Goal: Task Accomplishment & Management: Use online tool/utility

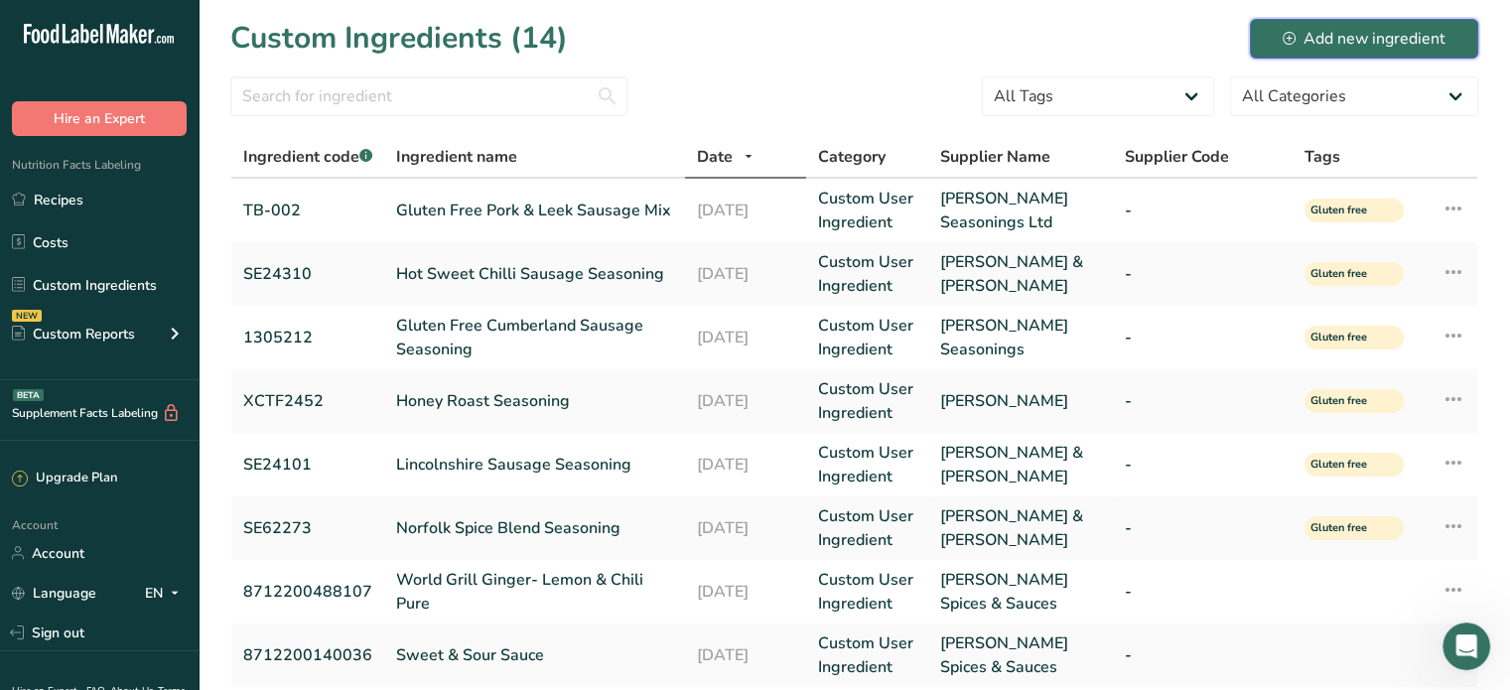
click at [1365, 25] on button "Add new ingredient" at bounding box center [1364, 39] width 228 height 40
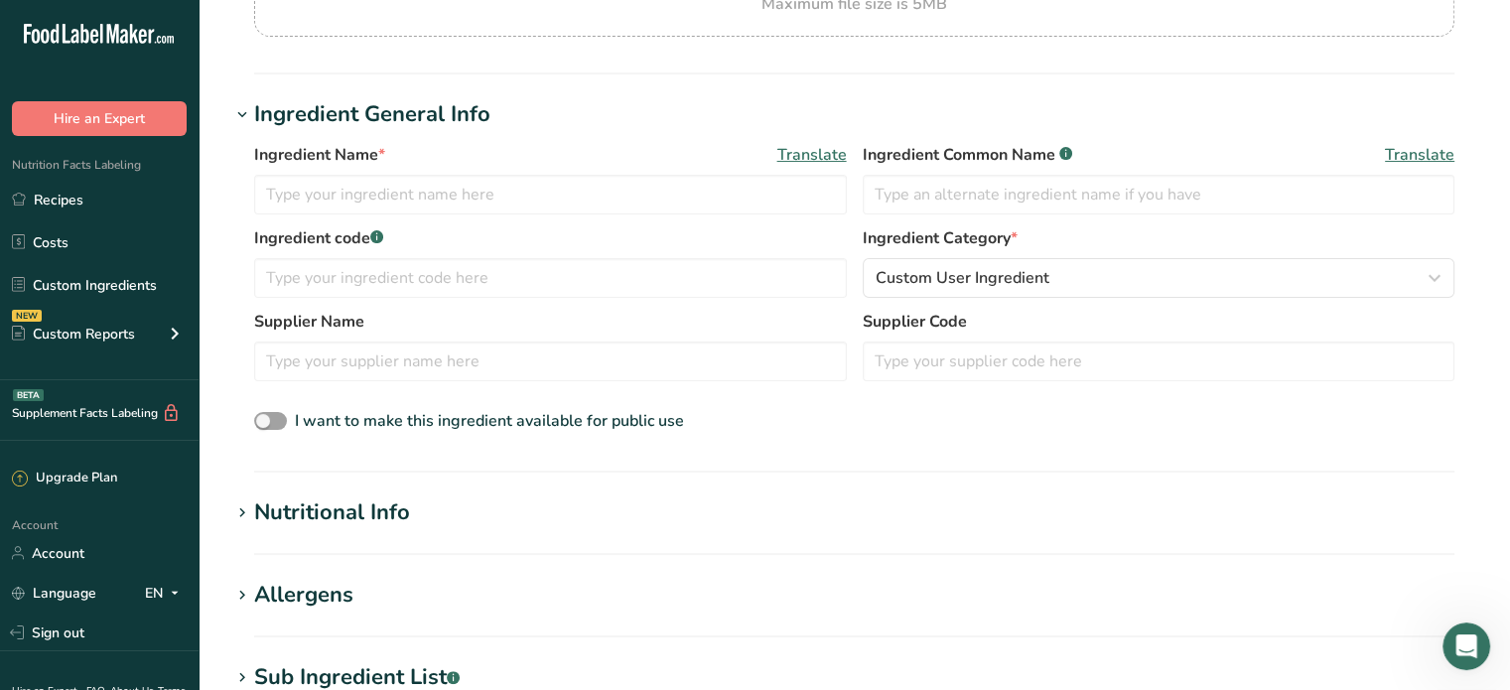
scroll to position [298, 0]
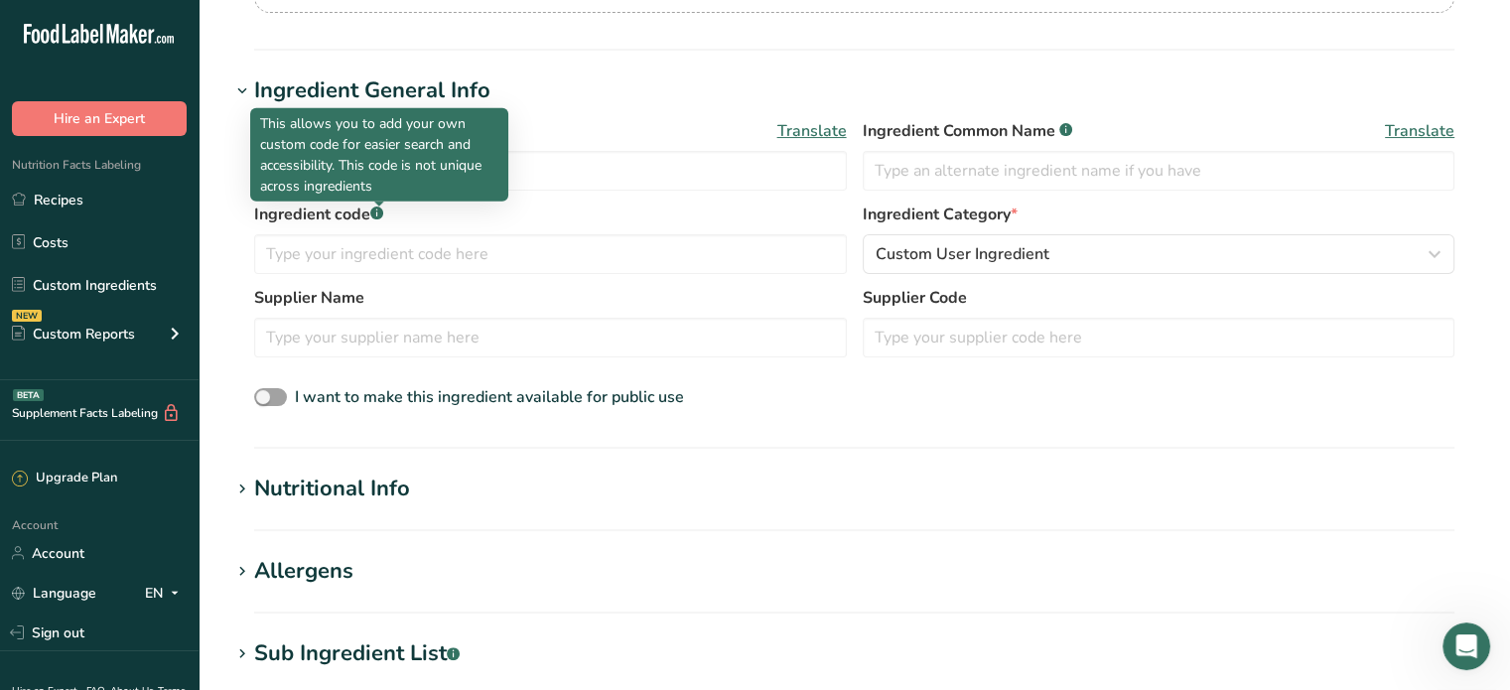
click at [373, 145] on p "This allows you to add your own custom code for easier search and accessibility…" at bounding box center [379, 154] width 238 height 83
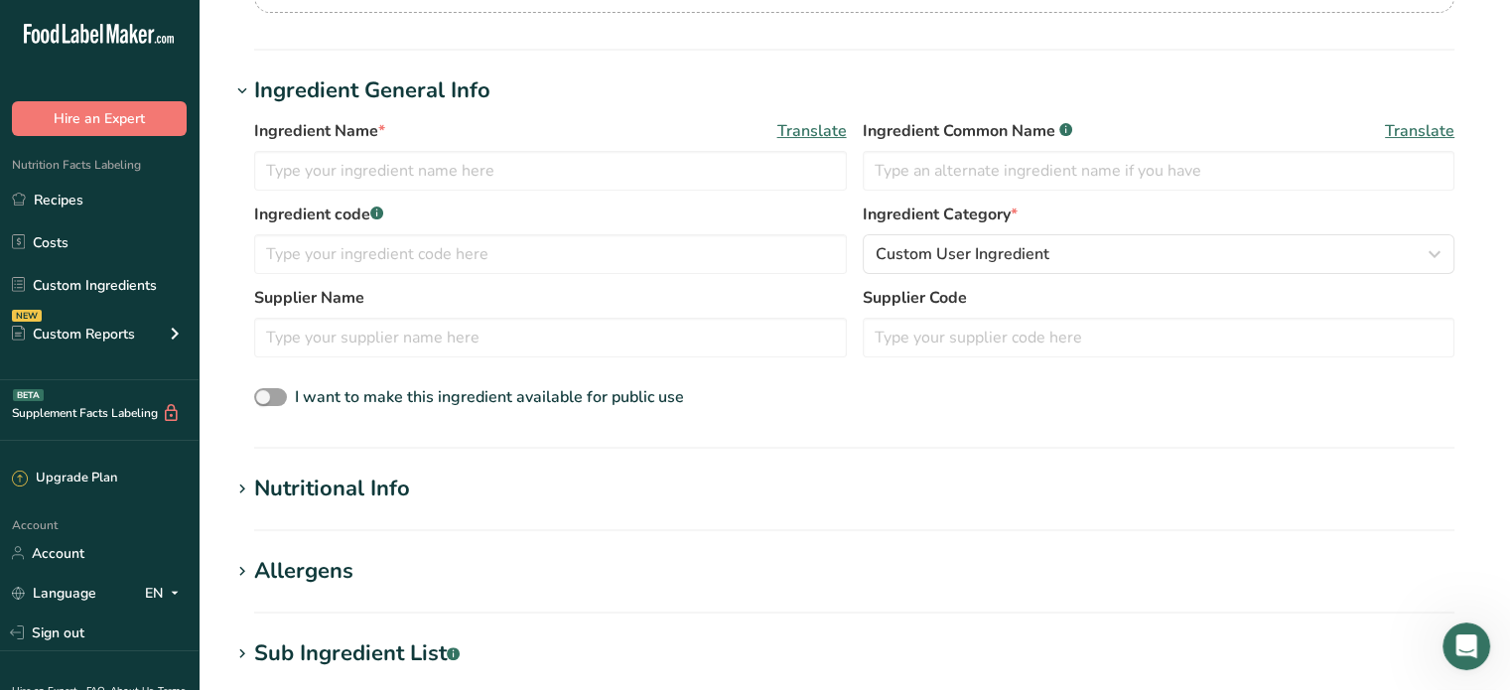
click at [598, 150] on div "Ingredient Name * Translate" at bounding box center [550, 154] width 593 height 71
click at [598, 166] on input "text" at bounding box center [550, 171] width 593 height 40
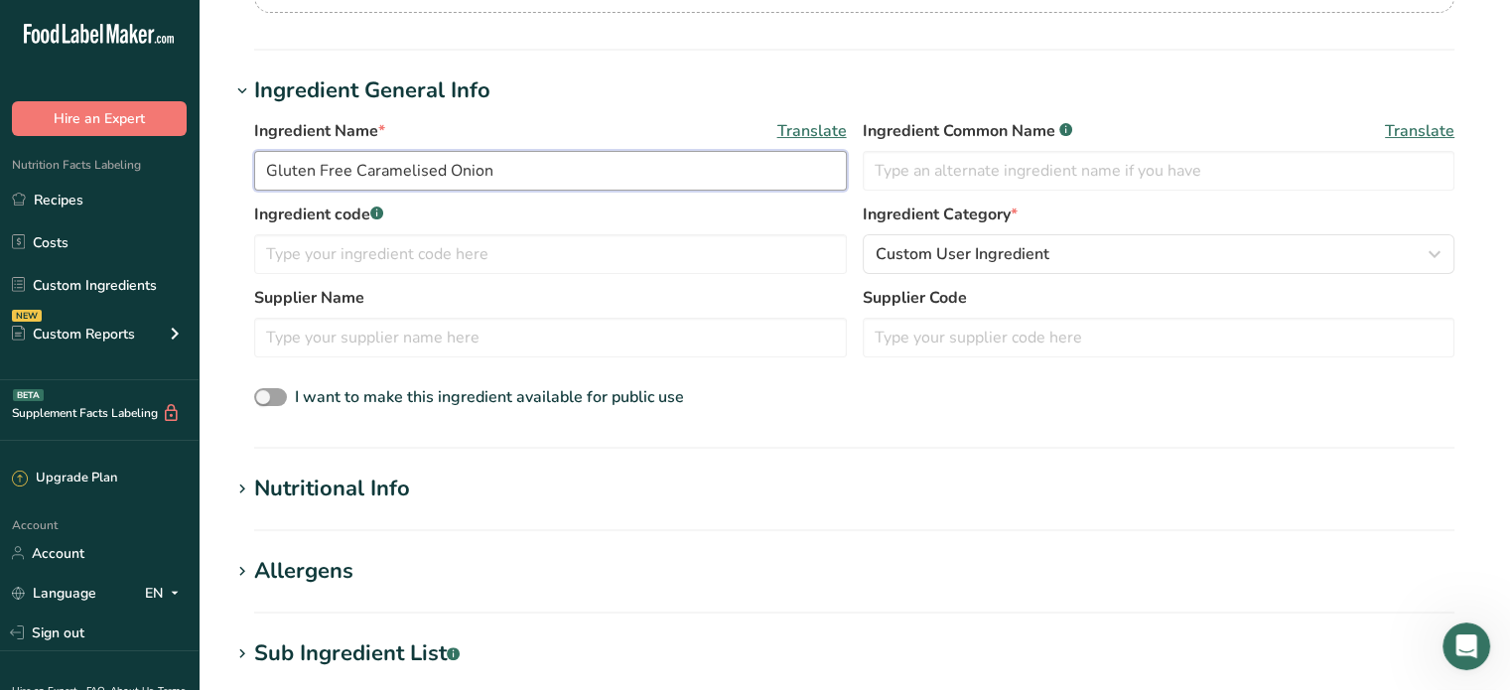
click at [540, 180] on input "Gluten Free Caramelised Onion" at bounding box center [550, 171] width 593 height 40
type input "Gluten Free Caramelised Onion Sausage Mix"
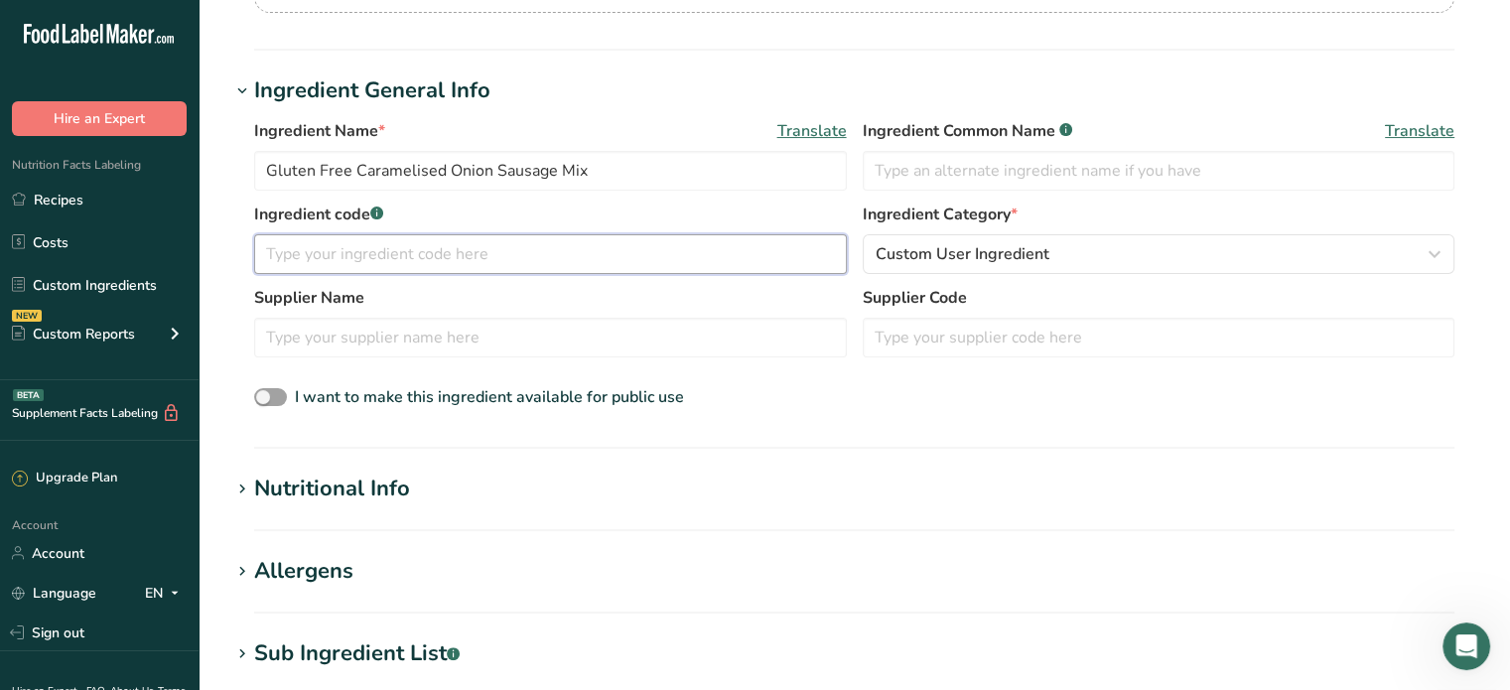
click at [290, 258] on input "text" at bounding box center [550, 254] width 593 height 40
click at [348, 260] on input "text" at bounding box center [550, 254] width 593 height 40
type input "5419"
click at [364, 339] on input "text" at bounding box center [550, 338] width 593 height 40
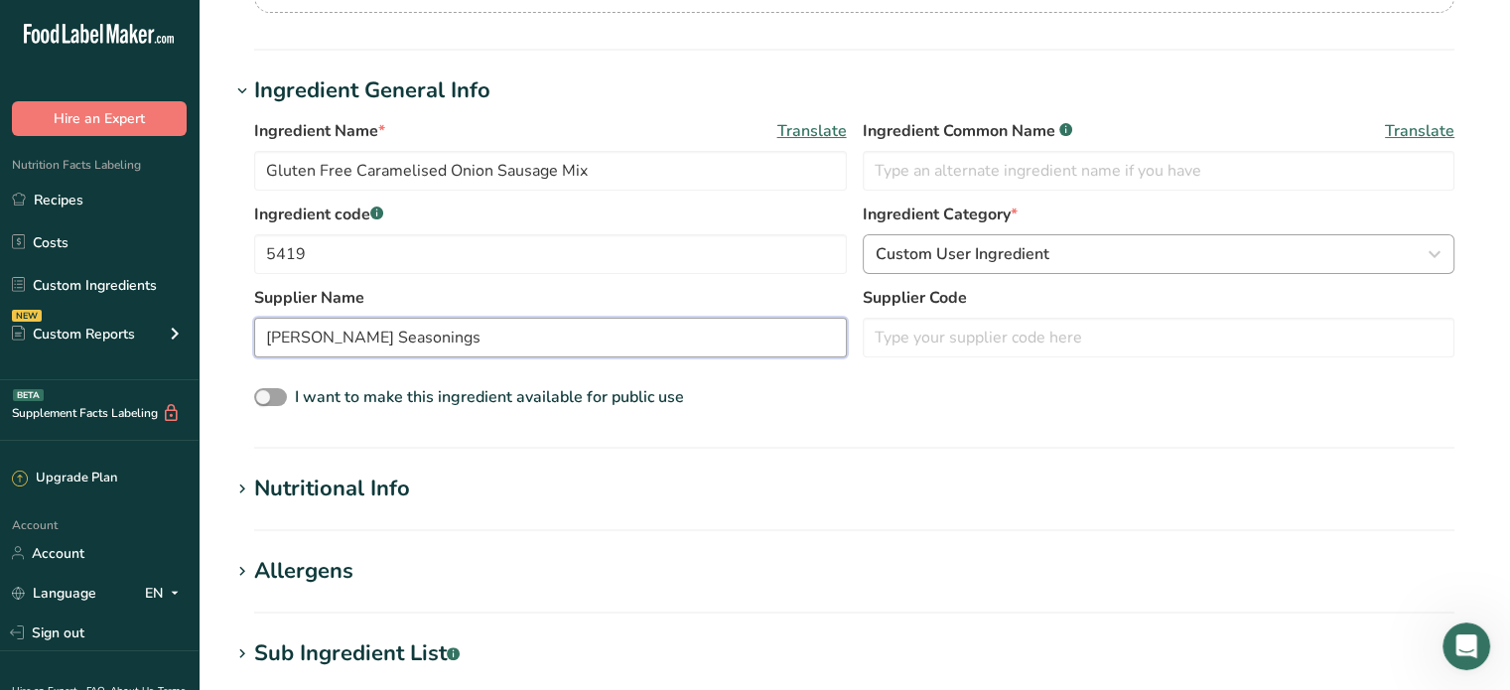
type input "[PERSON_NAME] Seasonings"
click at [1029, 254] on span "Custom User Ingredient" at bounding box center [963, 254] width 174 height 24
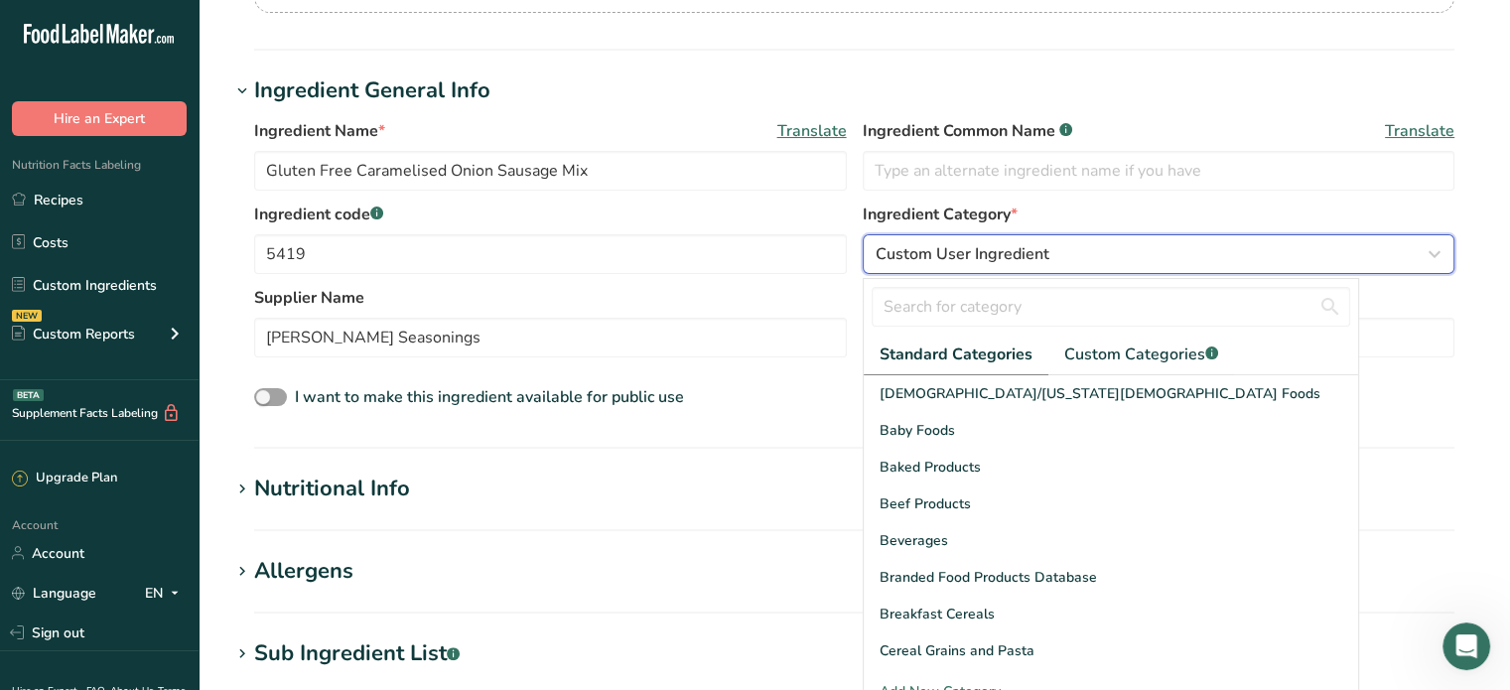
click at [1031, 254] on span "Custom User Ingredient" at bounding box center [963, 254] width 174 height 24
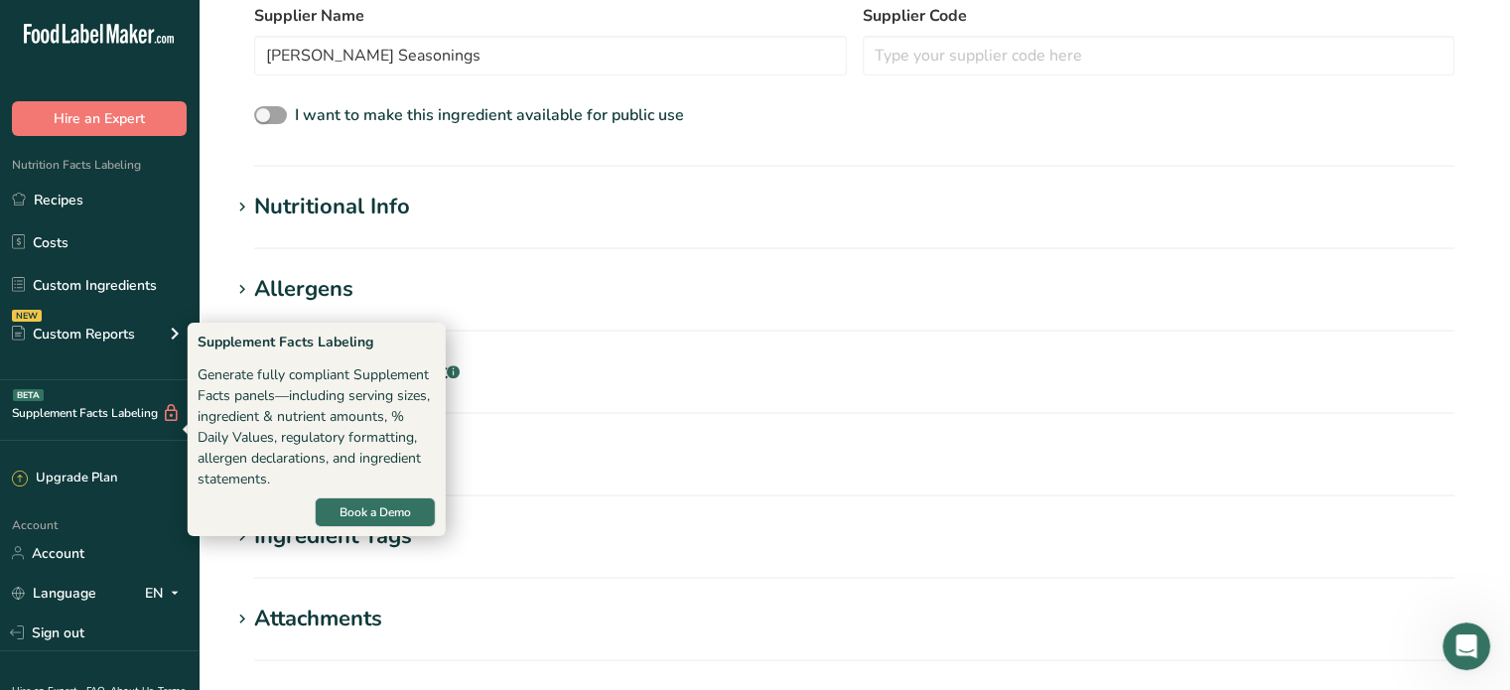
scroll to position [596, 0]
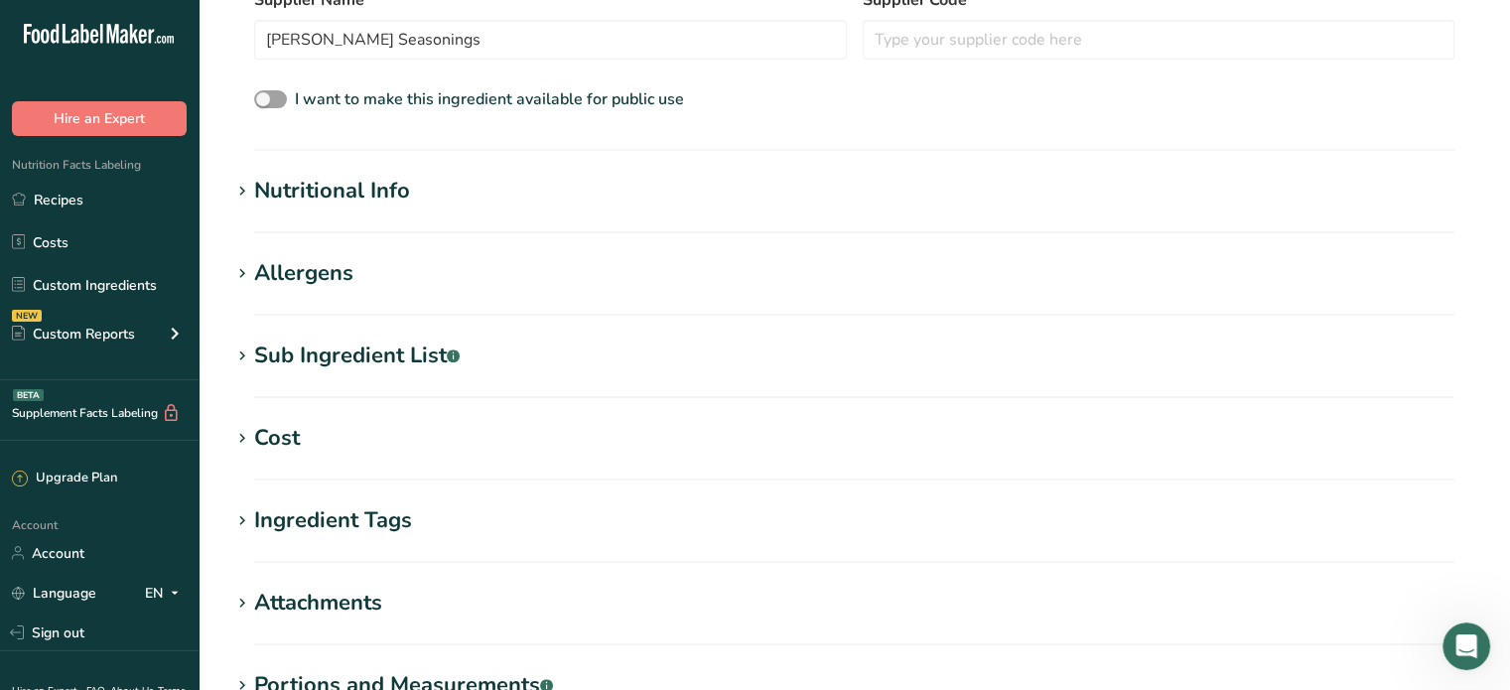
click at [418, 187] on h1 "Nutritional Info" at bounding box center [854, 191] width 1248 height 33
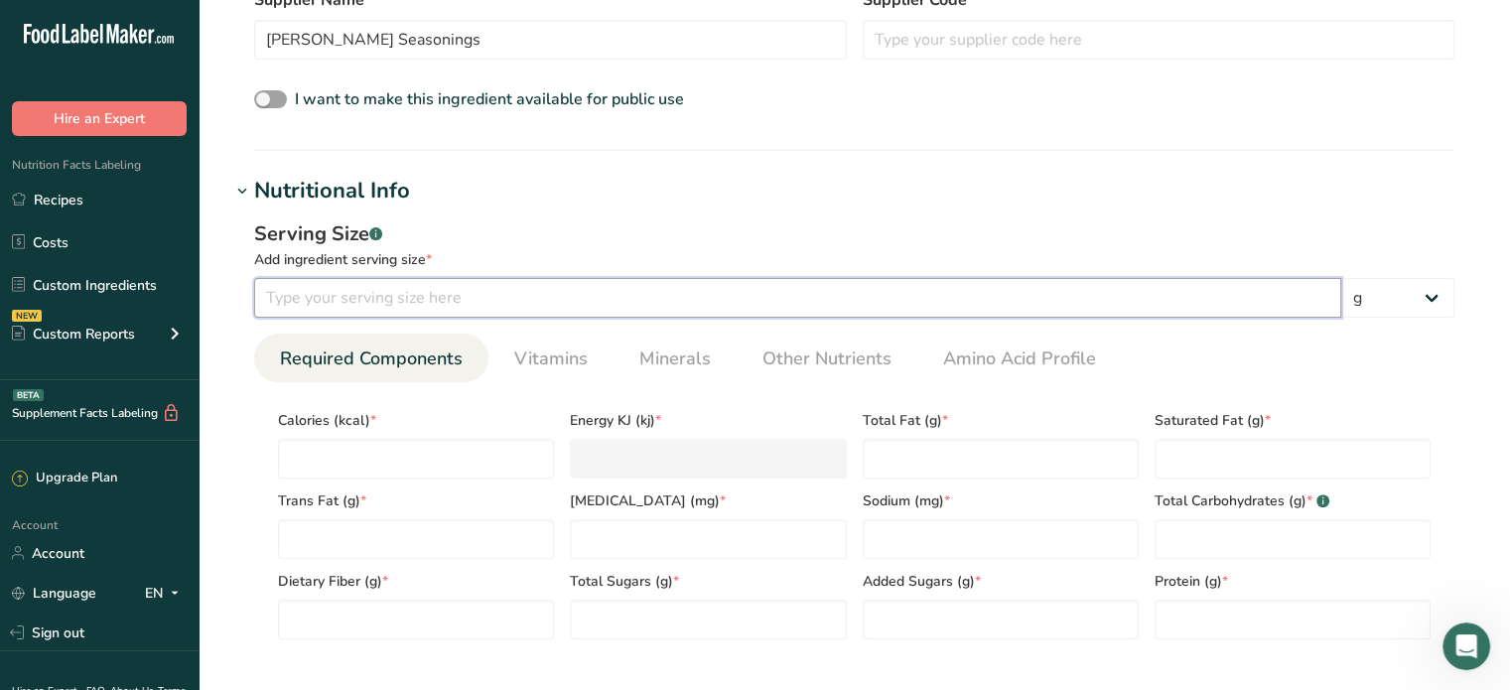
click at [372, 297] on input "number" at bounding box center [797, 298] width 1087 height 40
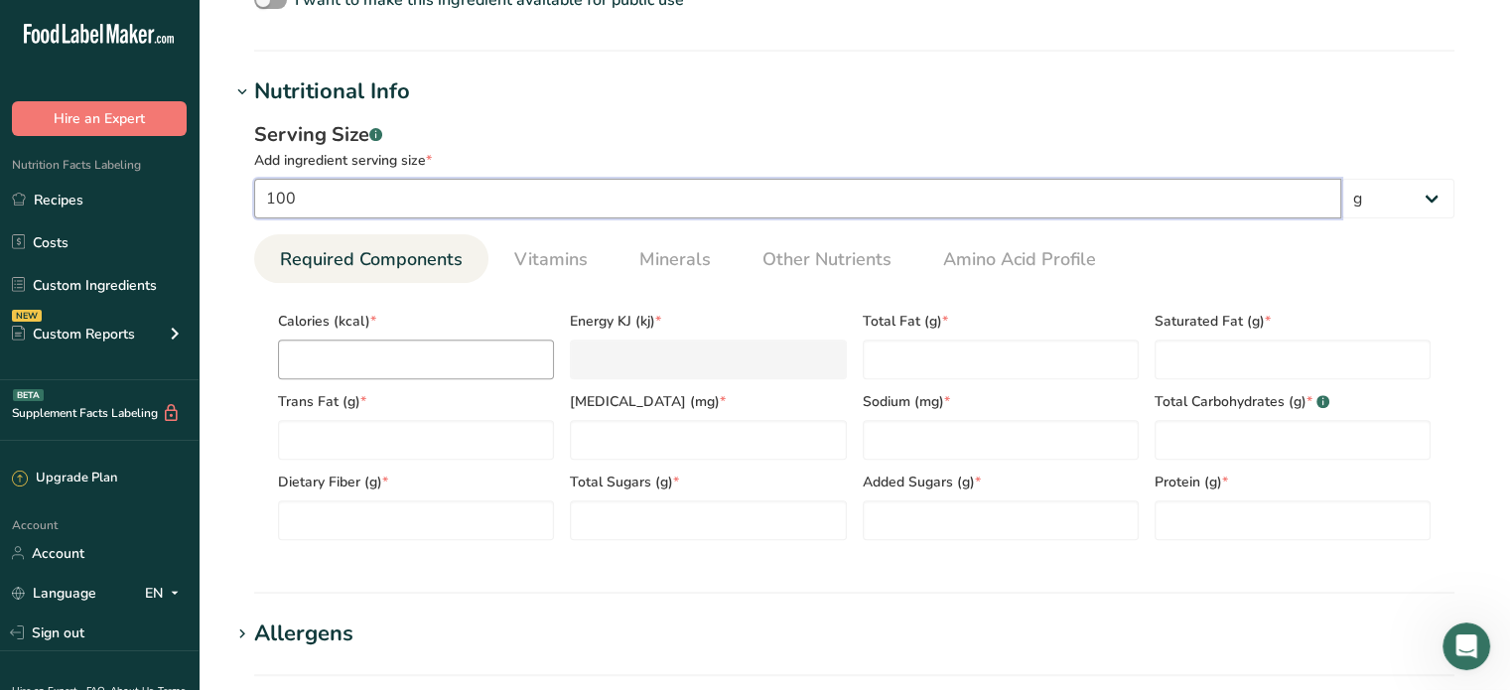
type input "100"
click at [340, 356] on input "number" at bounding box center [416, 360] width 276 height 40
type input "3"
type KJ "12.6"
type input "32"
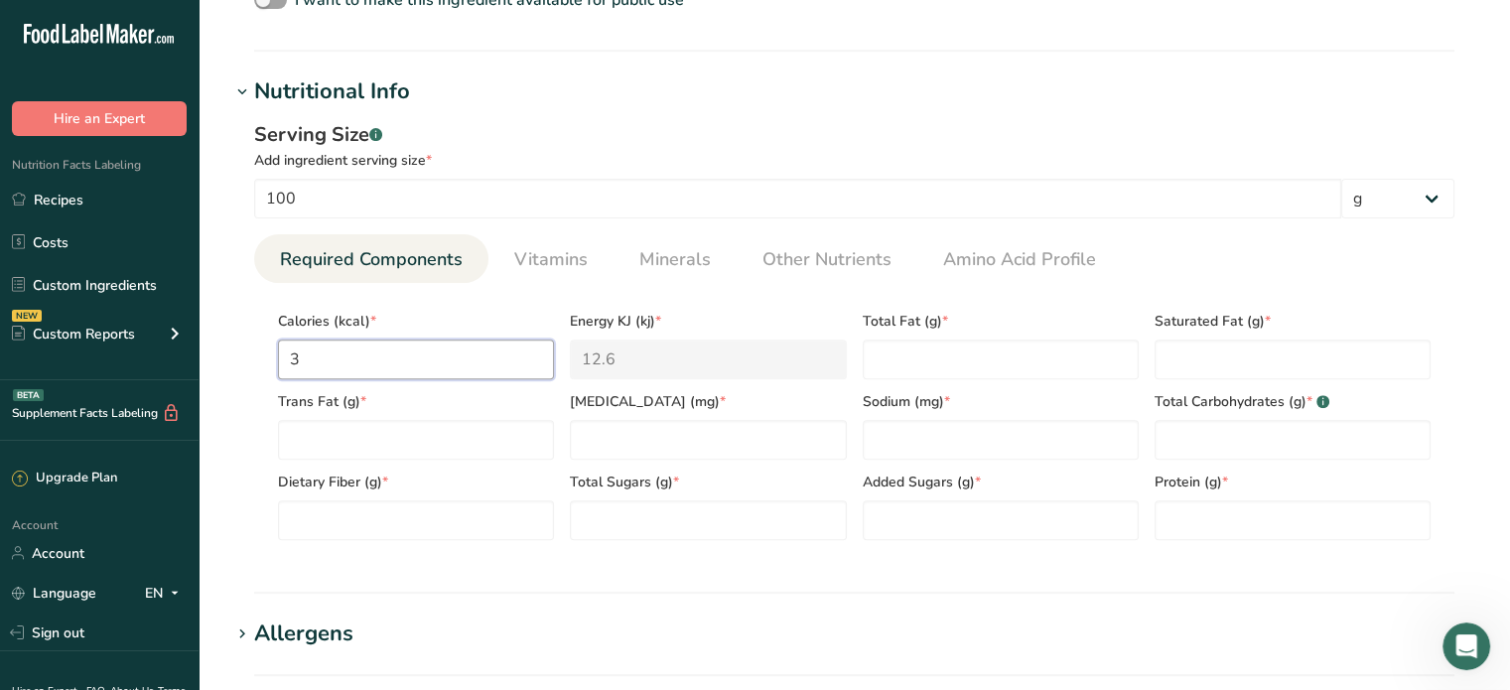
type KJ "133.9"
type input "321"
type KJ "1343.1"
type input "321.2"
type KJ "1343.9"
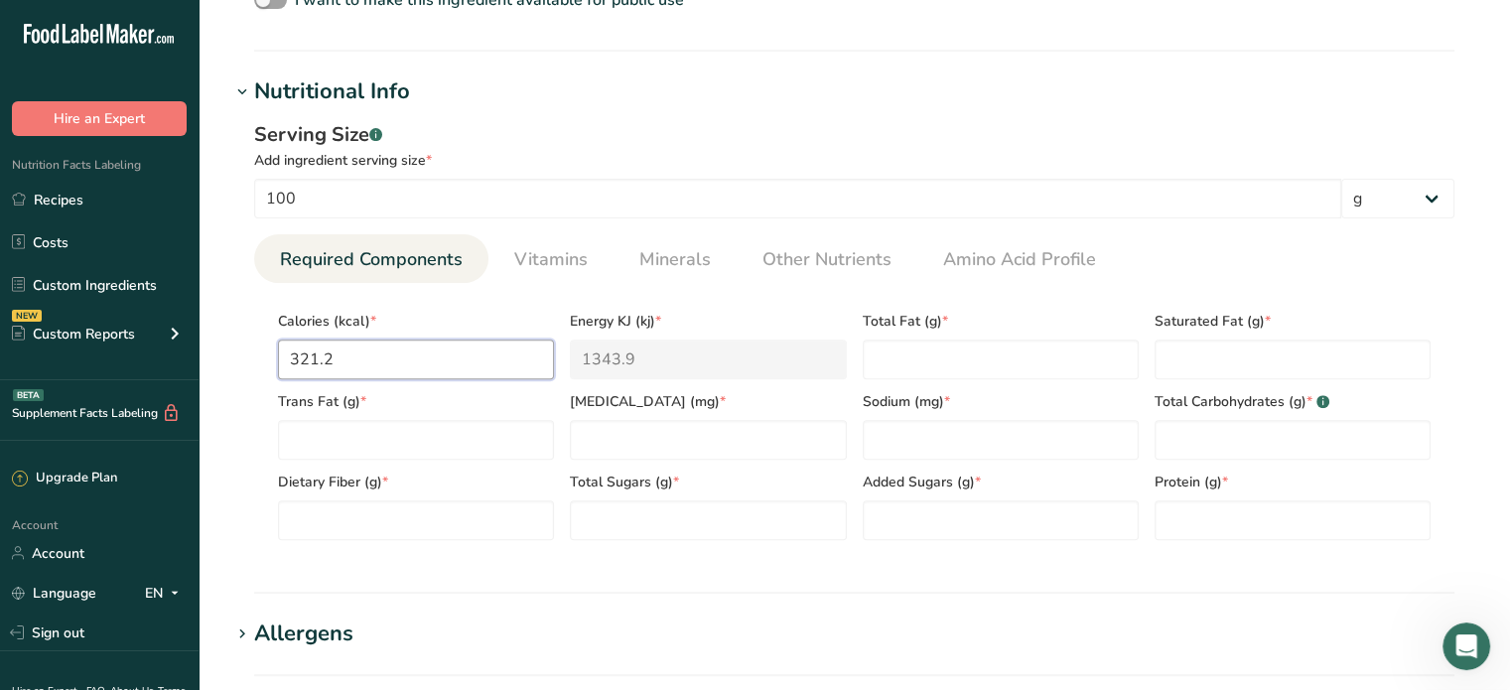
type input "321.2"
type Fat "1.8"
type Fat "0.6"
type Fat "0.0"
type input "0.0"
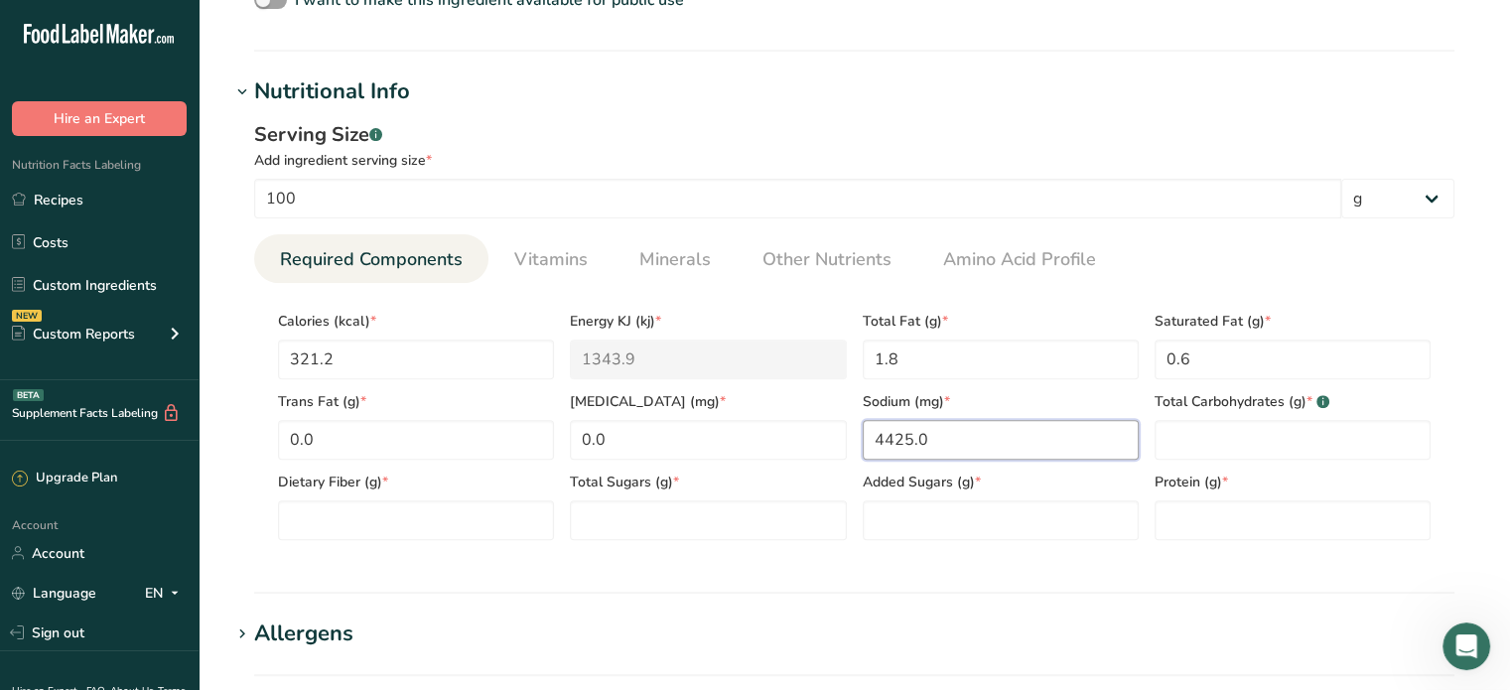
type input "4425.0"
type Carbohydrates "68.0"
type Fiber "4.5"
type Sugars "2.5"
type Sugars "0.0"
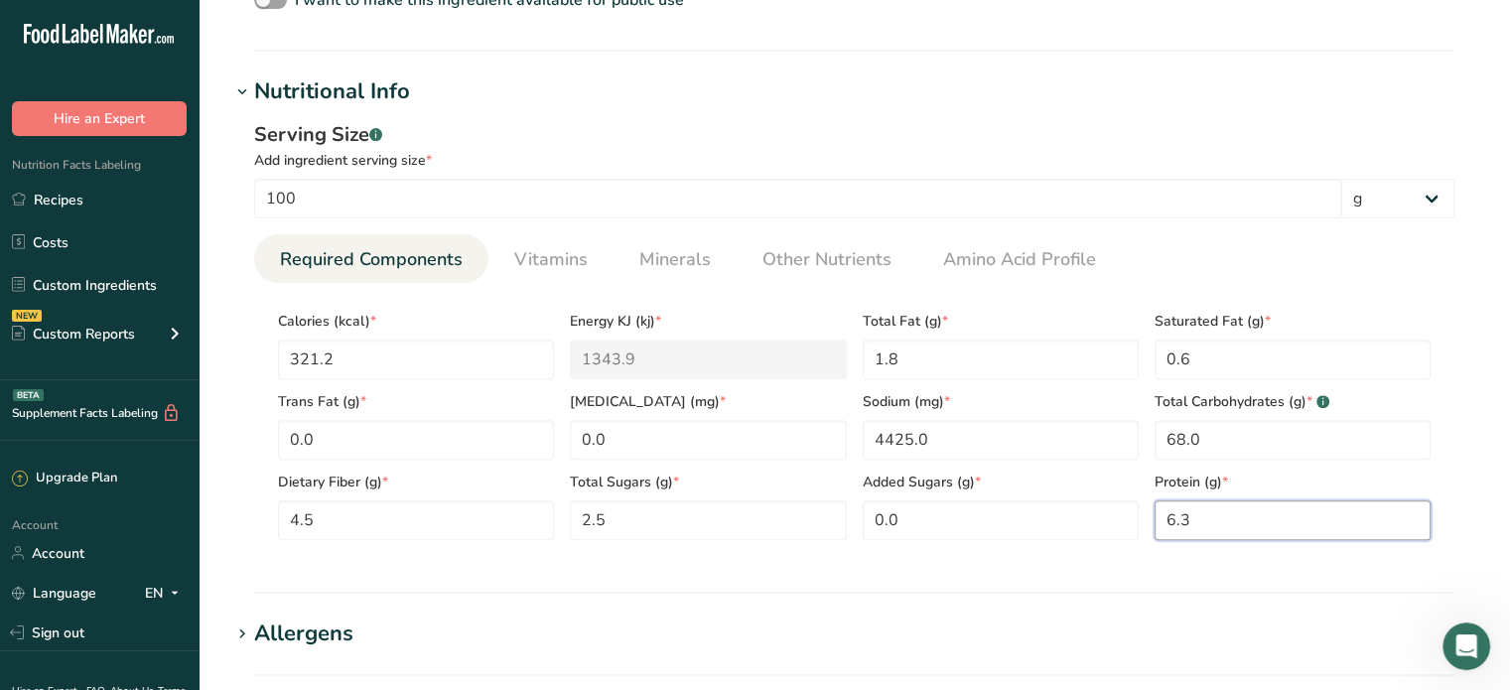
type input "6.3"
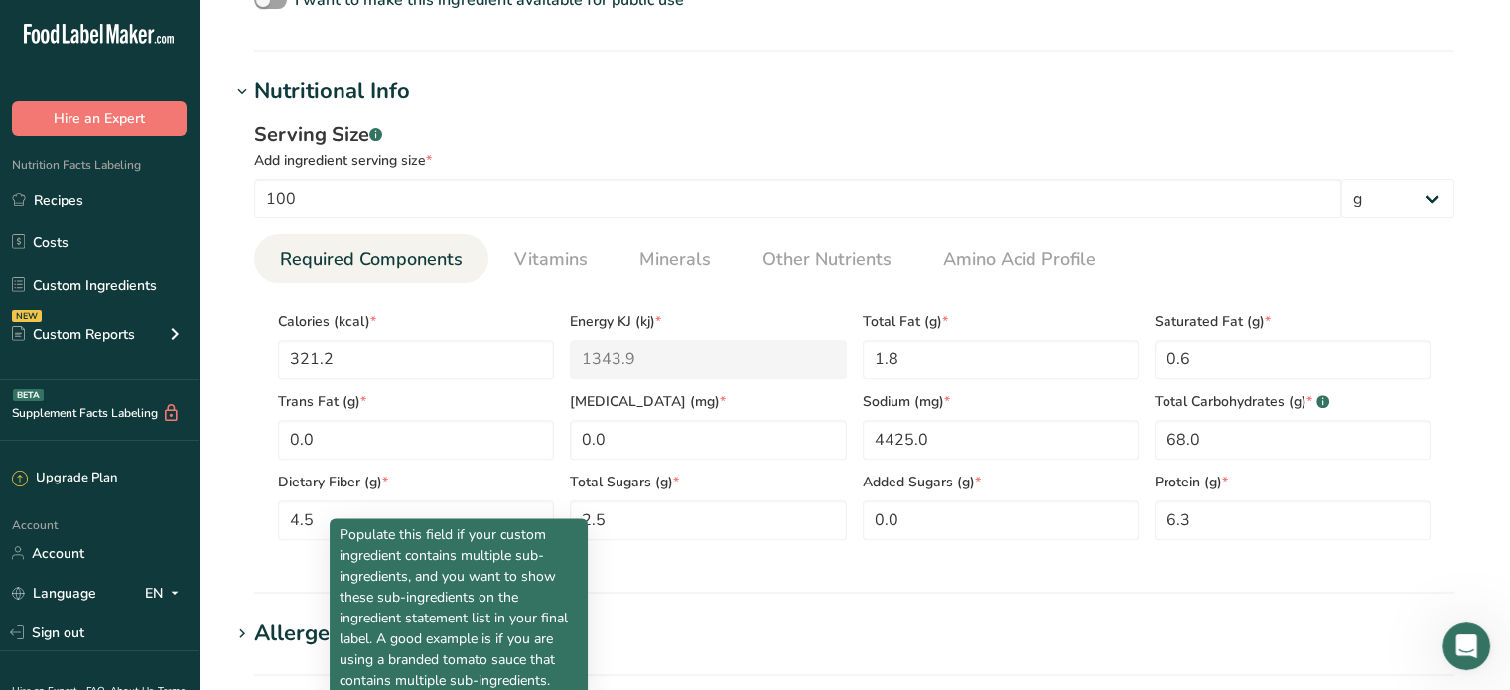
scroll to position [1066, 0]
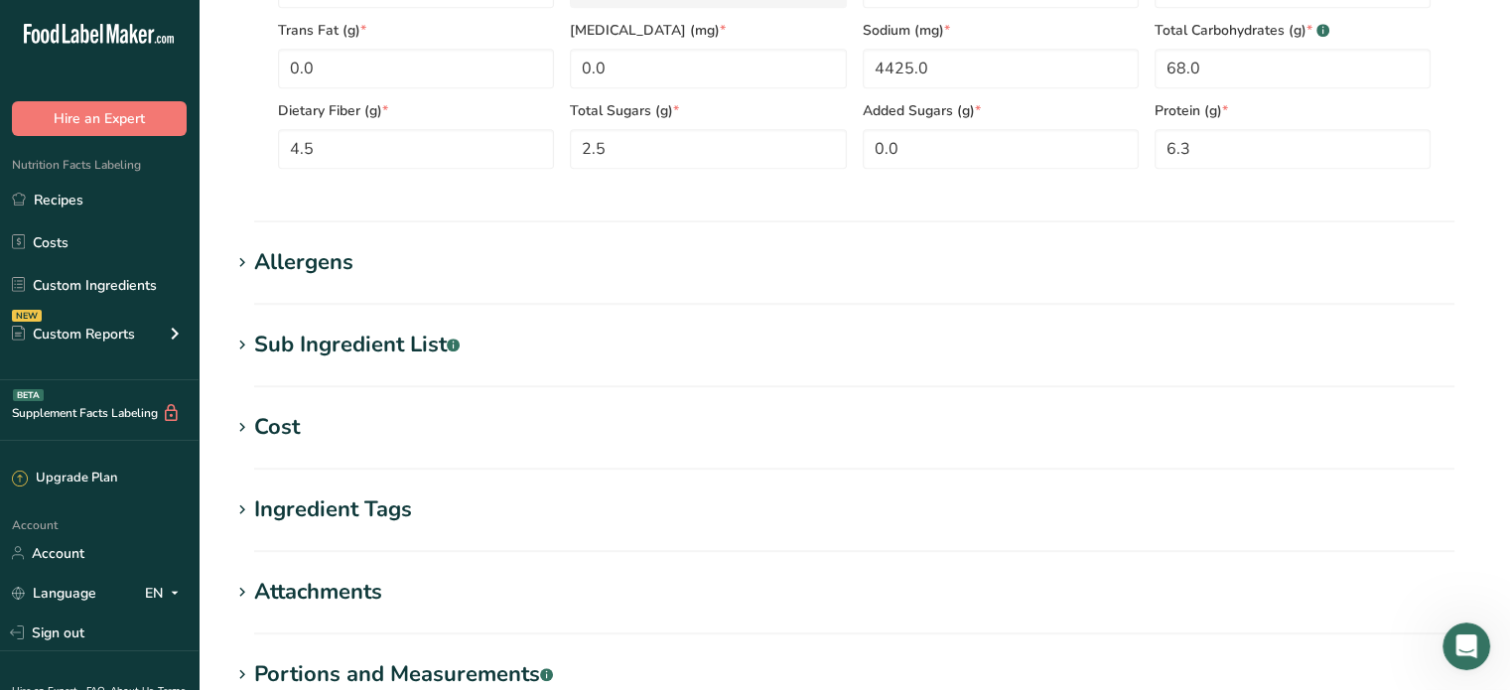
click at [445, 262] on h1 "Allergens" at bounding box center [854, 262] width 1248 height 33
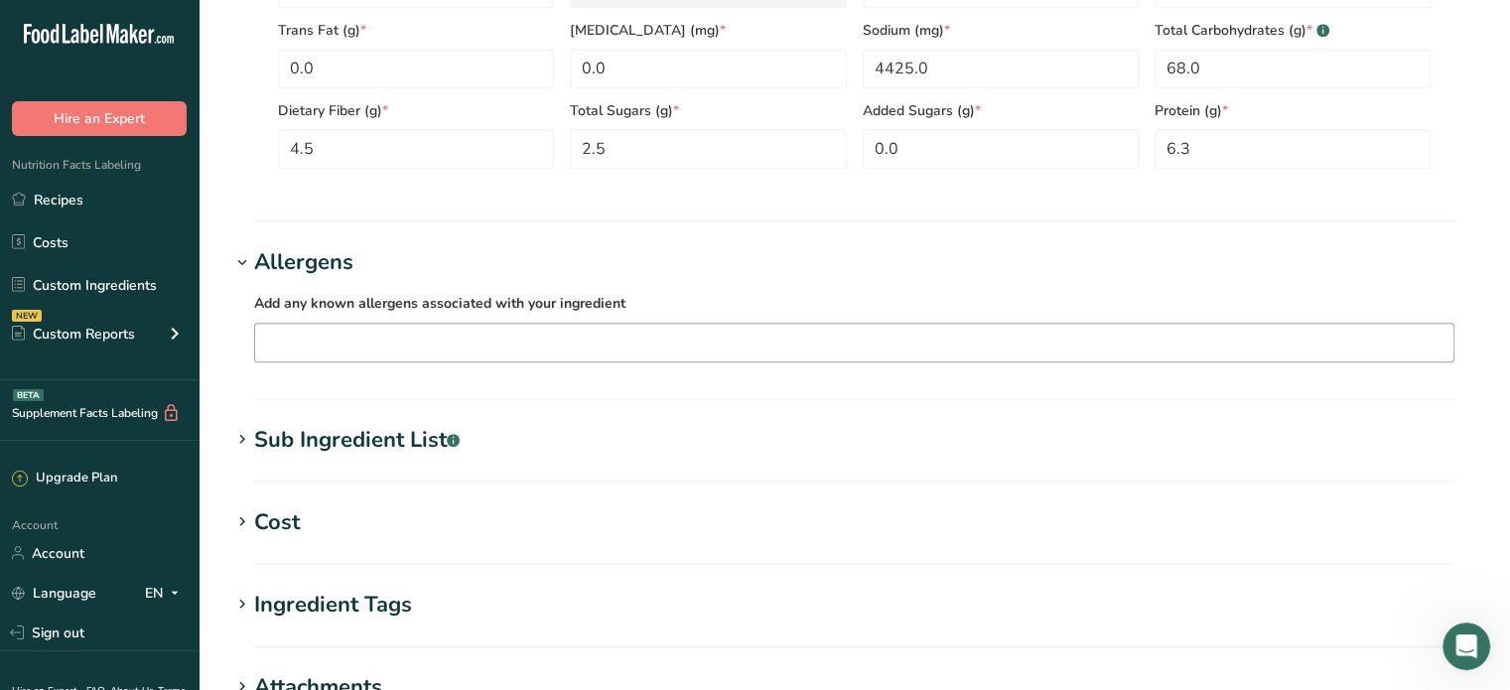
click at [409, 347] on input "text" at bounding box center [854, 342] width 1198 height 31
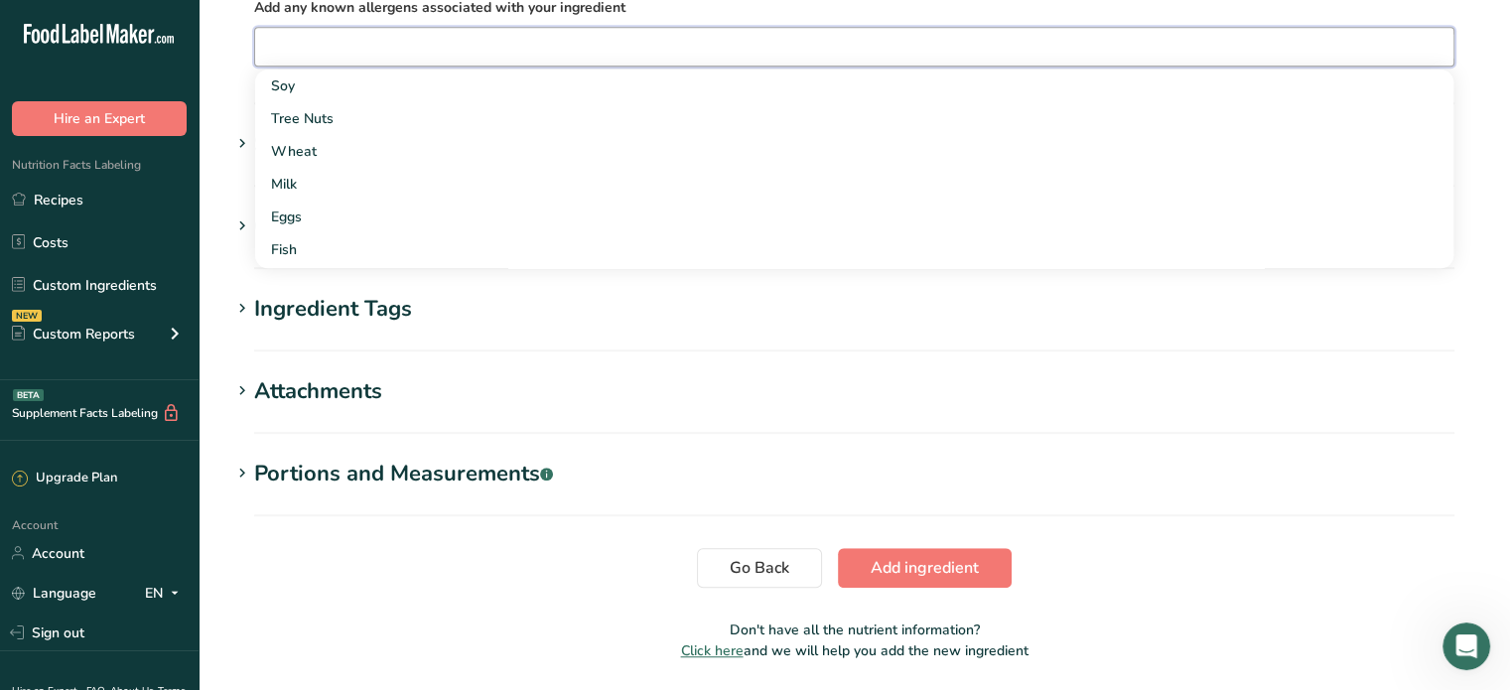
scroll to position [1364, 0]
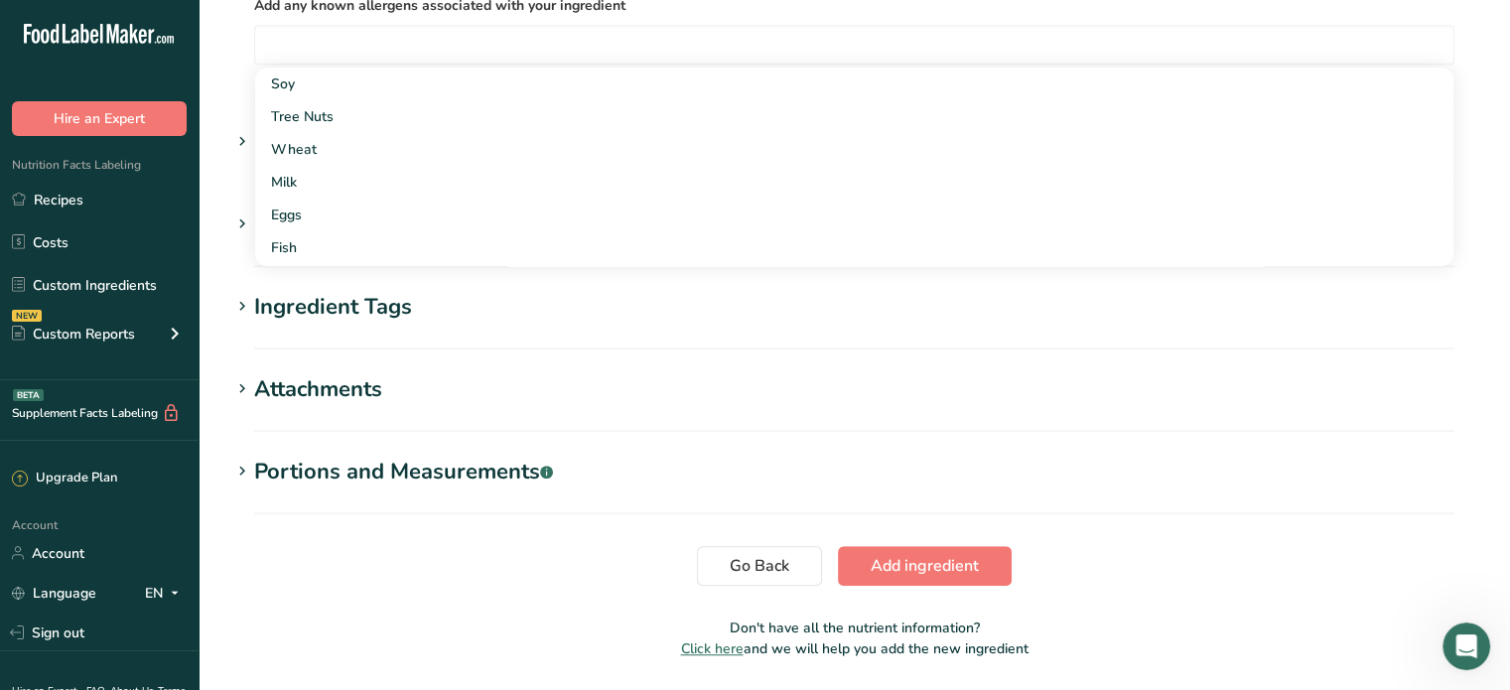
click at [507, 396] on h1 "Attachments" at bounding box center [854, 389] width 1248 height 33
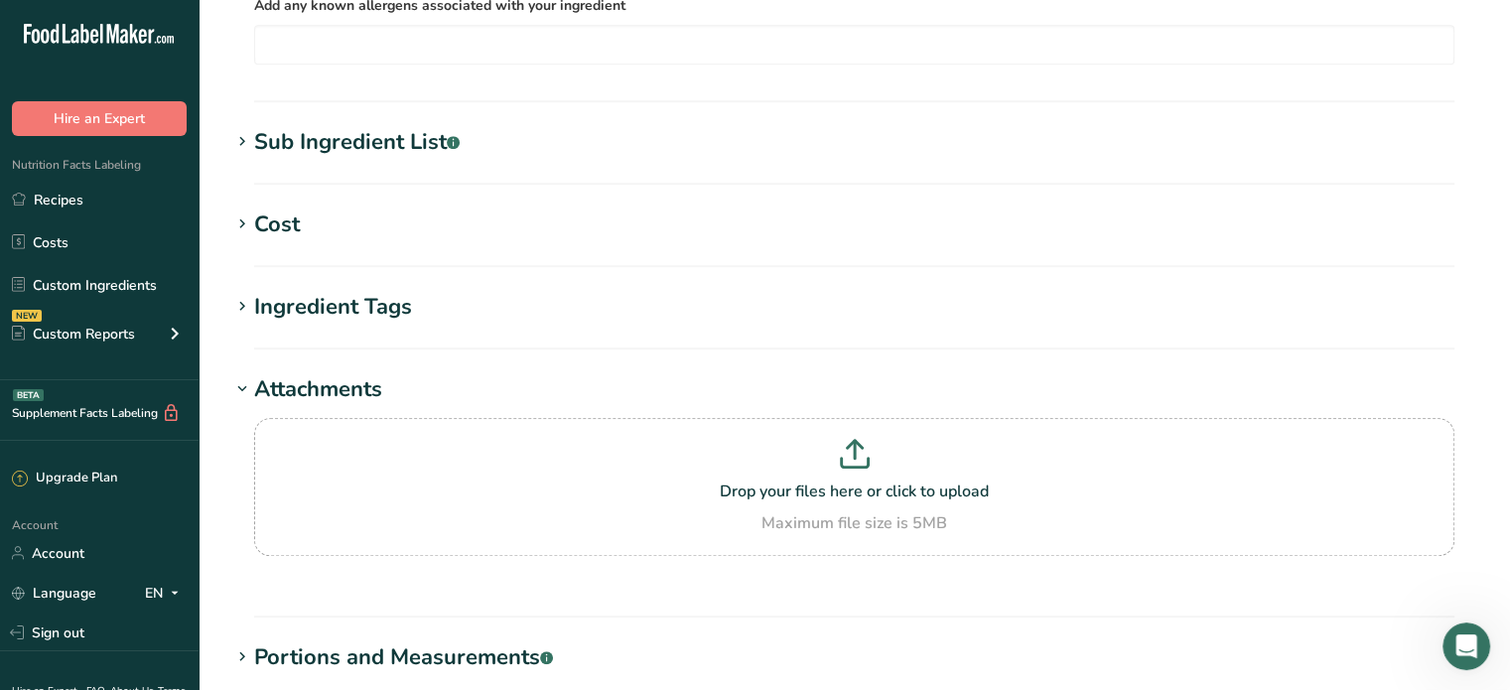
click at [389, 134] on div "Sub Ingredient List .a-a{fill:#347362;}.b-a{fill:#fff;}" at bounding box center [357, 142] width 206 height 33
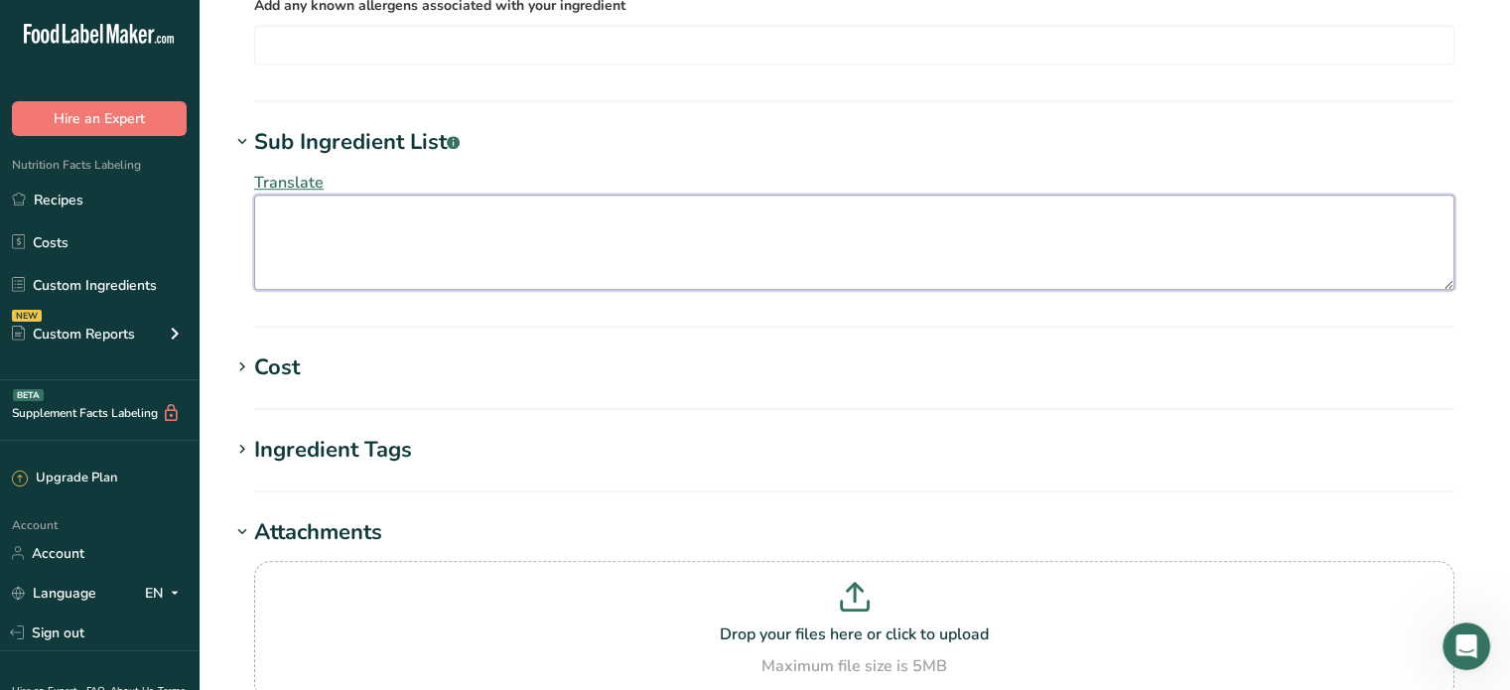
click at [336, 225] on textarea at bounding box center [854, 242] width 1200 height 95
click at [327, 225] on textarea at bounding box center [854, 242] width 1200 height 95
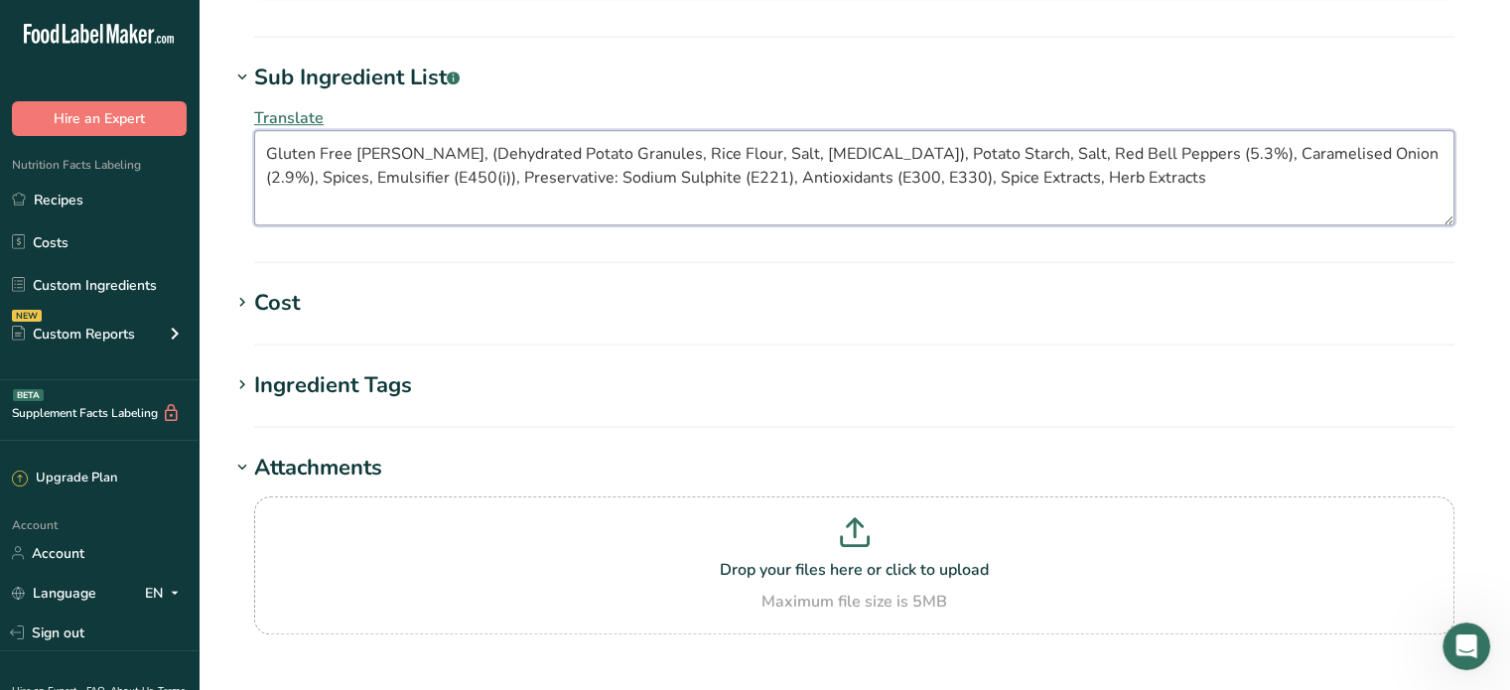
scroll to position [1463, 0]
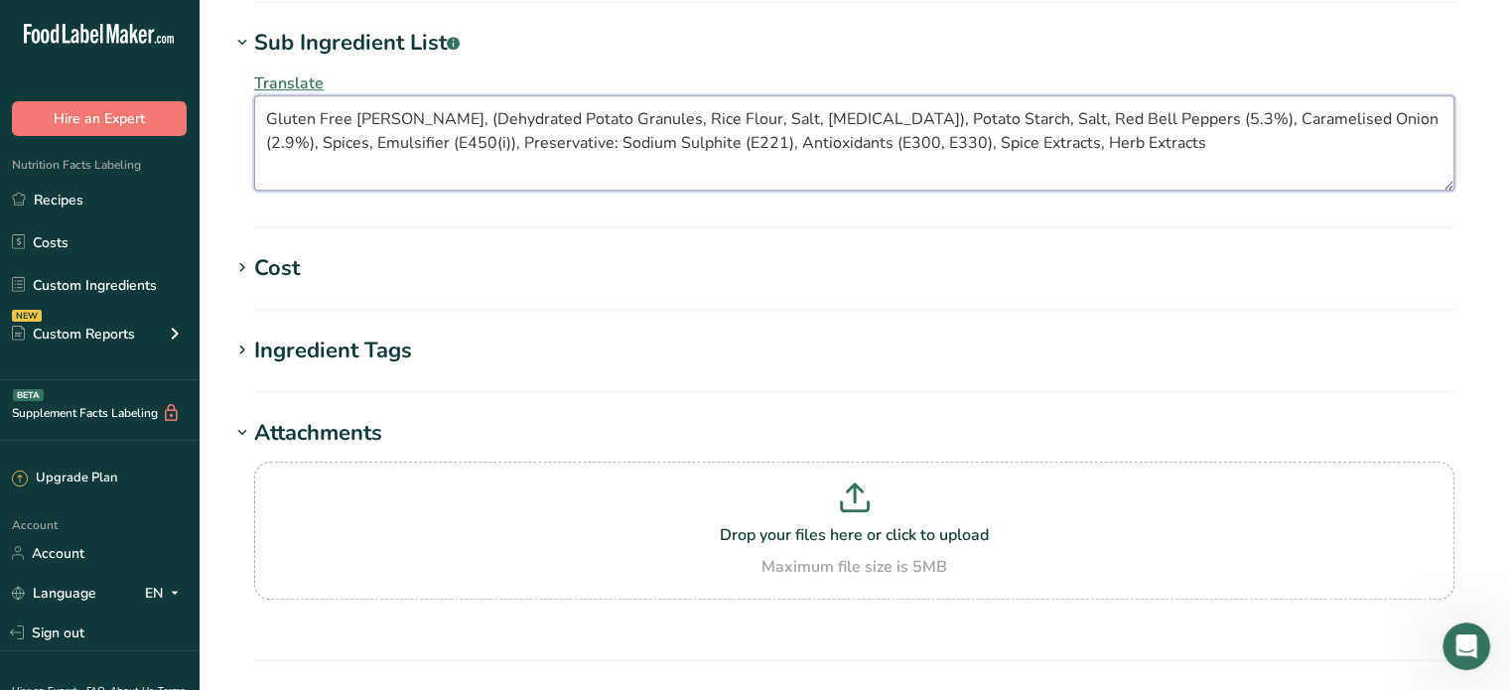
type textarea "Gluten Free [PERSON_NAME], (Dehydrated Potato Granules, Rice Flour, Salt, [MEDI…"
click at [396, 340] on div "Ingredient Tags" at bounding box center [333, 351] width 158 height 33
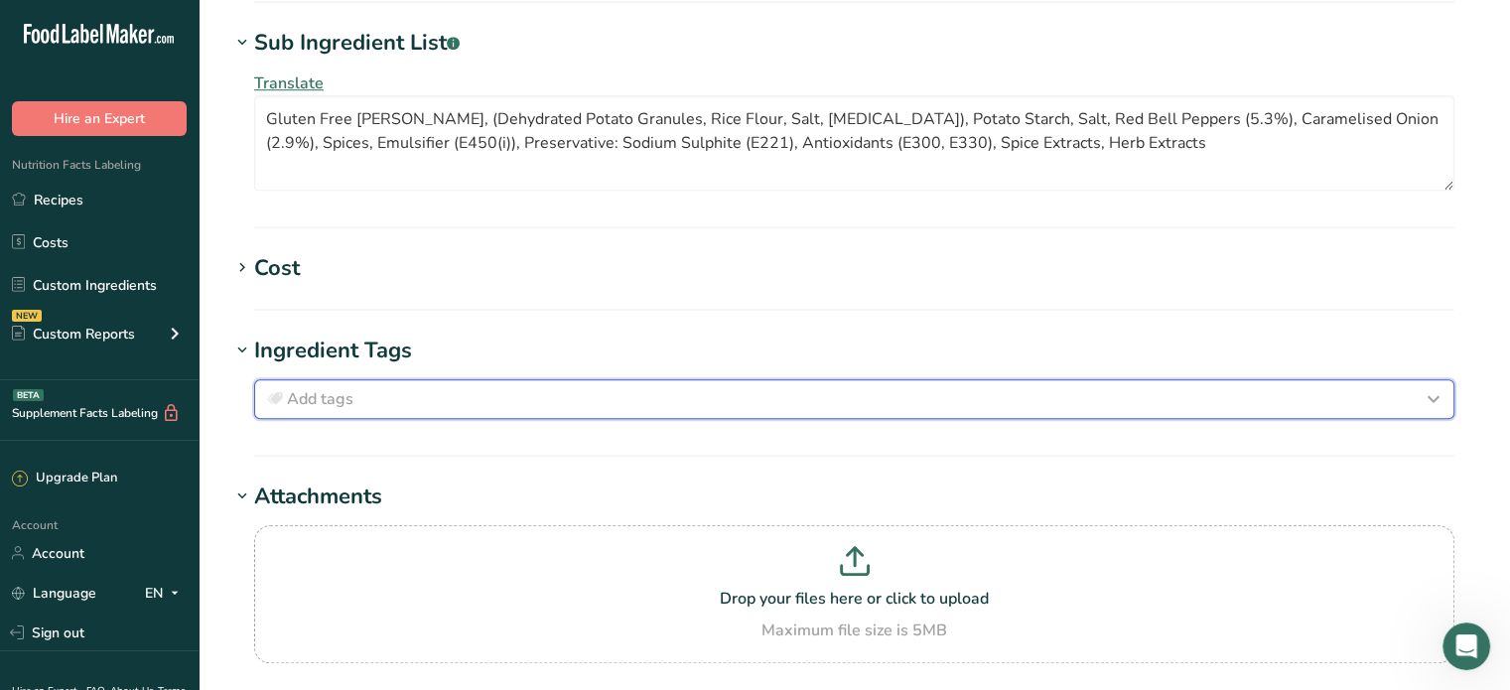
click at [364, 404] on div "Add tags" at bounding box center [854, 399] width 1182 height 24
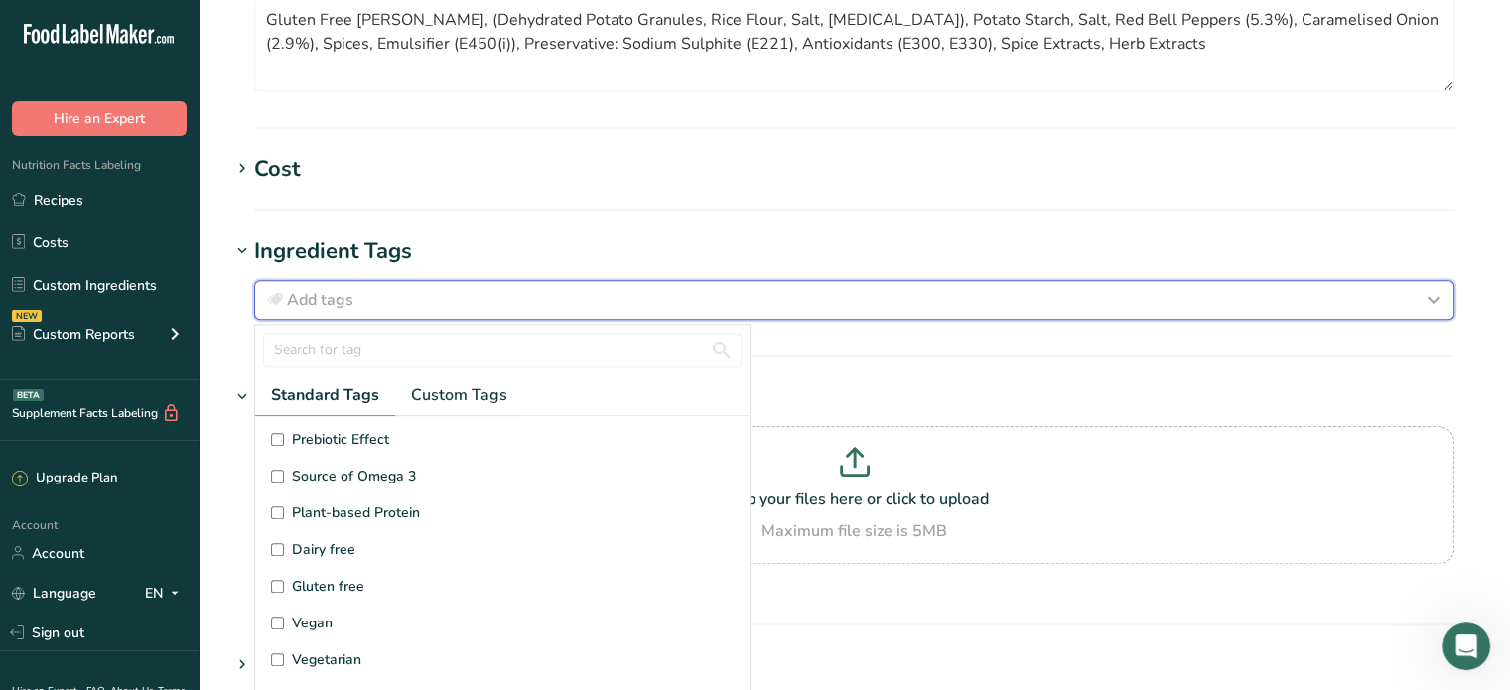
scroll to position [99, 0]
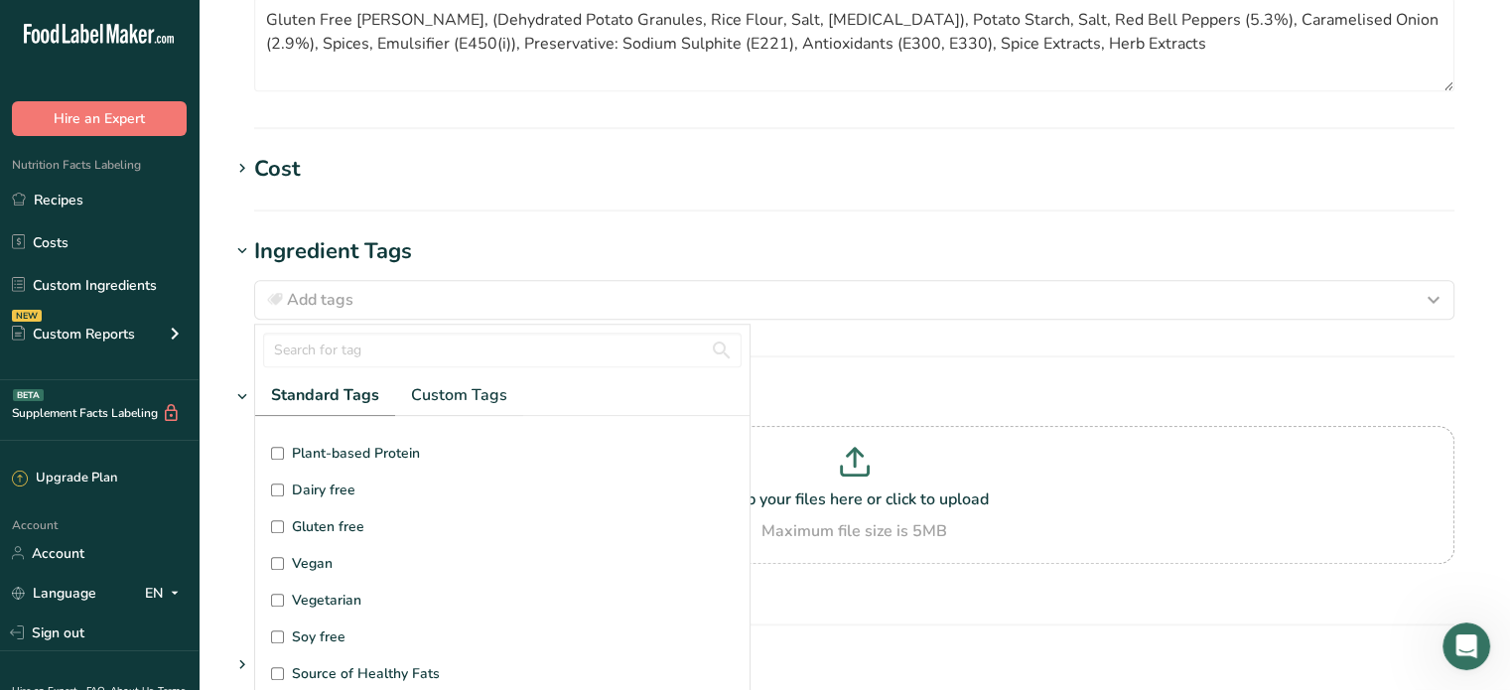
click at [341, 528] on span "Gluten free" at bounding box center [328, 526] width 72 height 21
click at [284, 528] on input "Gluten free" at bounding box center [277, 526] width 13 height 13
checkbox input "true"
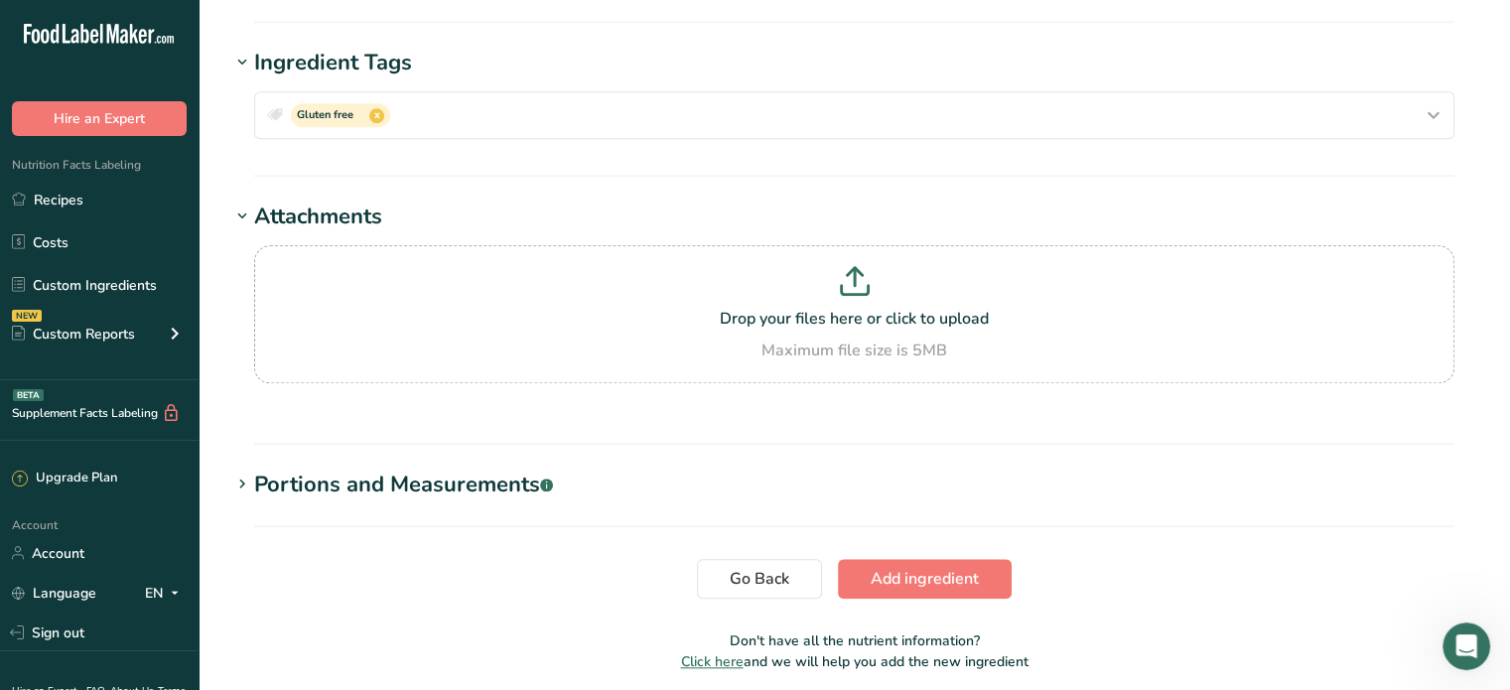
scroll to position [1827, 0]
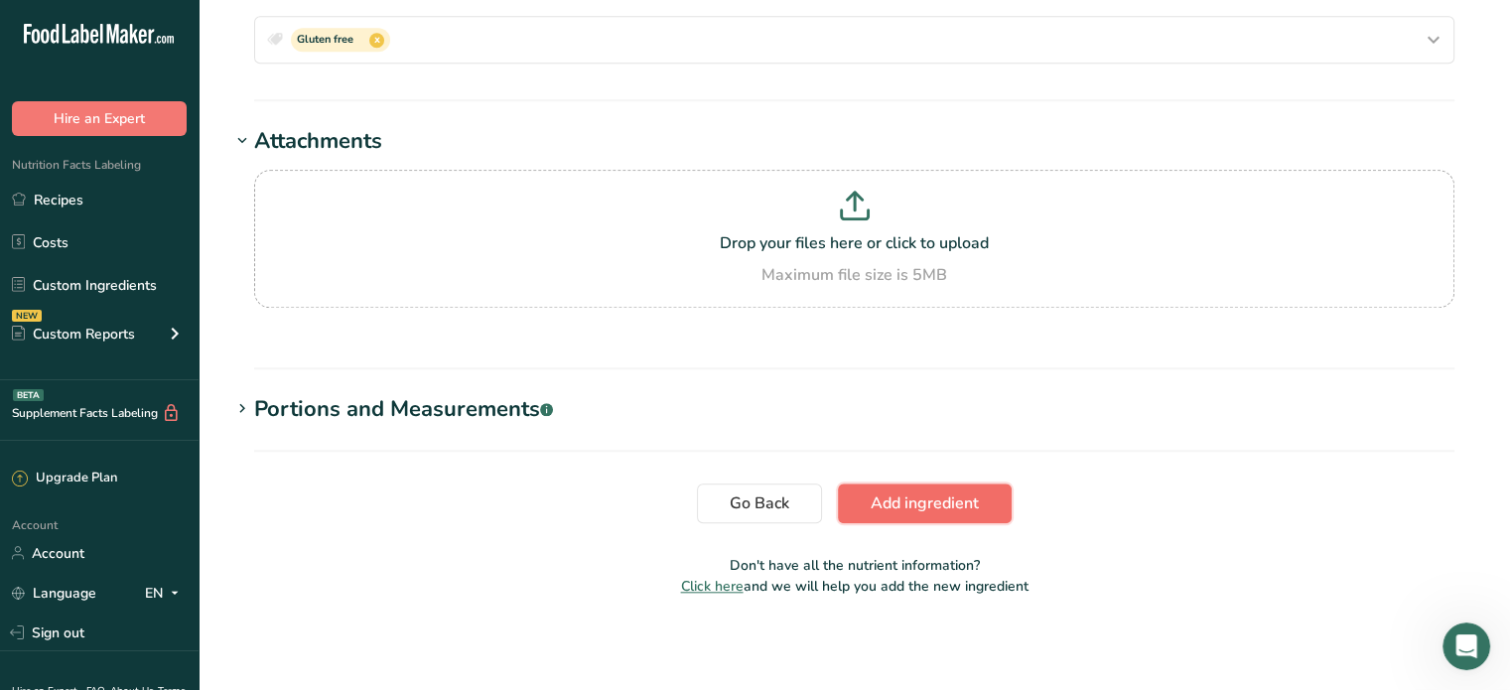
click at [961, 491] on span "Add ingredient" at bounding box center [925, 503] width 108 height 24
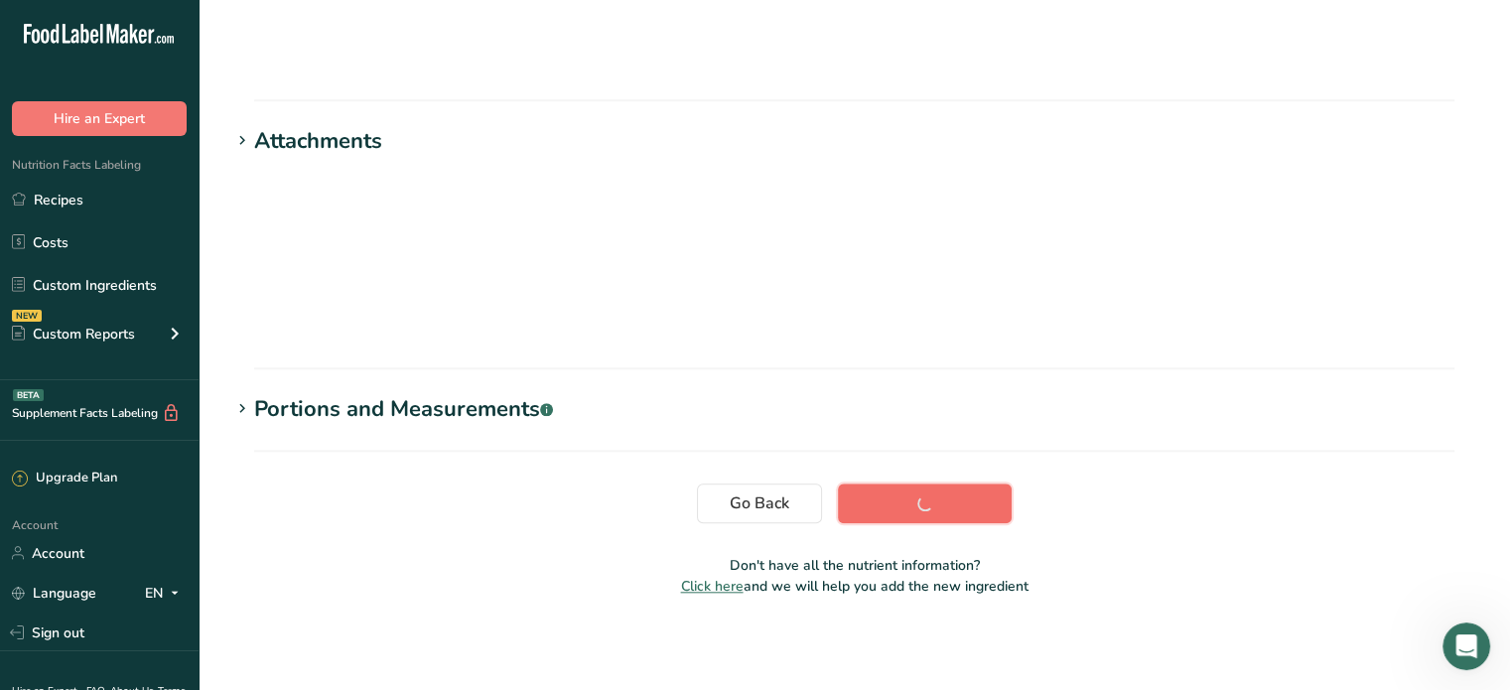
scroll to position [360, 0]
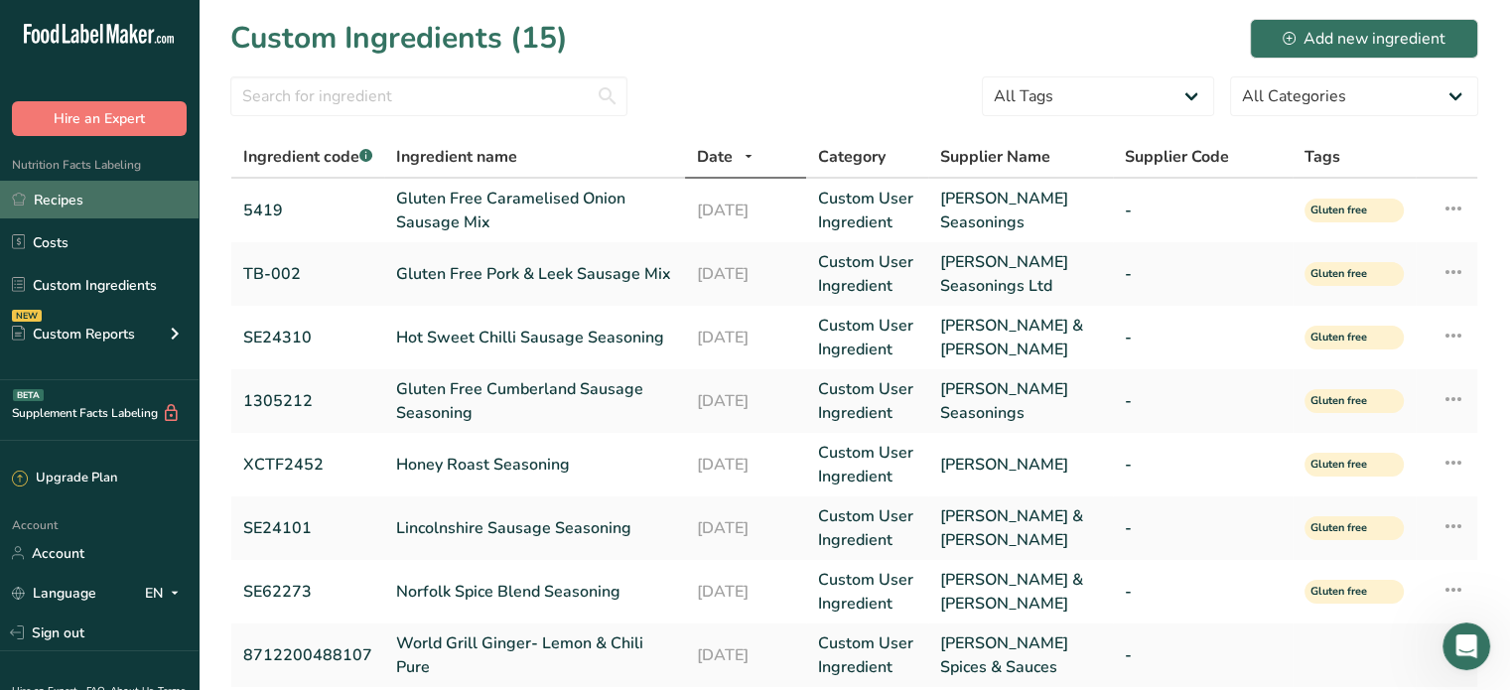
click at [91, 186] on link "Recipes" at bounding box center [99, 200] width 199 height 38
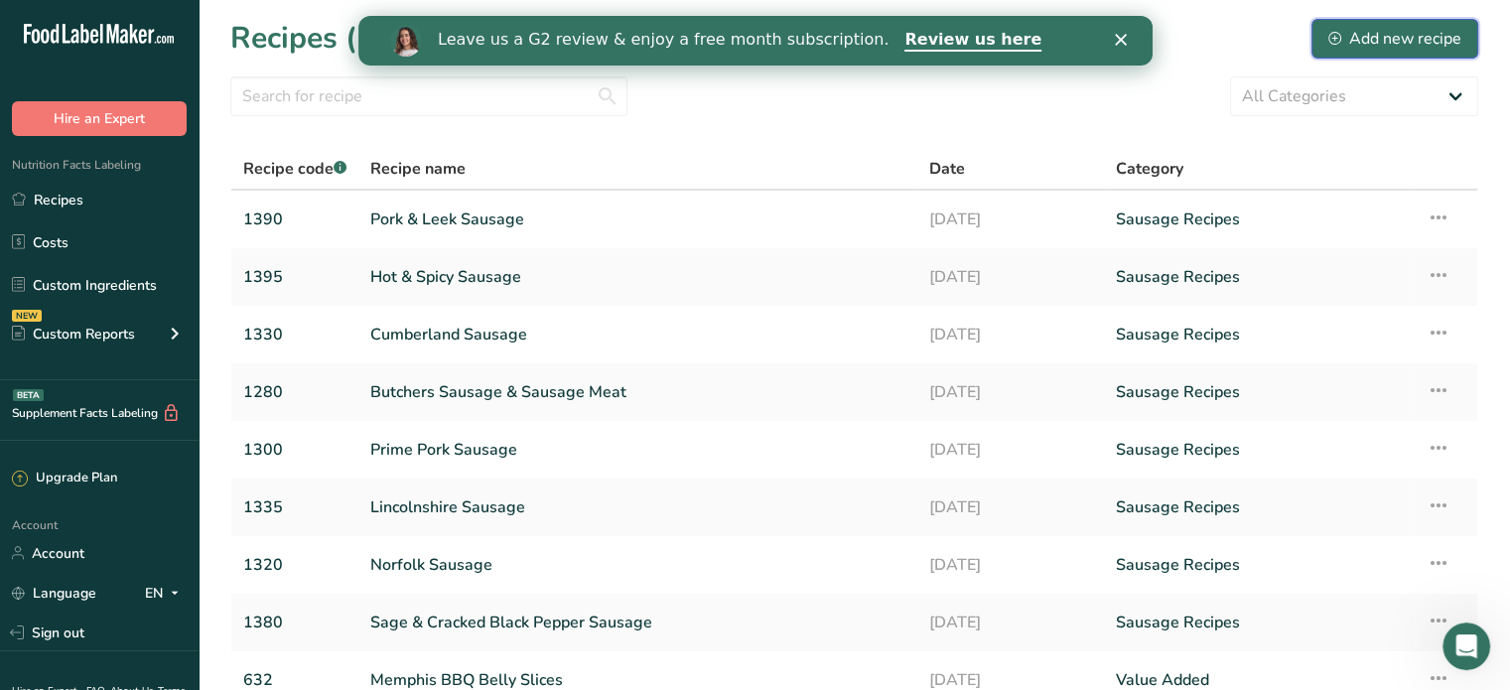
click at [1374, 45] on div "Add new recipe" at bounding box center [1394, 39] width 133 height 24
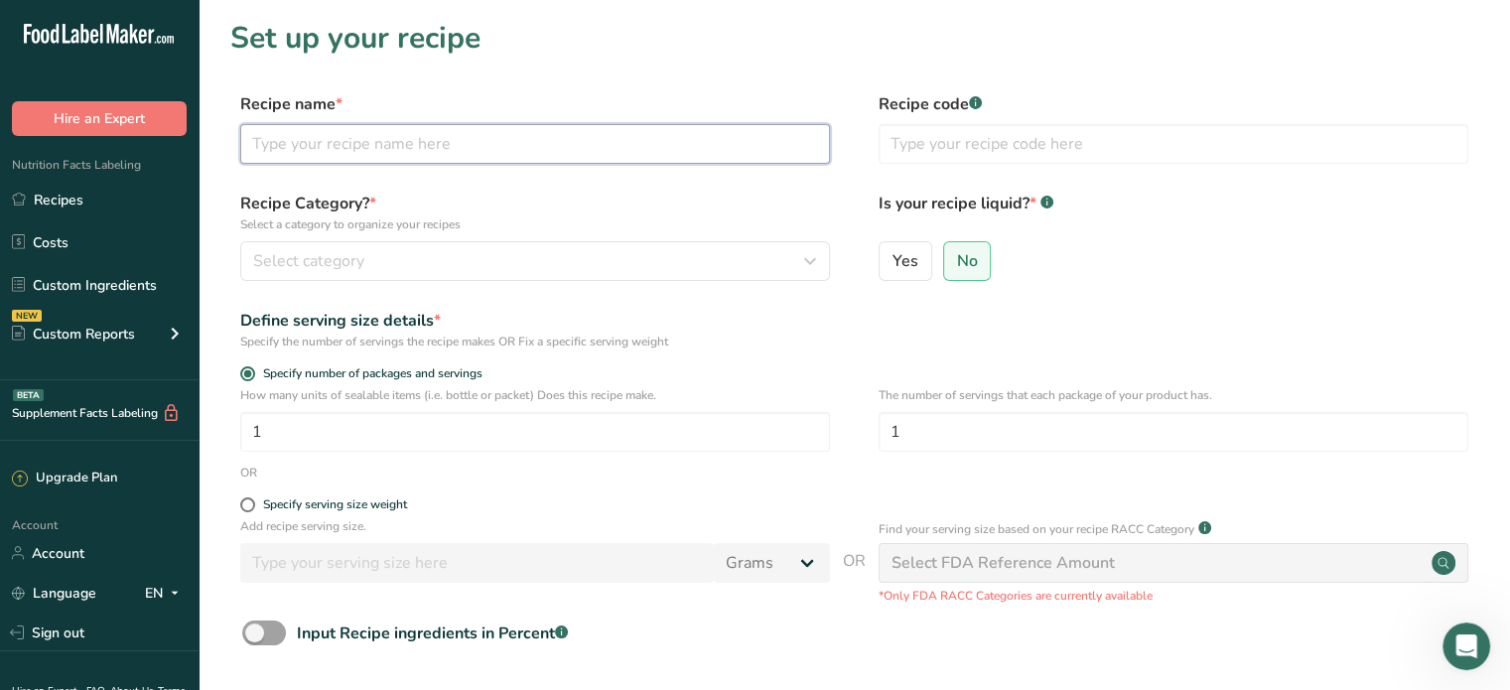
drag, startPoint x: 341, startPoint y: 140, endPoint x: 327, endPoint y: 137, distance: 14.2
click at [341, 140] on input "text" at bounding box center [535, 144] width 590 height 40
type input "Caramelised Onion and Red Pepper Sausage"
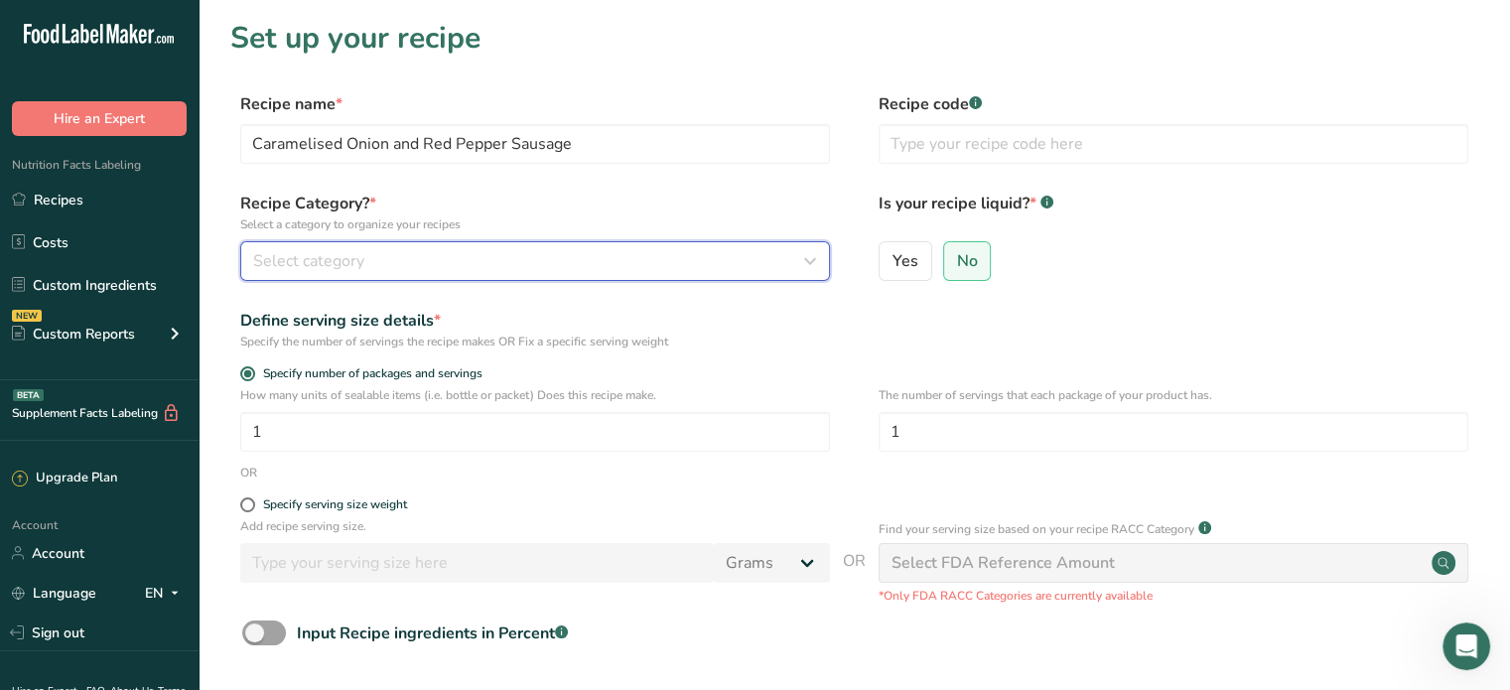
click at [397, 259] on div "Select category" at bounding box center [529, 261] width 552 height 24
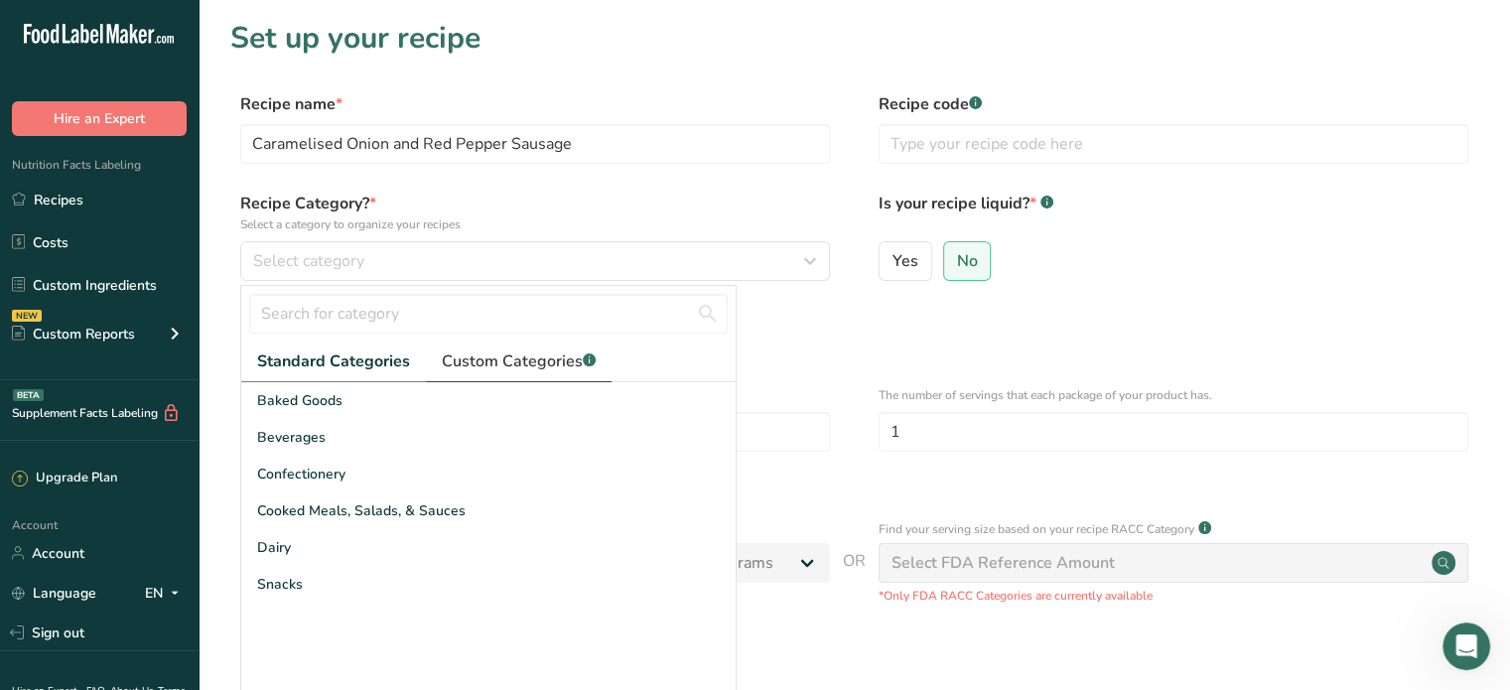
click at [485, 358] on span "Custom Categories .a-a{fill:#347362;}.b-a{fill:#fff;}" at bounding box center [519, 361] width 154 height 24
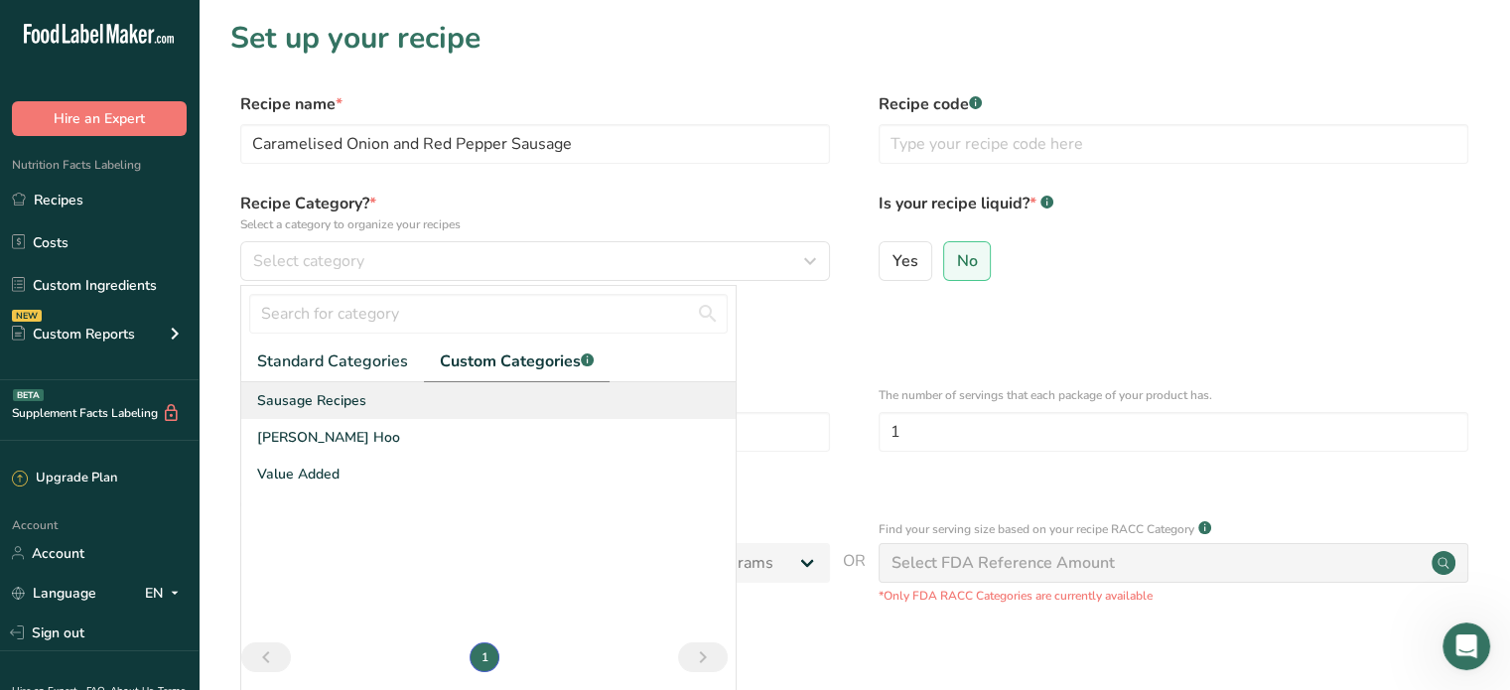
click at [326, 397] on span "Sausage Recipes" at bounding box center [311, 400] width 109 height 21
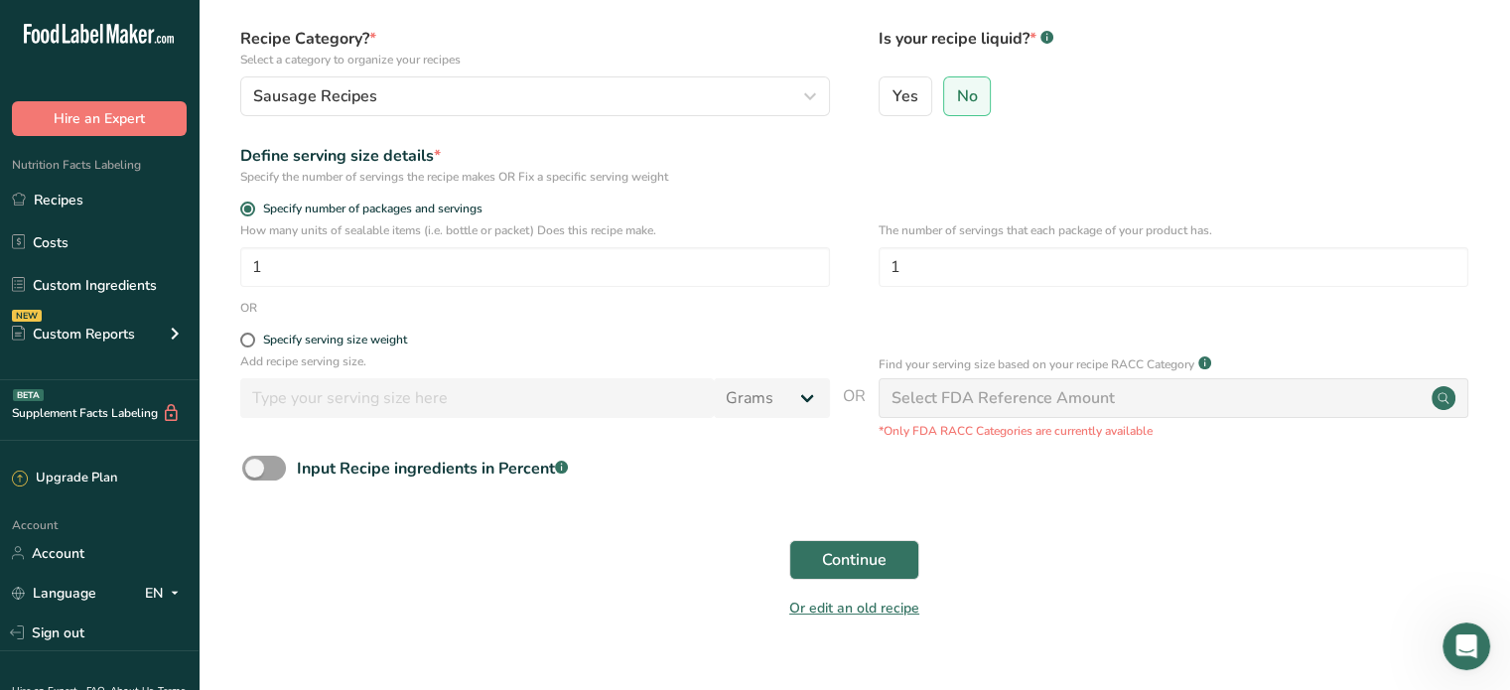
scroll to position [199, 0]
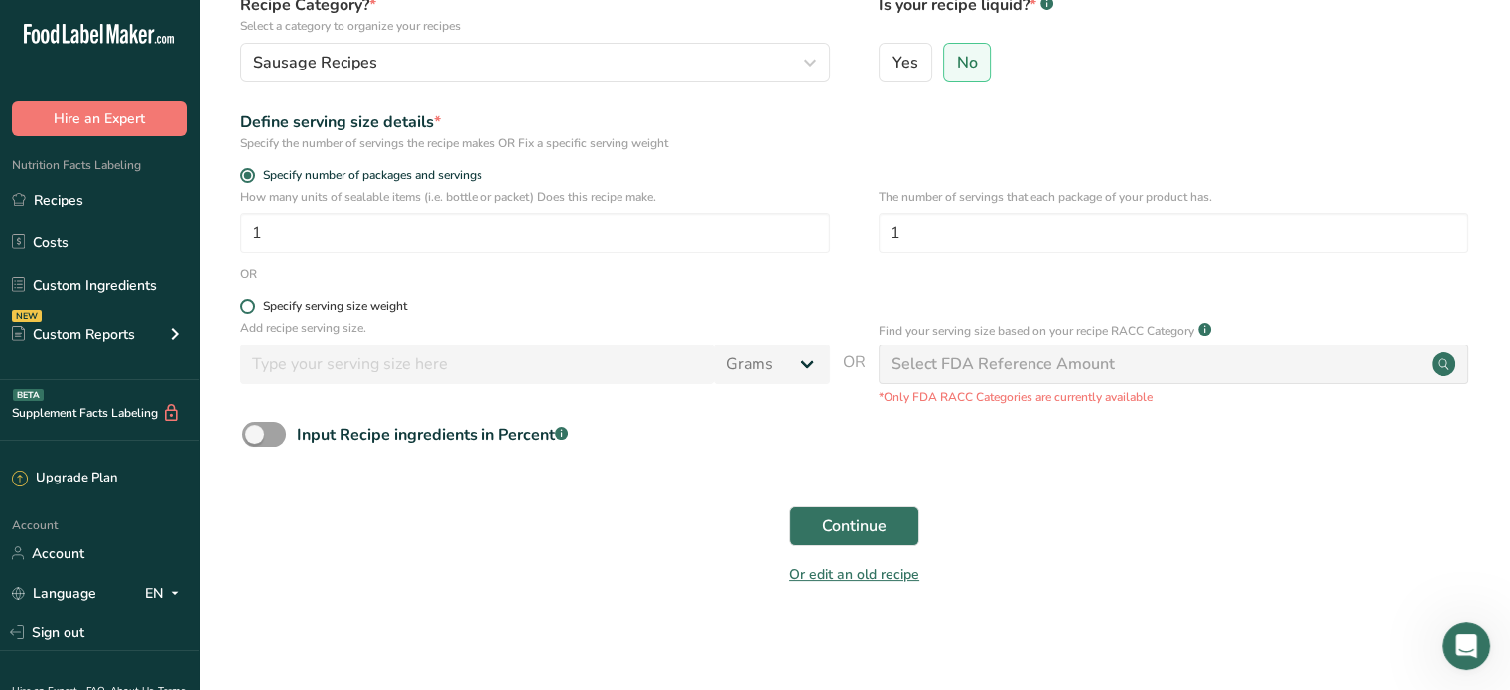
click at [250, 313] on span at bounding box center [247, 306] width 15 height 15
click at [250, 313] on input "Specify serving size weight" at bounding box center [246, 306] width 13 height 13
radio input "true"
radio input "false"
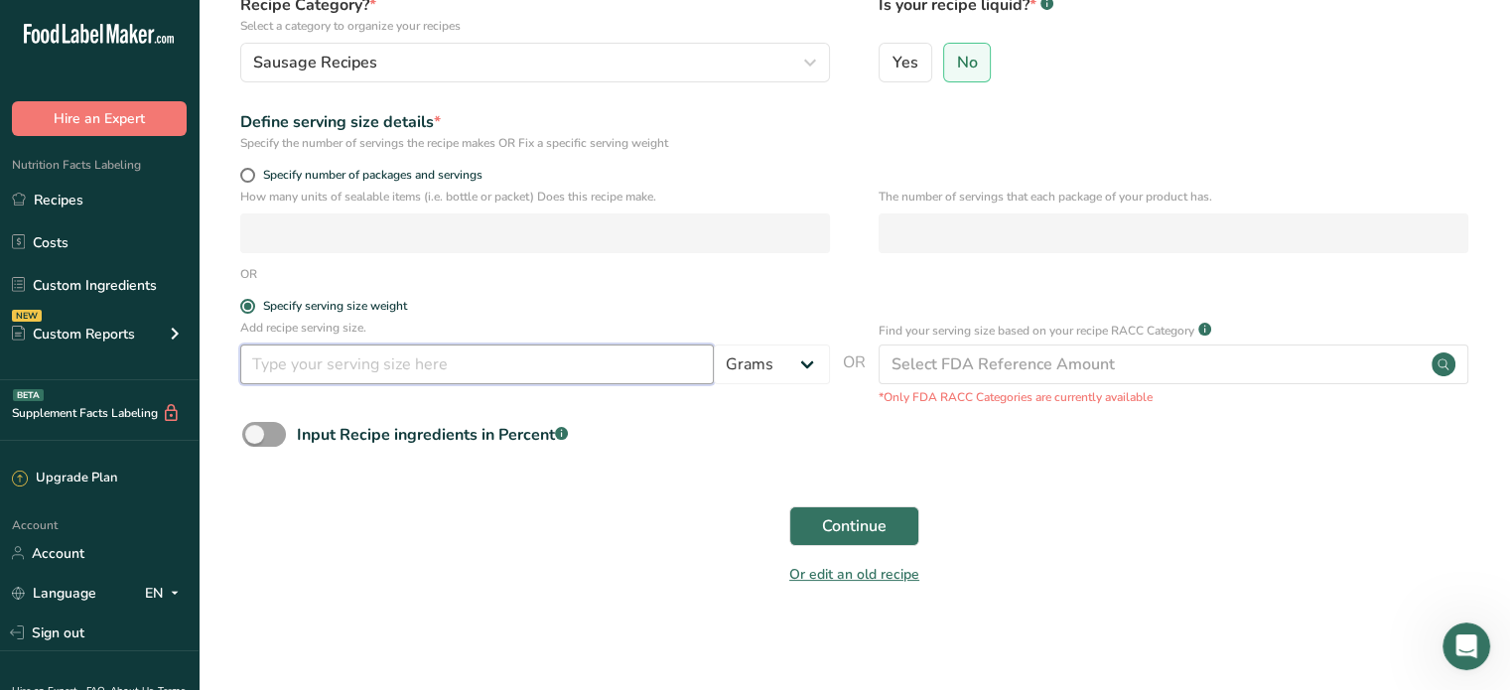
click at [313, 364] on input "number" at bounding box center [477, 364] width 474 height 40
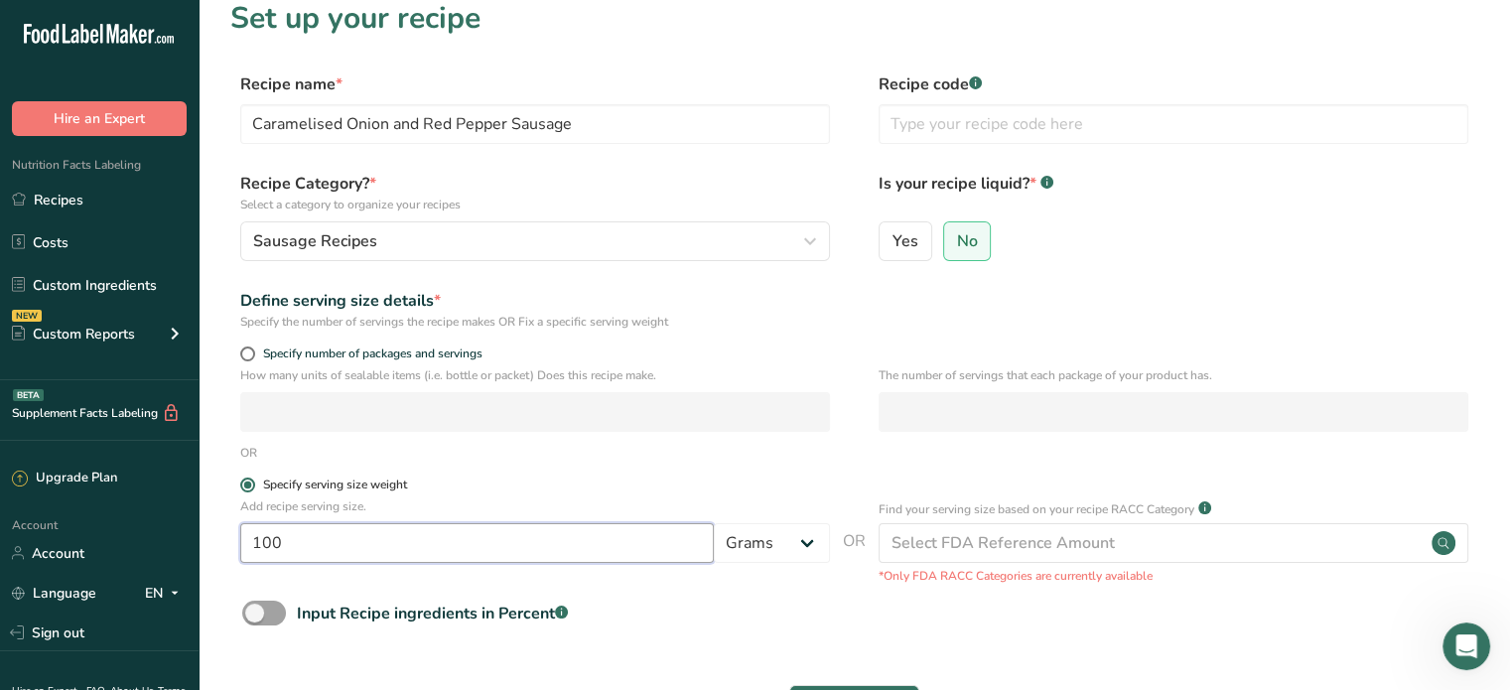
scroll to position [0, 0]
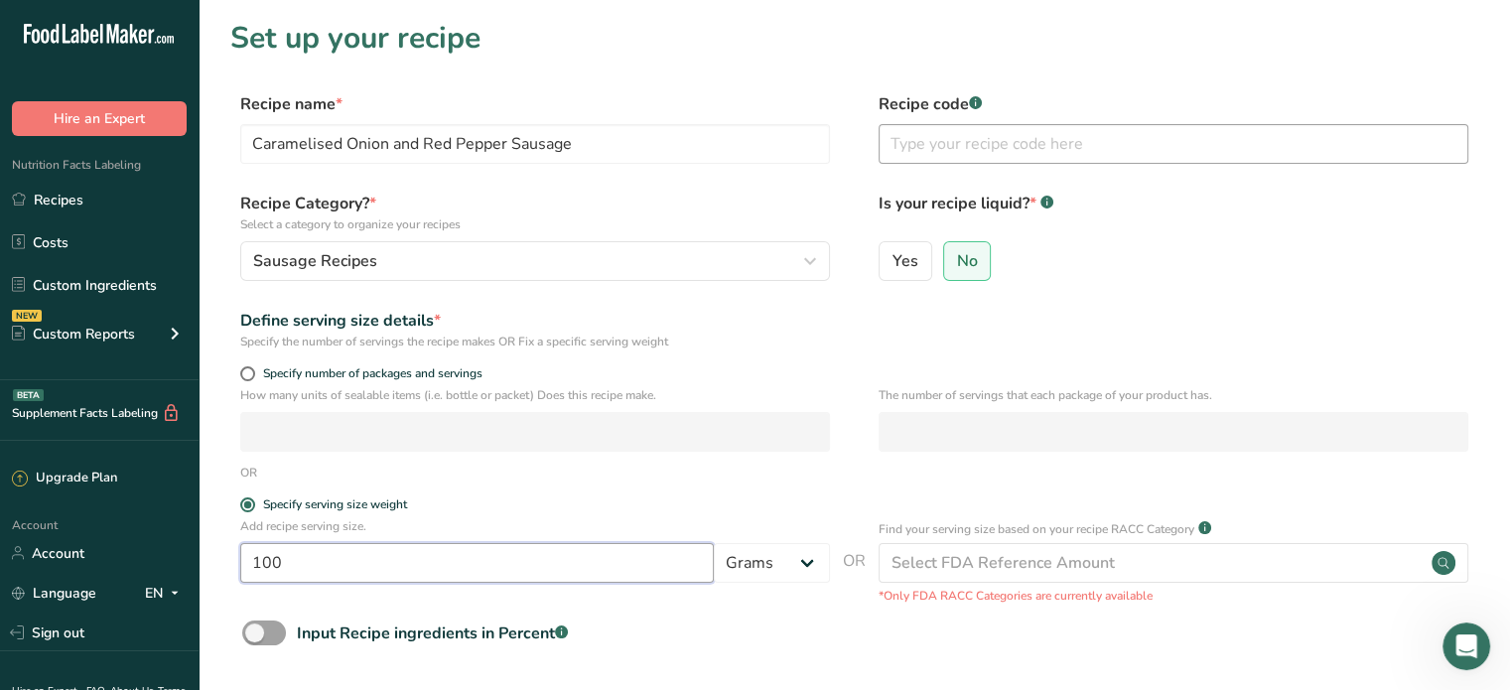
type input "100"
click at [992, 135] on input "text" at bounding box center [1174, 144] width 590 height 40
drag, startPoint x: 1063, startPoint y: 142, endPoint x: 1076, endPoint y: 131, distance: 16.9
click at [1063, 142] on input "text" at bounding box center [1174, 144] width 590 height 40
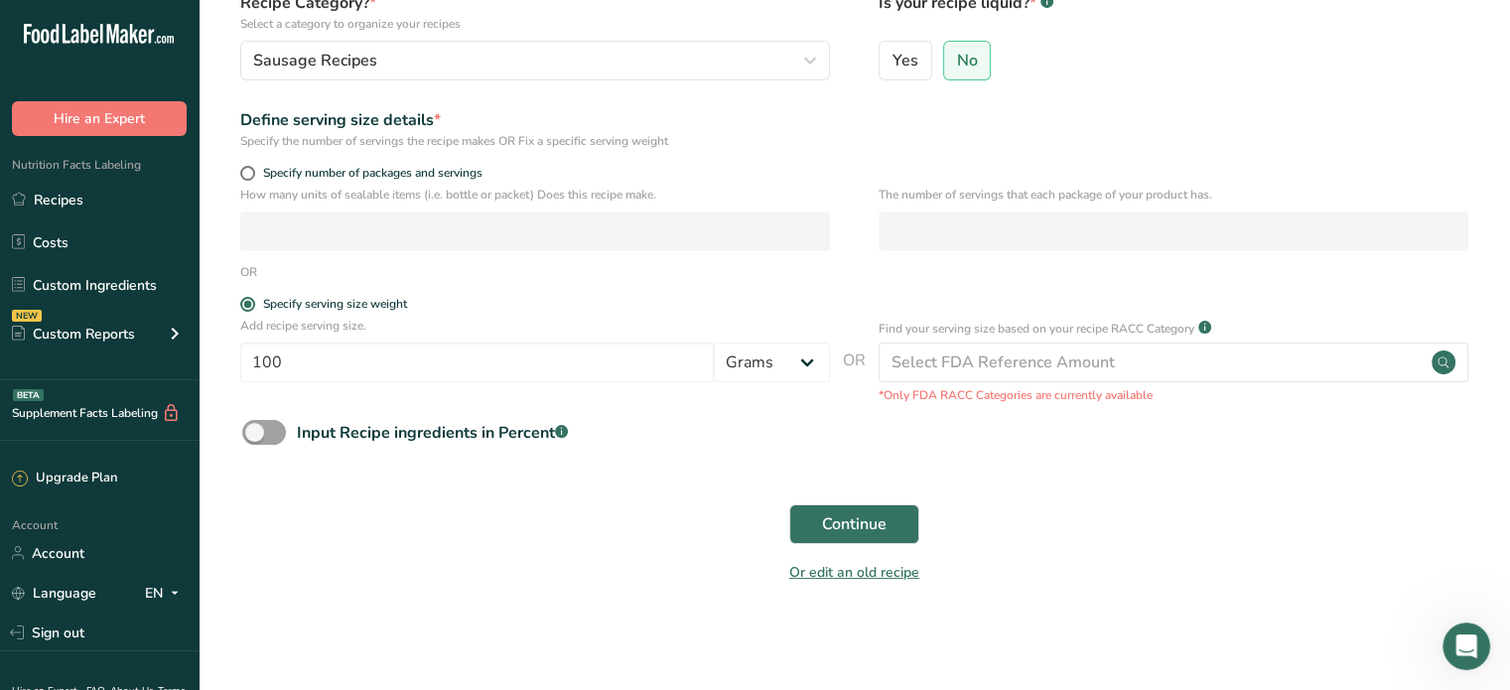
scroll to position [202, 0]
type input "1370"
click at [869, 515] on span "Continue" at bounding box center [854, 523] width 65 height 24
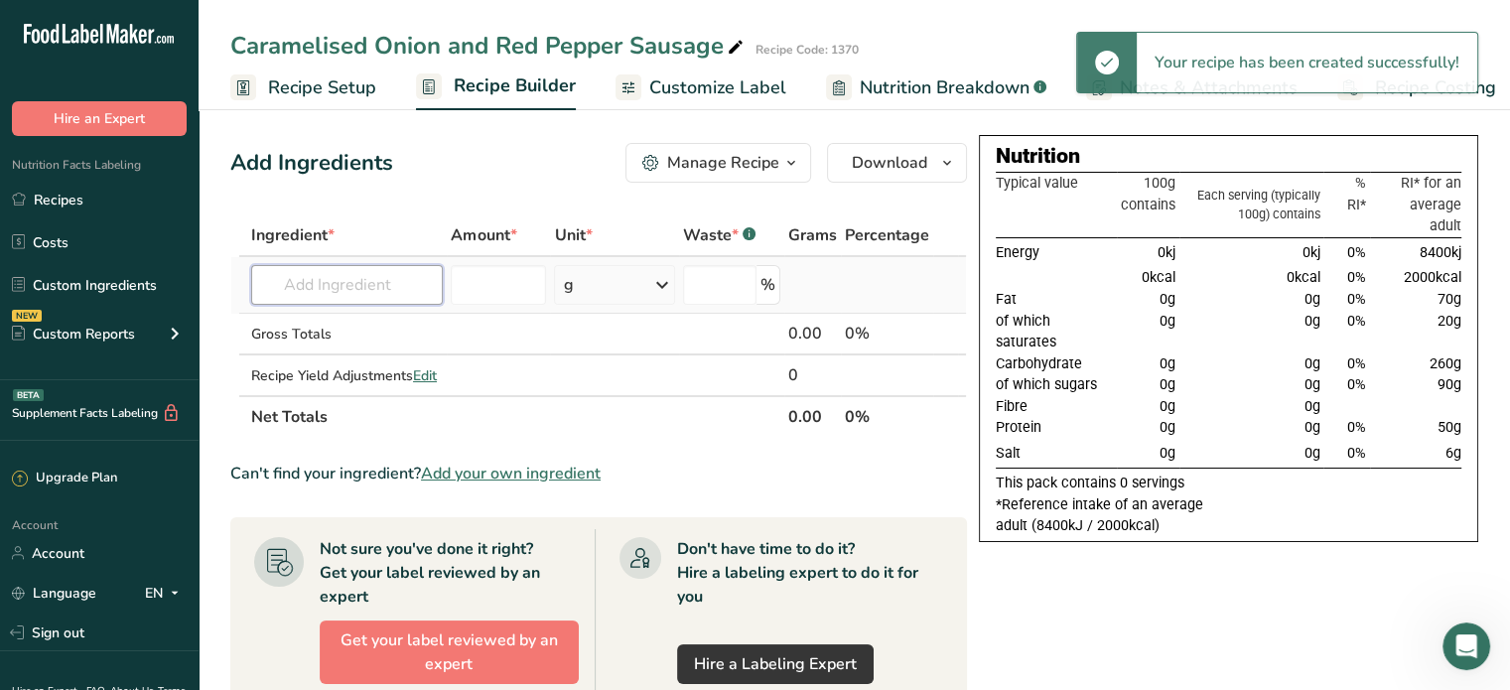
click at [381, 303] on input "text" at bounding box center [347, 285] width 192 height 40
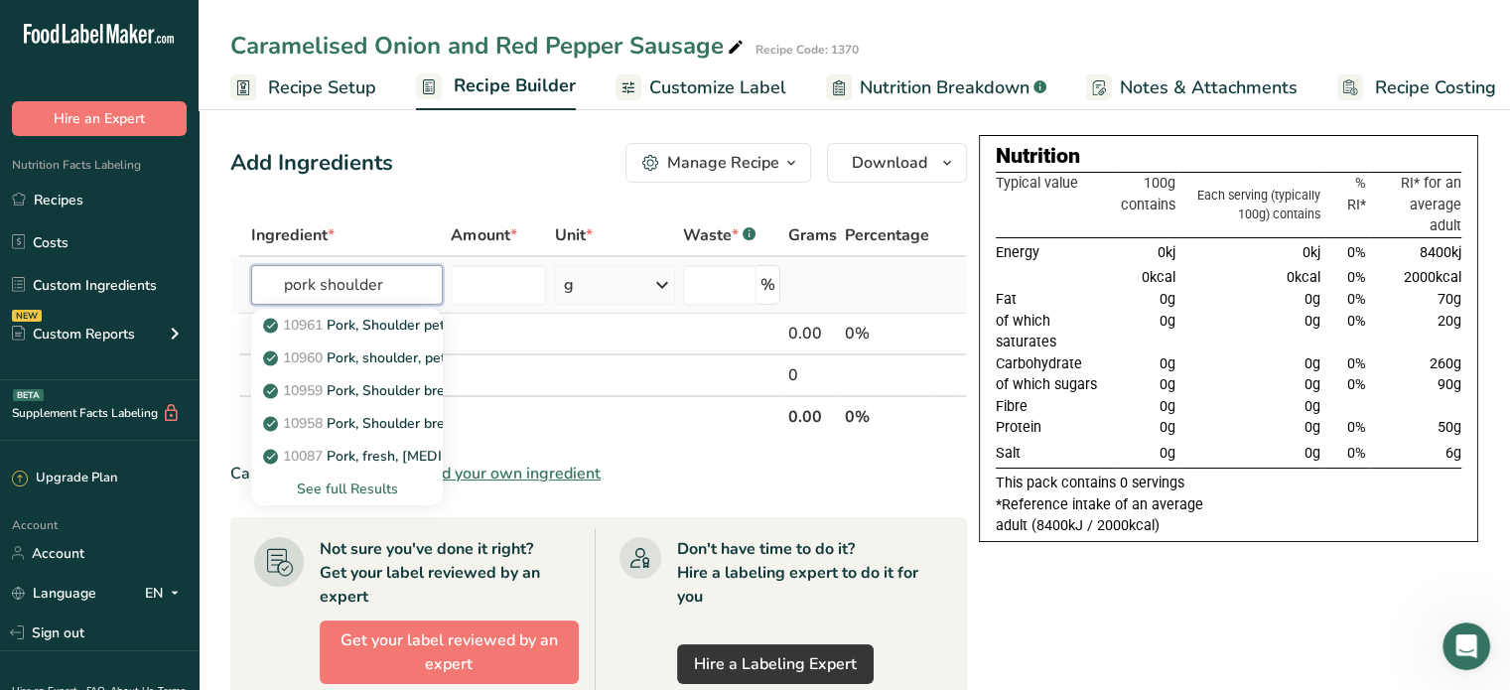
type input "pork shoulder"
click at [350, 483] on div "See full Results" at bounding box center [347, 489] width 160 height 21
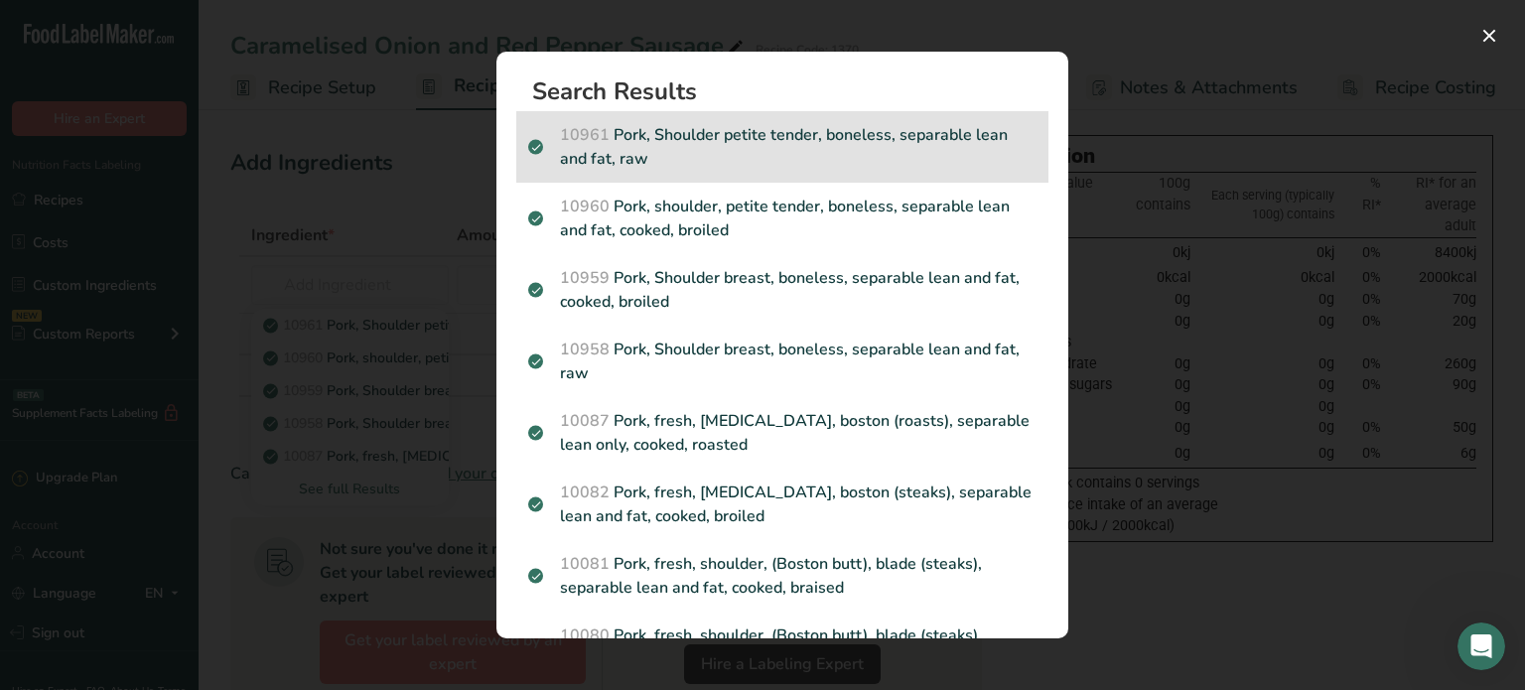
click at [826, 163] on p "10961 Pork, Shoulder petite tender, boneless, separable lean and fat, raw" at bounding box center [782, 147] width 508 height 48
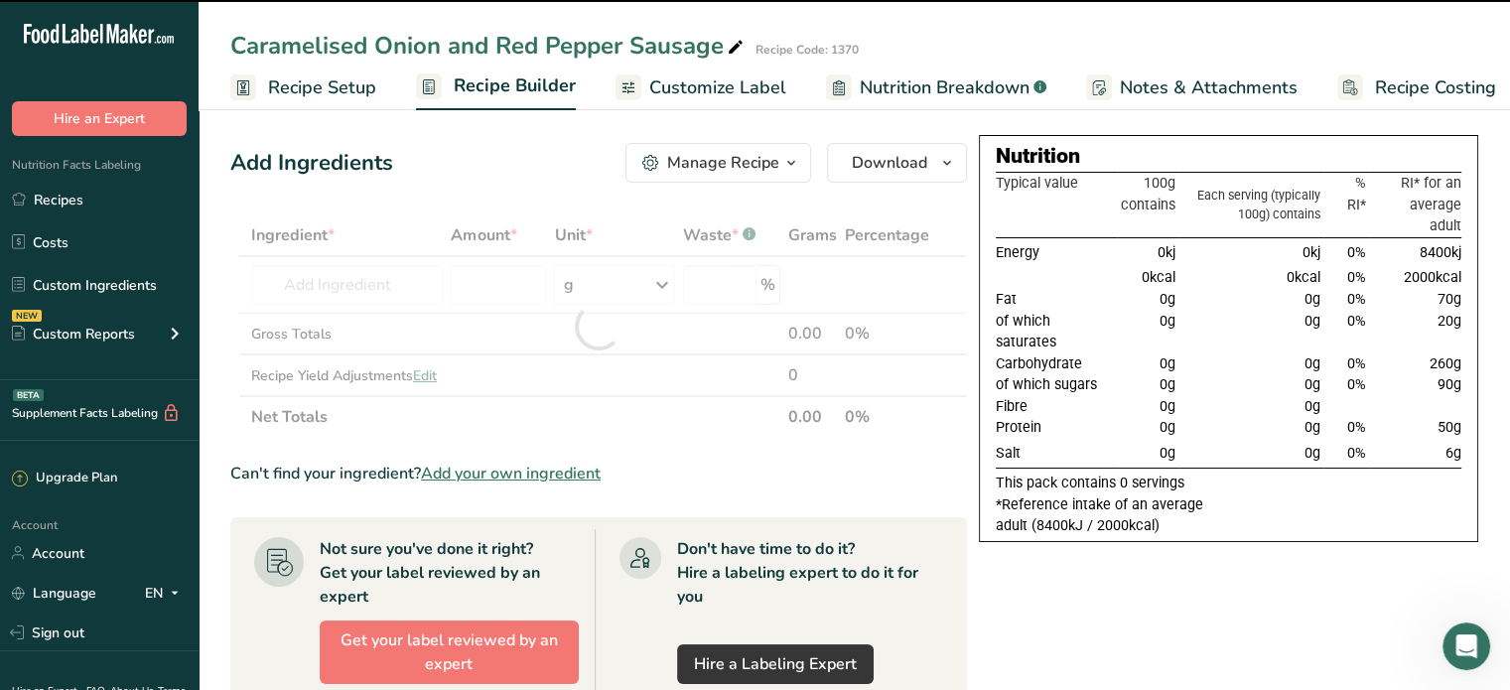
type input "0"
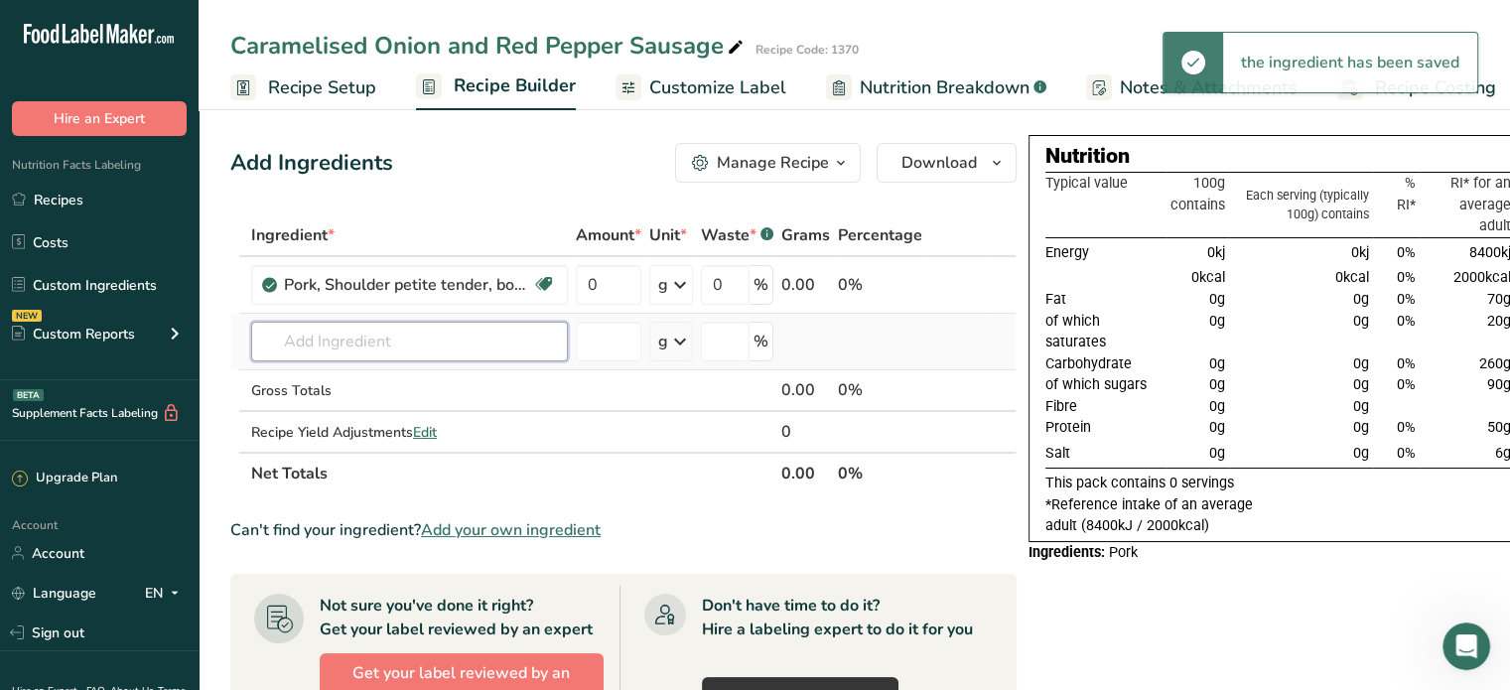
click at [376, 344] on input "text" at bounding box center [409, 342] width 317 height 40
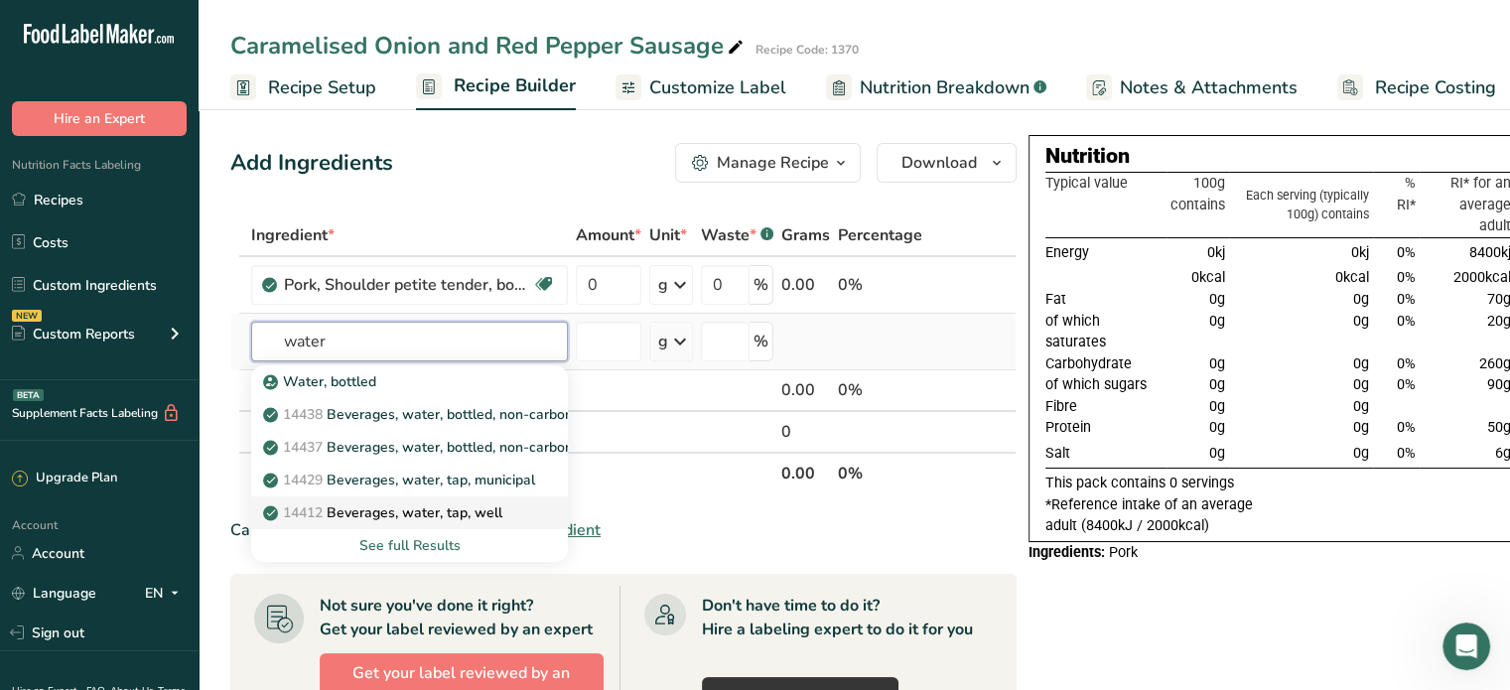
type input "water"
click at [475, 509] on p "14412 [GEOGRAPHIC_DATA], water, tap, well" at bounding box center [384, 512] width 235 height 21
type input "Beverages, water, tap, well"
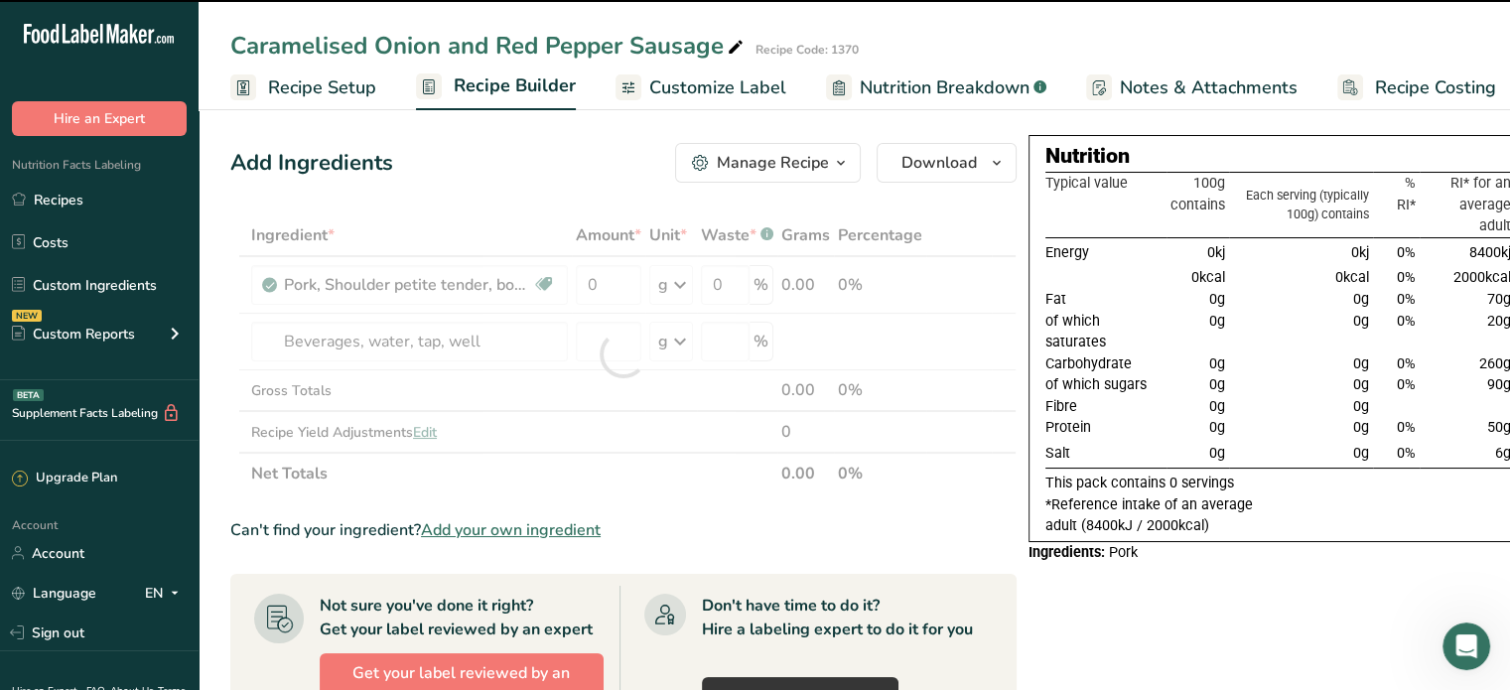
type input "0"
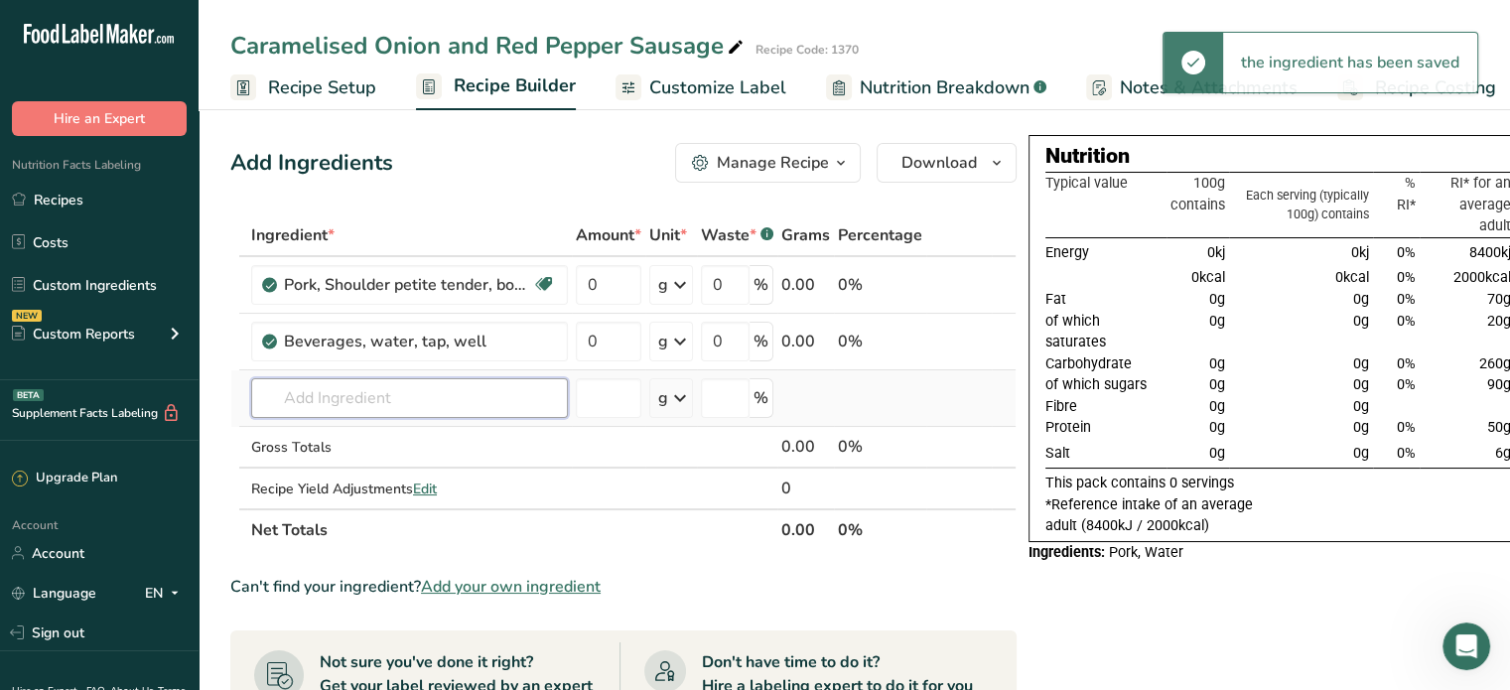
click at [370, 400] on input "text" at bounding box center [409, 398] width 317 height 40
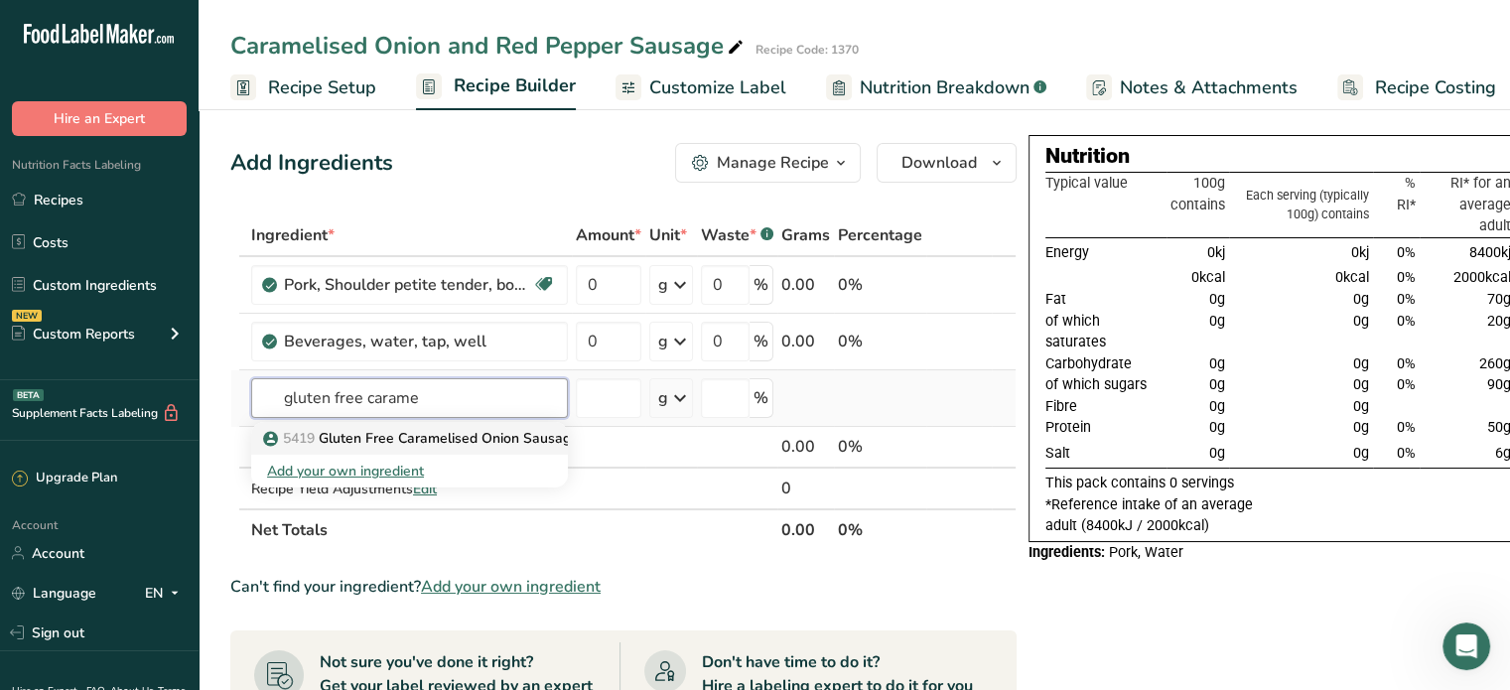
type input "gluten free carame"
click at [426, 437] on p "5419 Gluten Free Caramelised Onion Sausage Mix" at bounding box center [436, 438] width 338 height 21
type input "Gluten Free Caramelised Onion Sausage Mix"
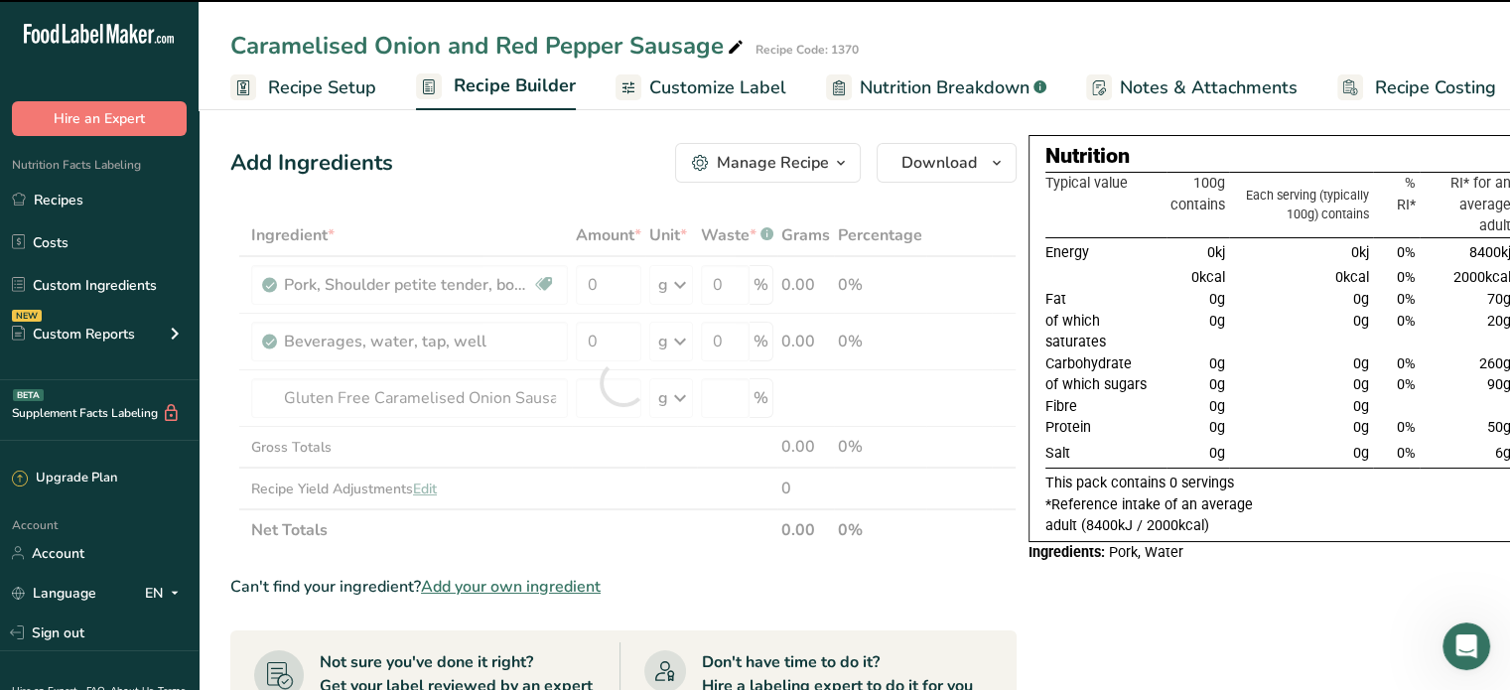
type input "0"
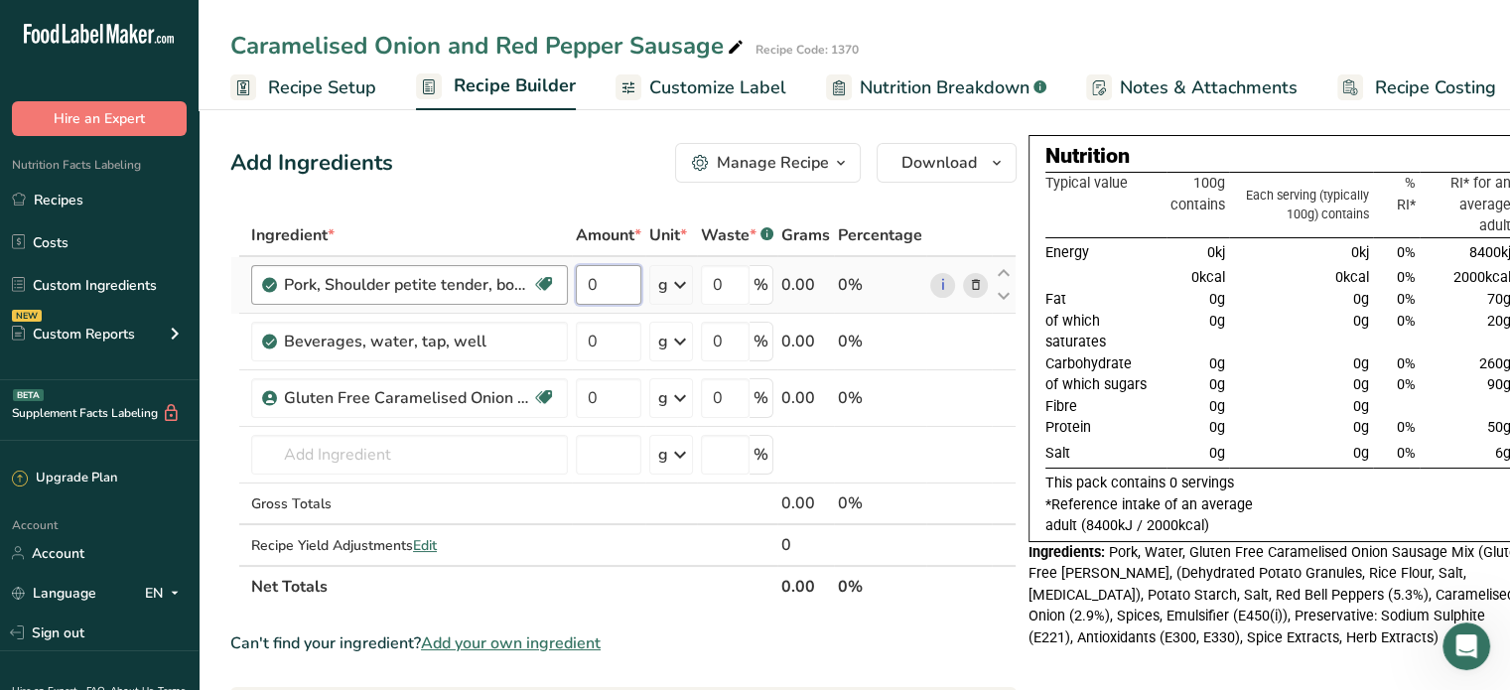
drag, startPoint x: 623, startPoint y: 289, endPoint x: 521, endPoint y: 285, distance: 102.3
click at [521, 285] on tr "Pork, Shoulder petite tender, boneless, separable lean and fat, raw Dairy free …" at bounding box center [623, 285] width 784 height 57
type input "7"
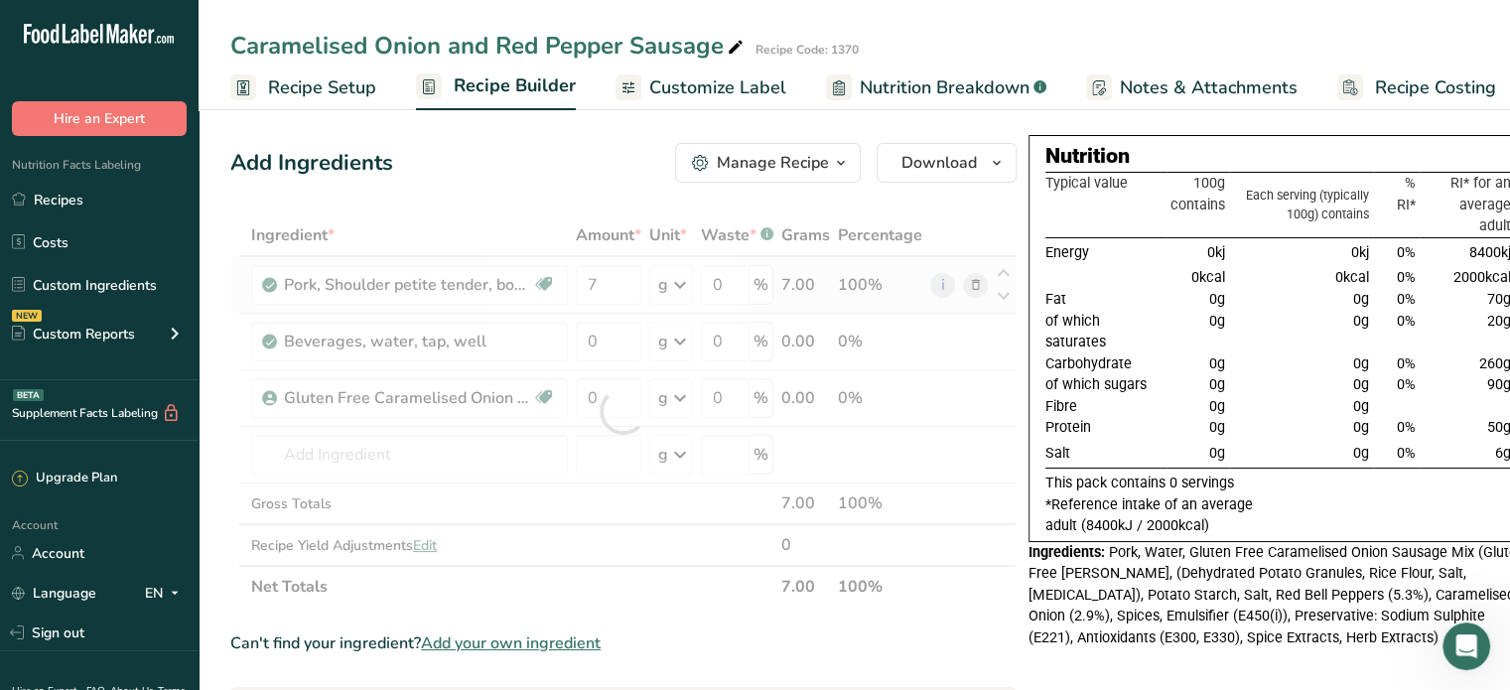
click at [686, 277] on div "Ingredient * Amount * Unit * Waste * .a-a{fill:#347362;}.b-a{fill:#fff;} Grams …" at bounding box center [623, 410] width 786 height 393
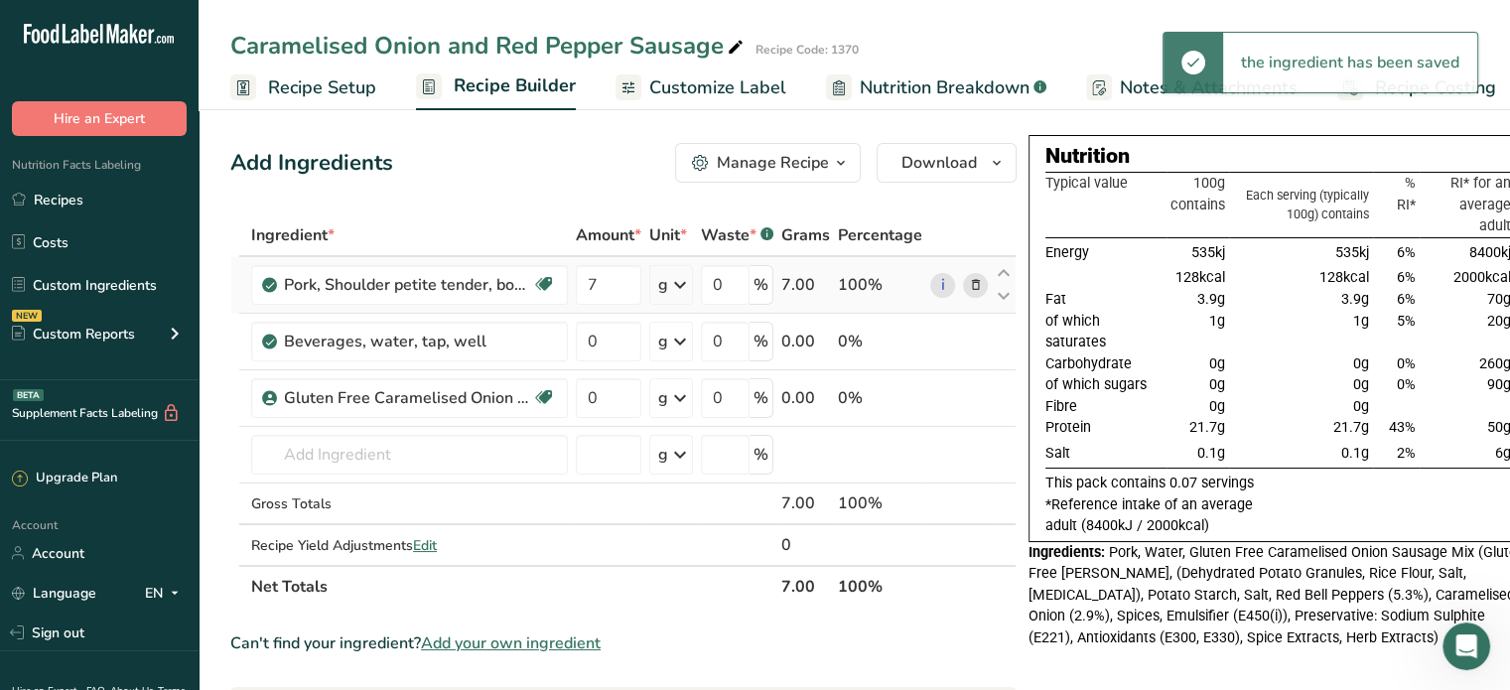
click at [675, 290] on icon at bounding box center [680, 285] width 24 height 36
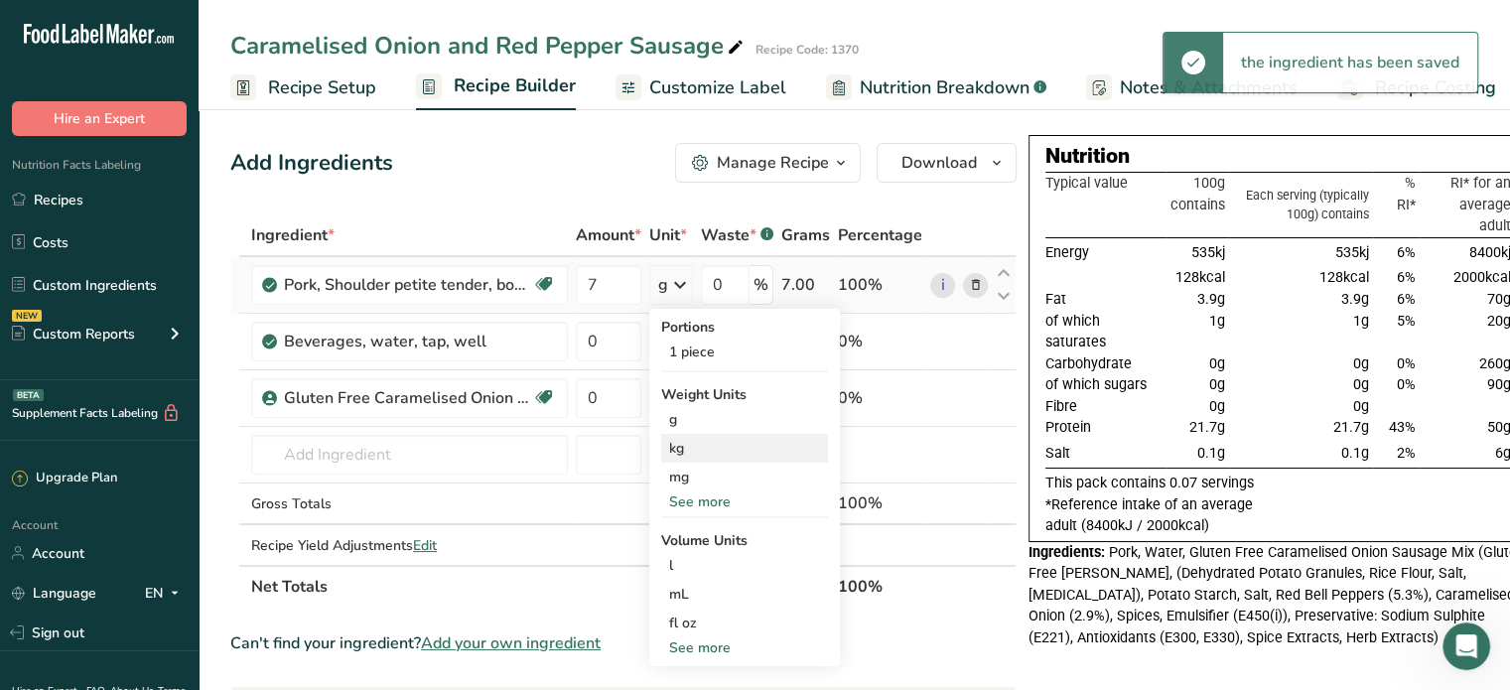
click at [712, 448] on div "kg" at bounding box center [744, 448] width 167 height 29
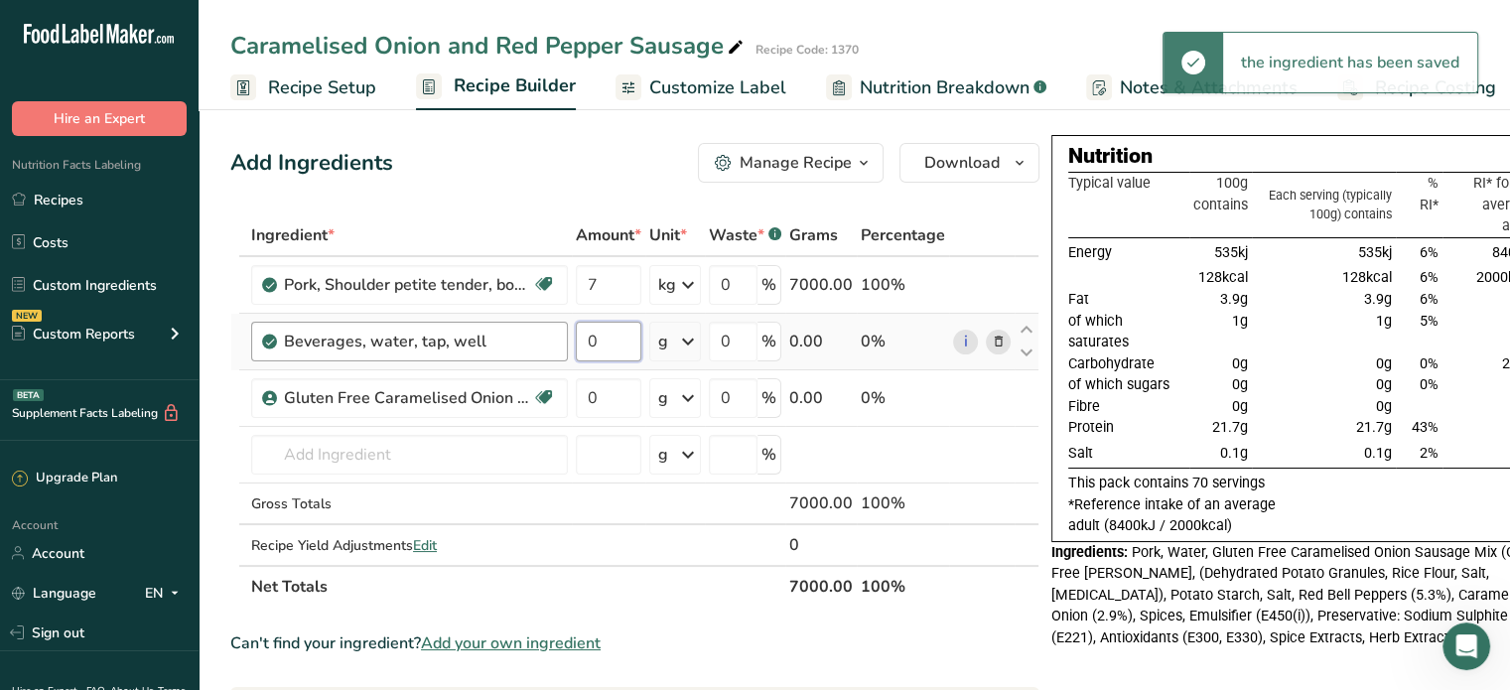
drag, startPoint x: 618, startPoint y: 343, endPoint x: 544, endPoint y: 342, distance: 74.5
click at [544, 342] on tr "Beverages, water, tap, well 0 g Portions 1 fl oz 1 serving 8 fl oz 8 fl oz 1 li…" at bounding box center [634, 342] width 807 height 57
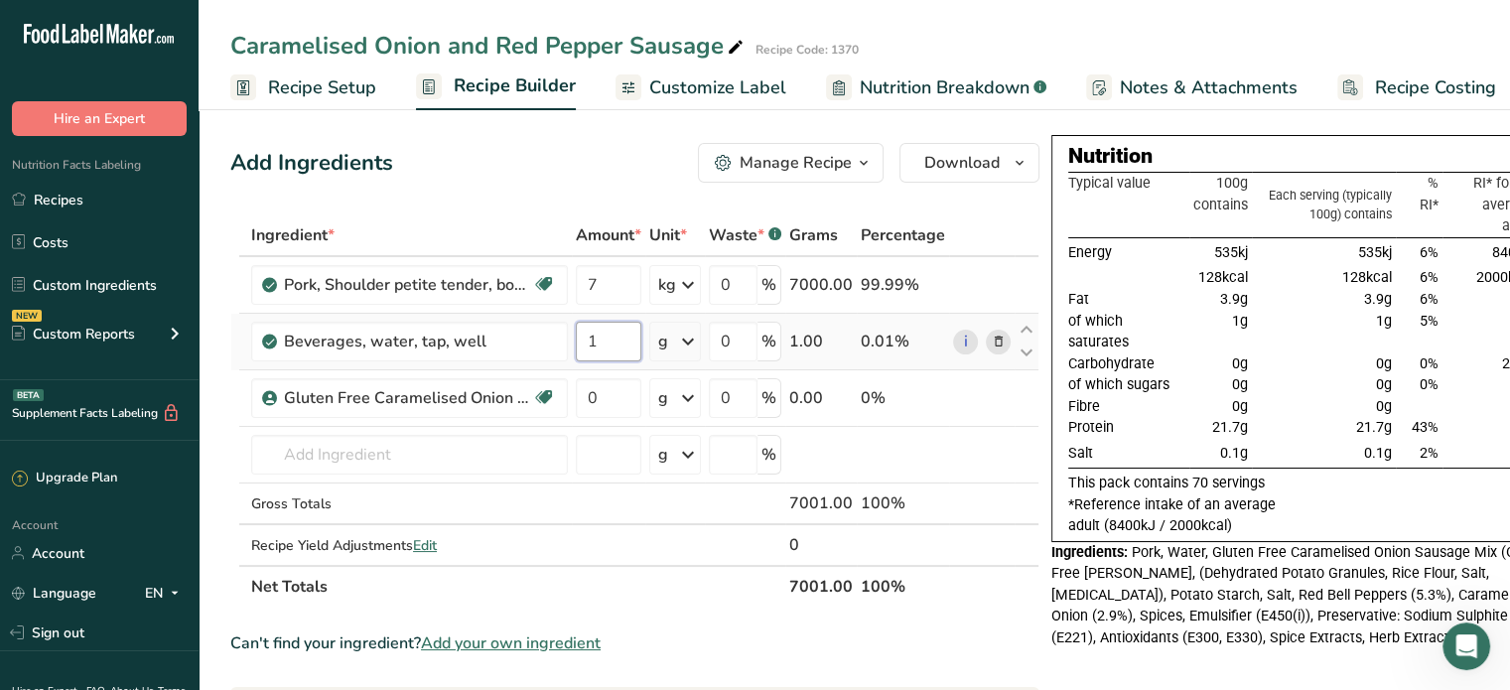
type input "1"
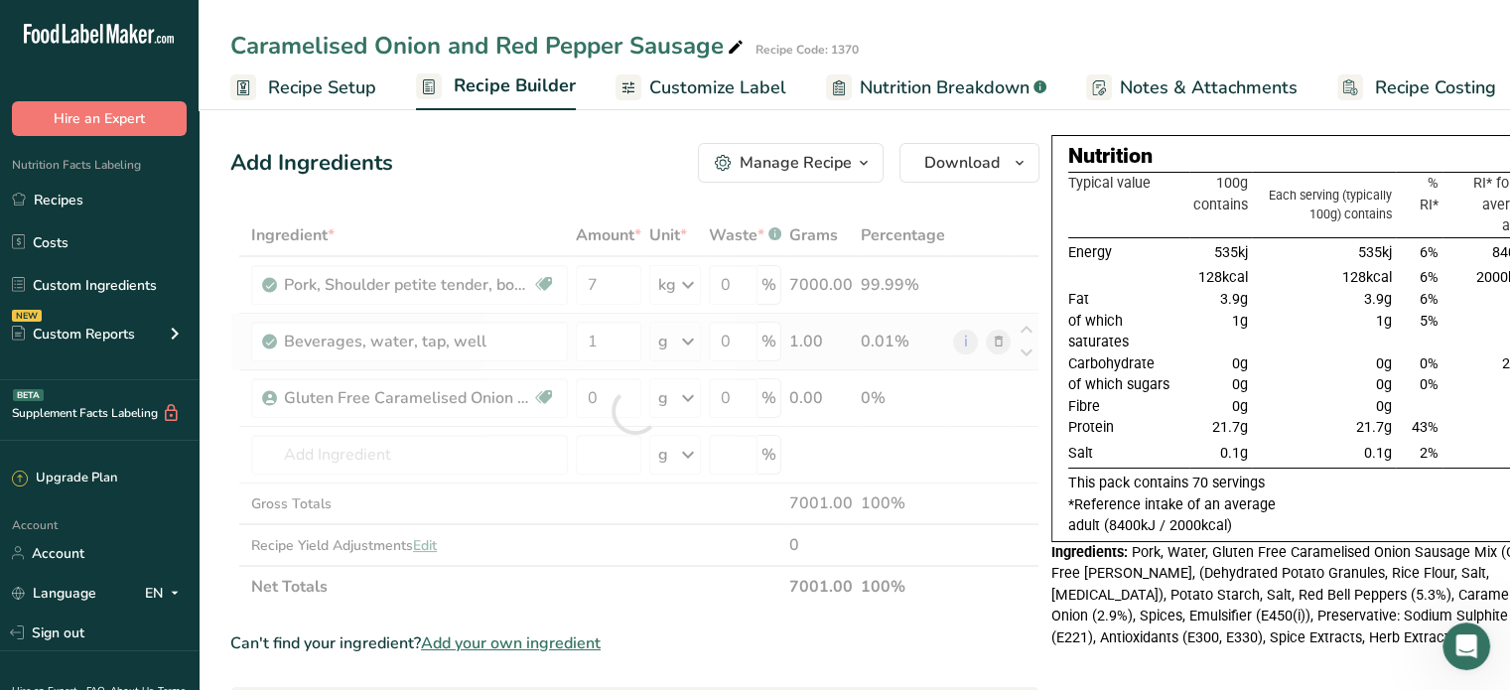
click at [689, 339] on div "Ingredient * Amount * Unit * Waste * .a-a{fill:#347362;}.b-a{fill:#fff;} Grams …" at bounding box center [634, 410] width 809 height 393
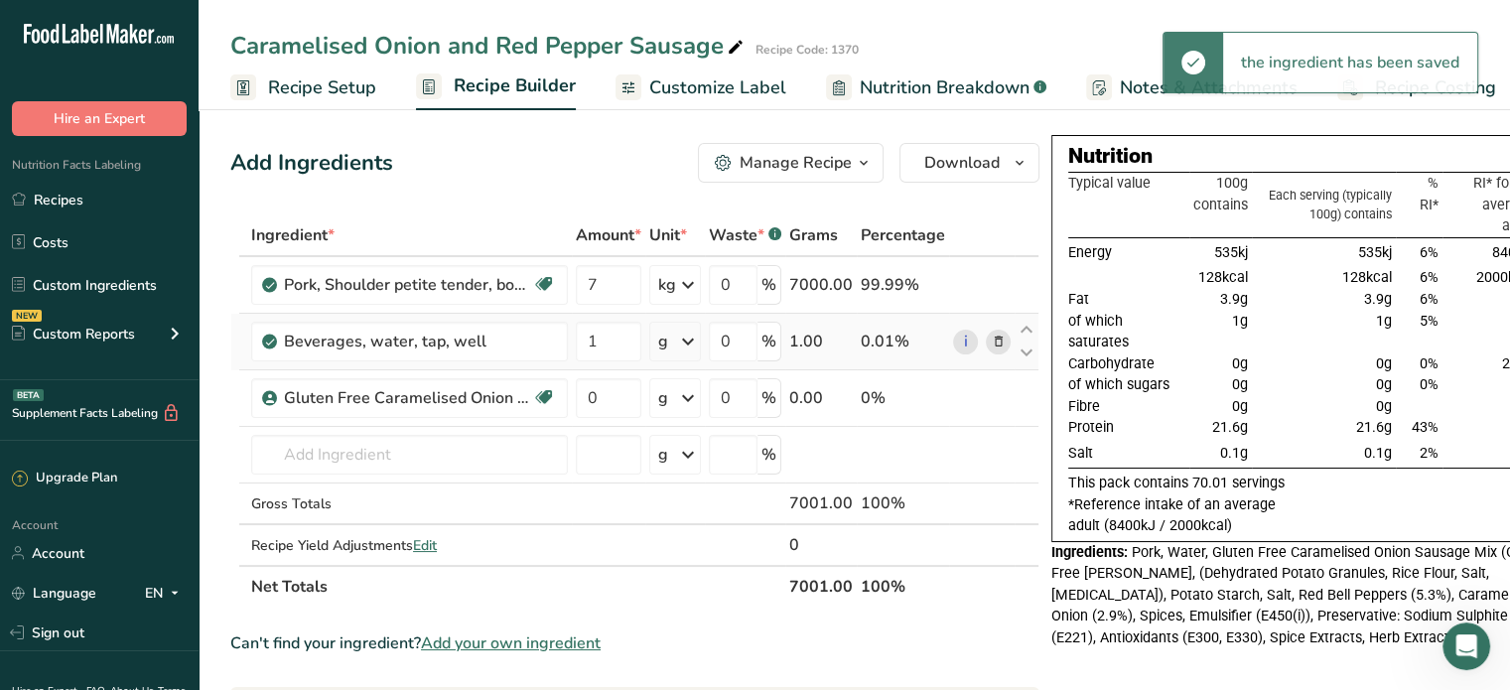
click at [689, 350] on icon at bounding box center [688, 342] width 24 height 36
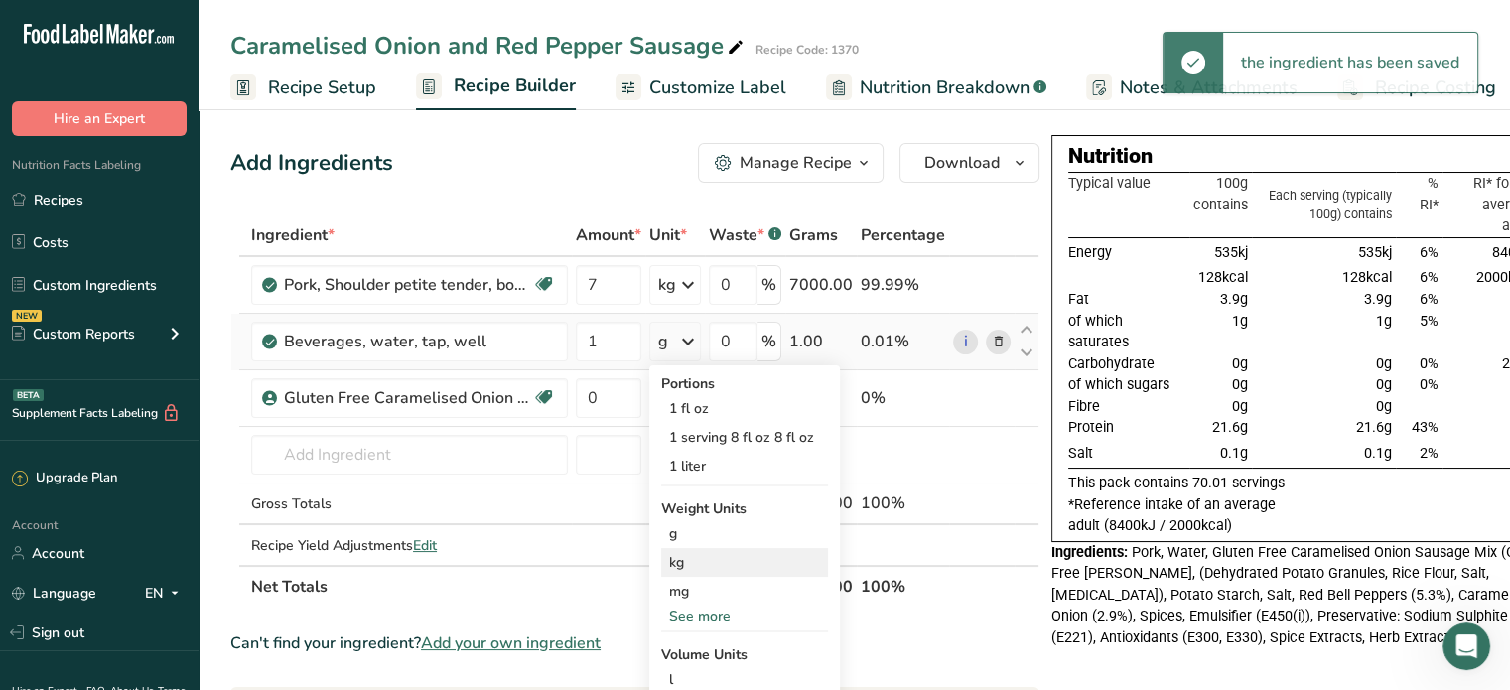
click at [710, 561] on div "kg" at bounding box center [744, 562] width 167 height 29
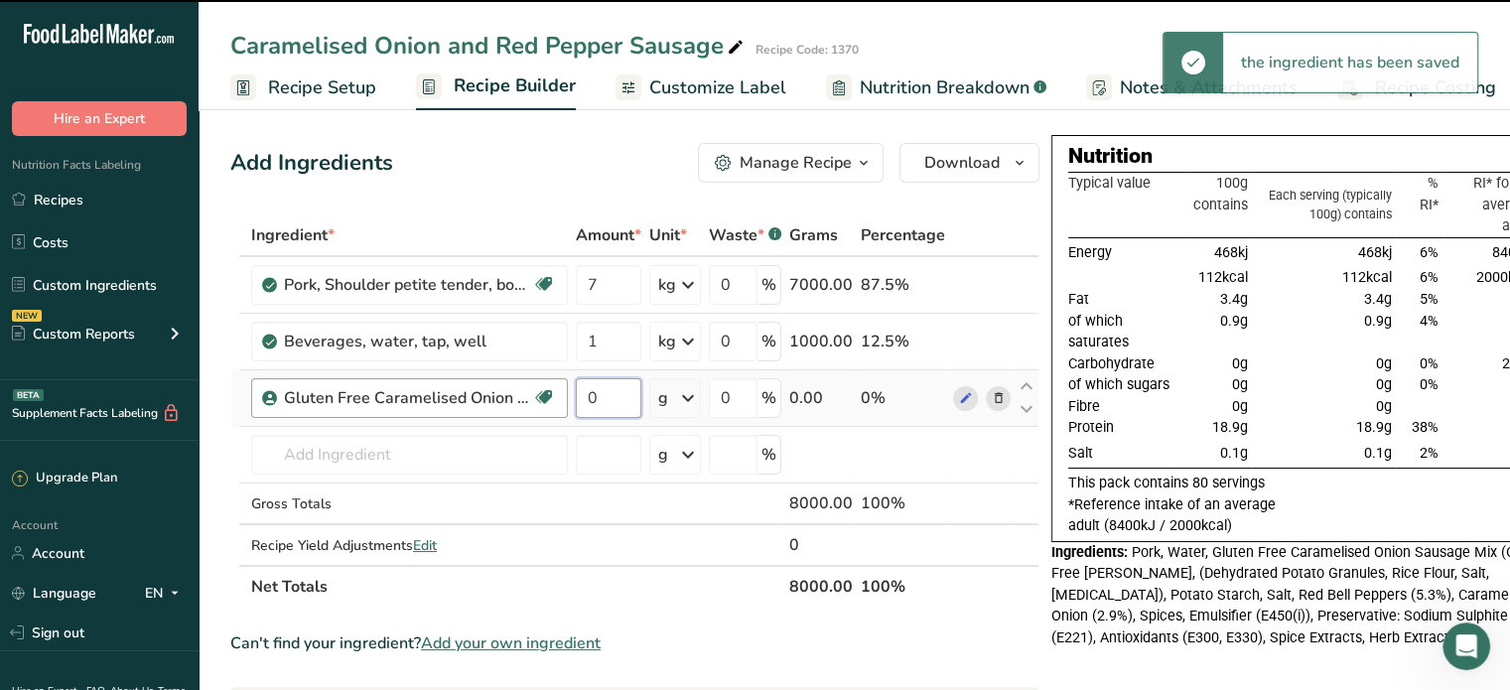
drag, startPoint x: 575, startPoint y: 391, endPoint x: 565, endPoint y: 386, distance: 11.1
click at [567, 387] on tr "Gluten Free Caramelised Onion Sausage Mix Gluten free 0 g Weight Units g kg mg …" at bounding box center [634, 398] width 807 height 57
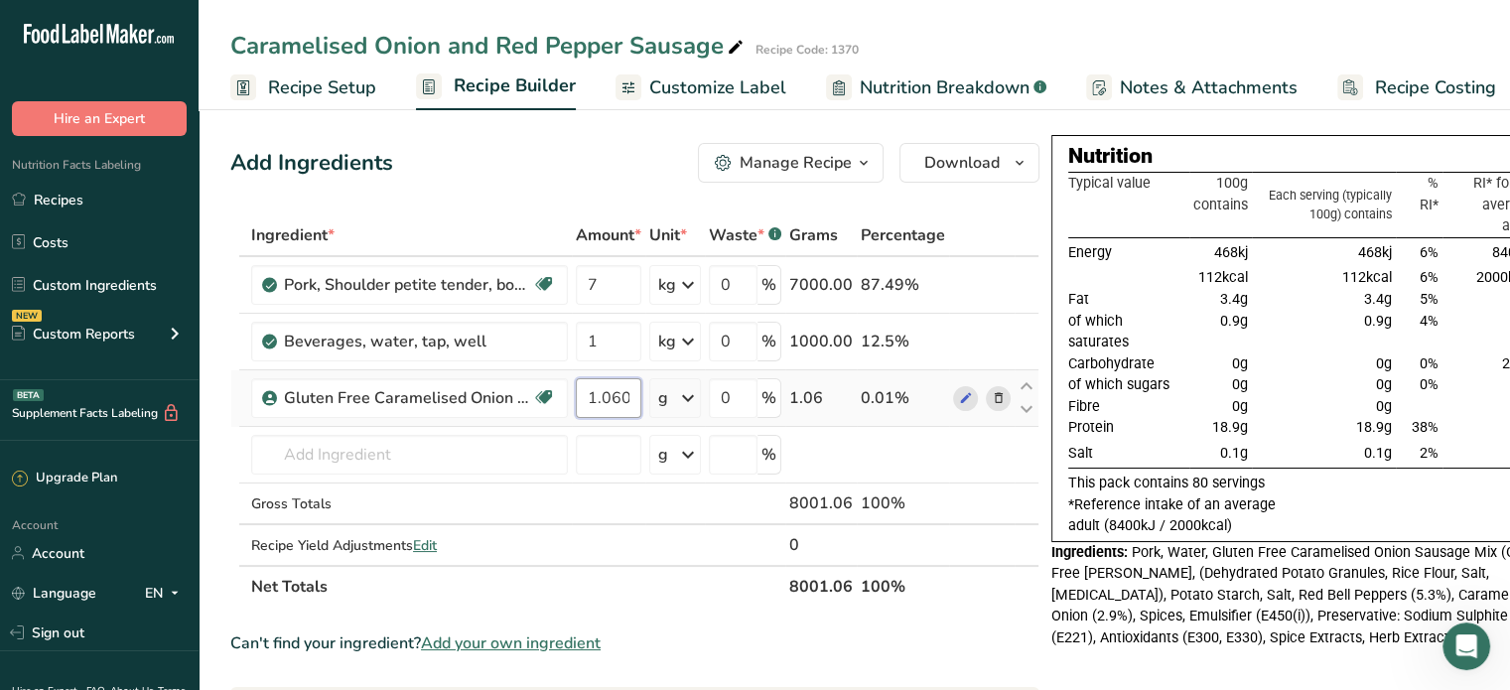
type input "1.060"
click at [686, 392] on div "Ingredient * Amount * Unit * Waste * .a-a{fill:#347362;}.b-a{fill:#fff;} Grams …" at bounding box center [634, 410] width 809 height 393
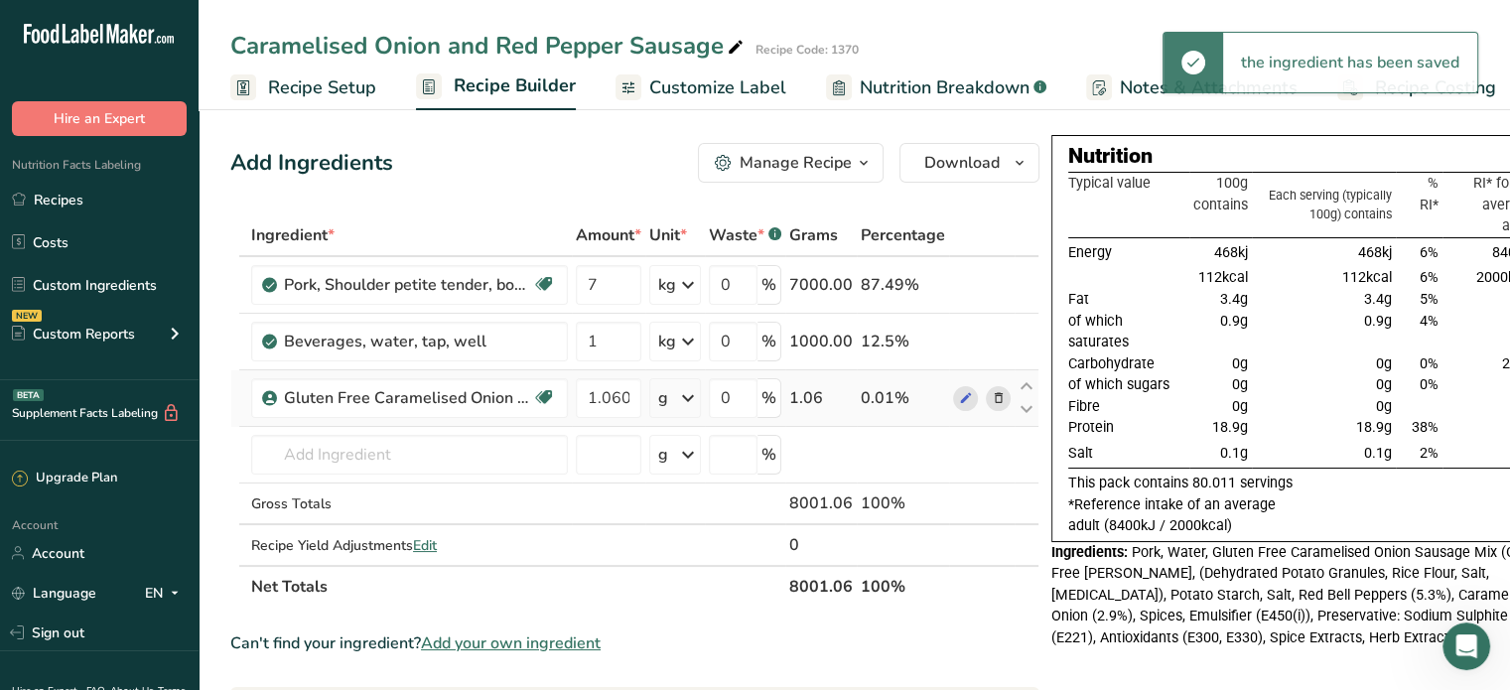
click at [678, 396] on icon at bounding box center [688, 398] width 24 height 36
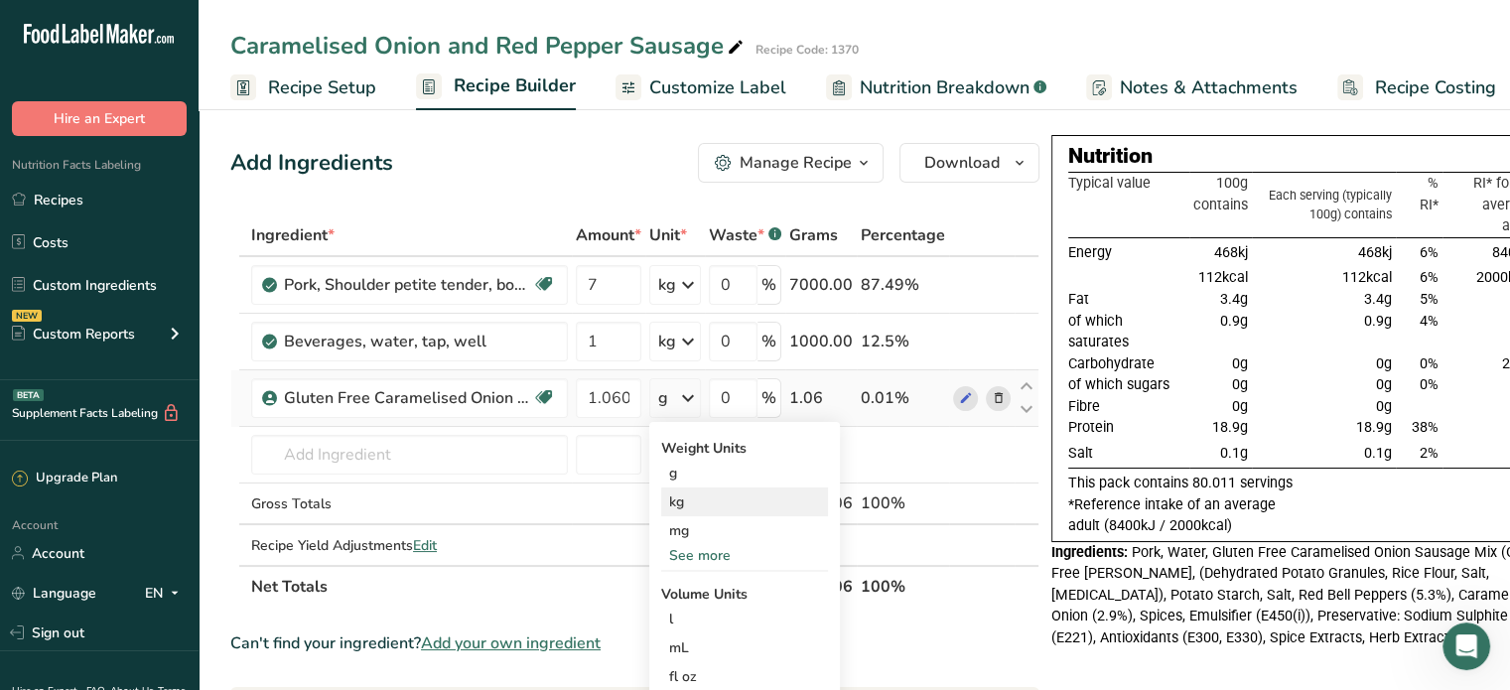
click at [694, 499] on div "kg" at bounding box center [744, 501] width 167 height 29
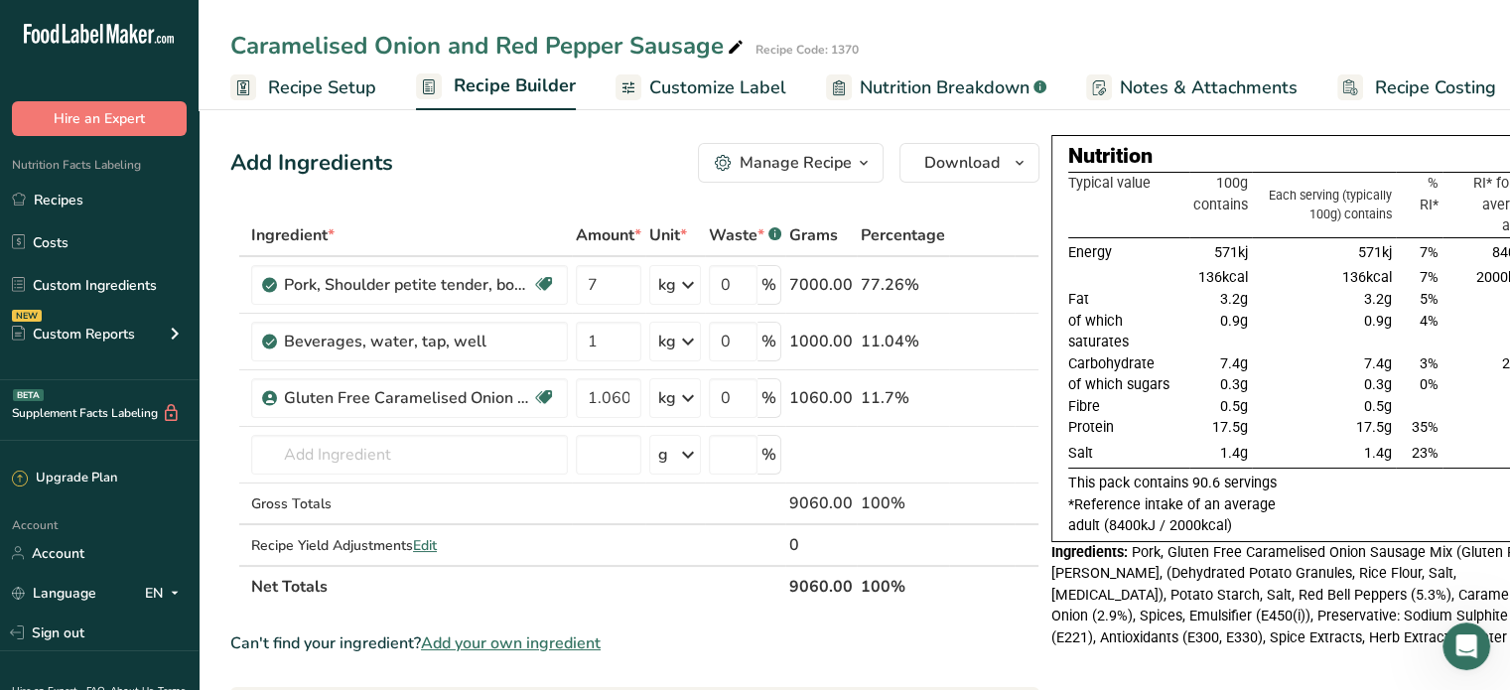
click at [714, 84] on span "Customize Label" at bounding box center [717, 87] width 137 height 27
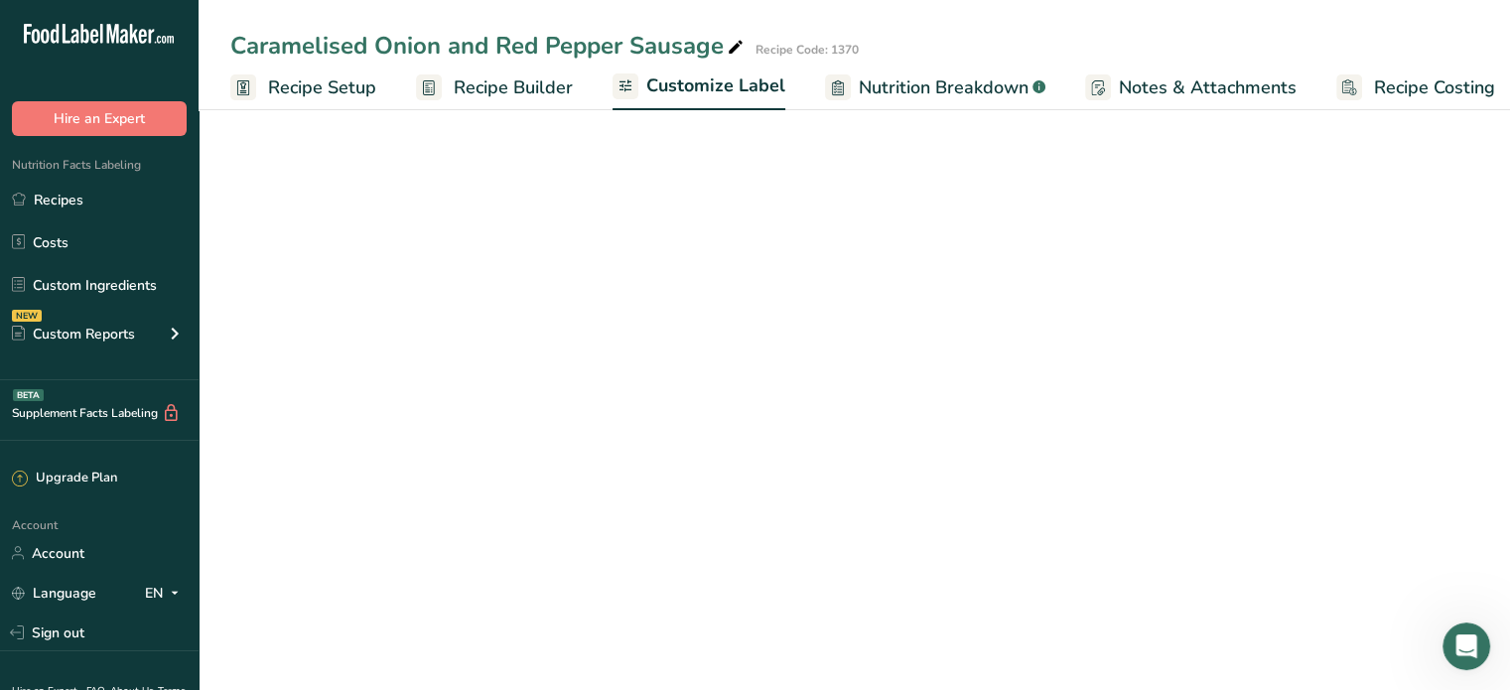
scroll to position [0, 17]
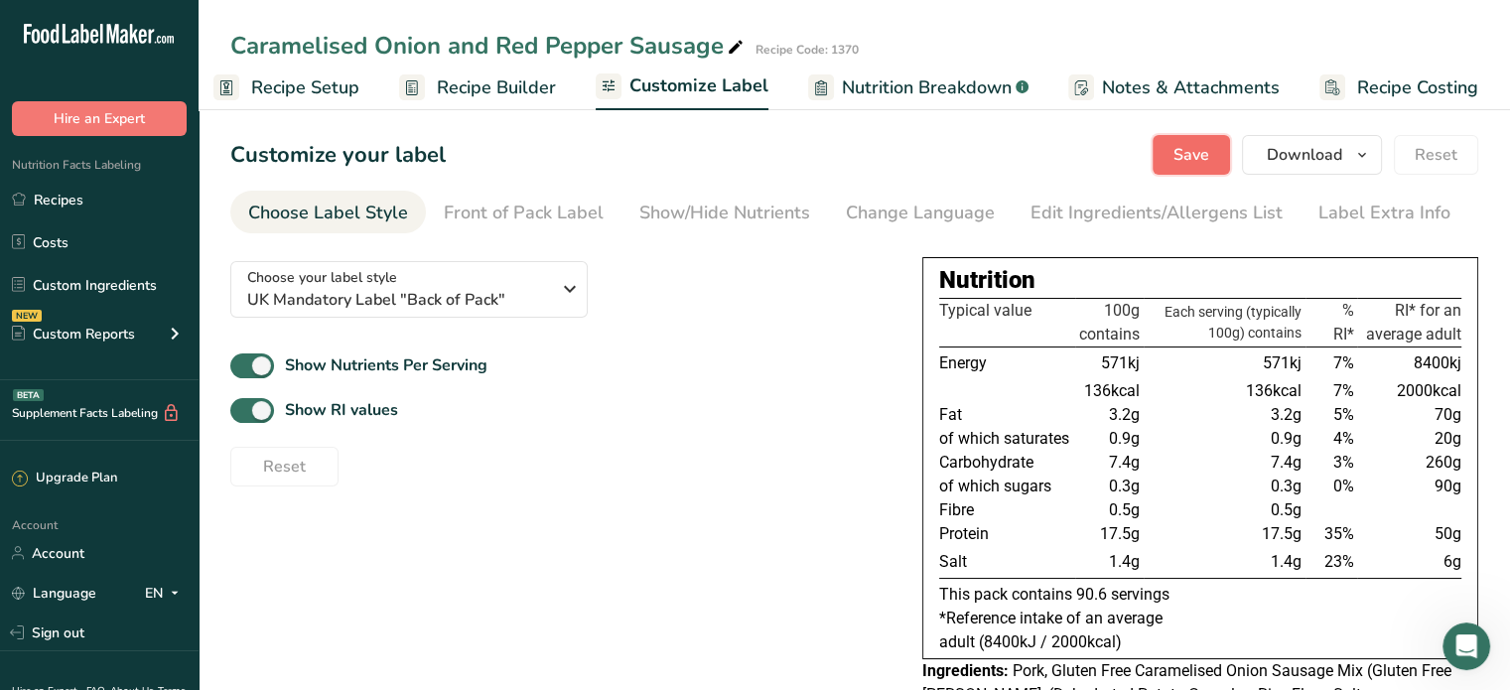
click at [1192, 150] on span "Save" at bounding box center [1191, 155] width 36 height 24
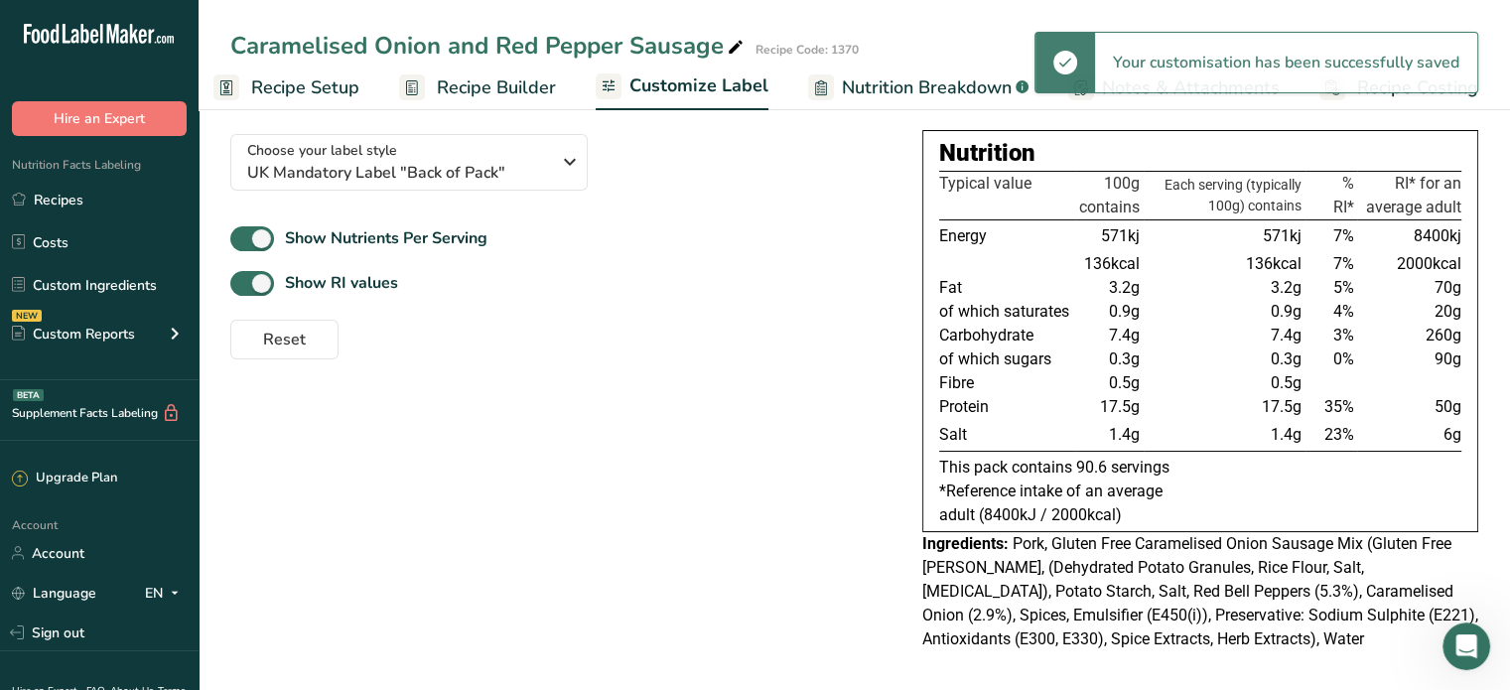
scroll to position [131, 0]
